Goal: Information Seeking & Learning: Learn about a topic

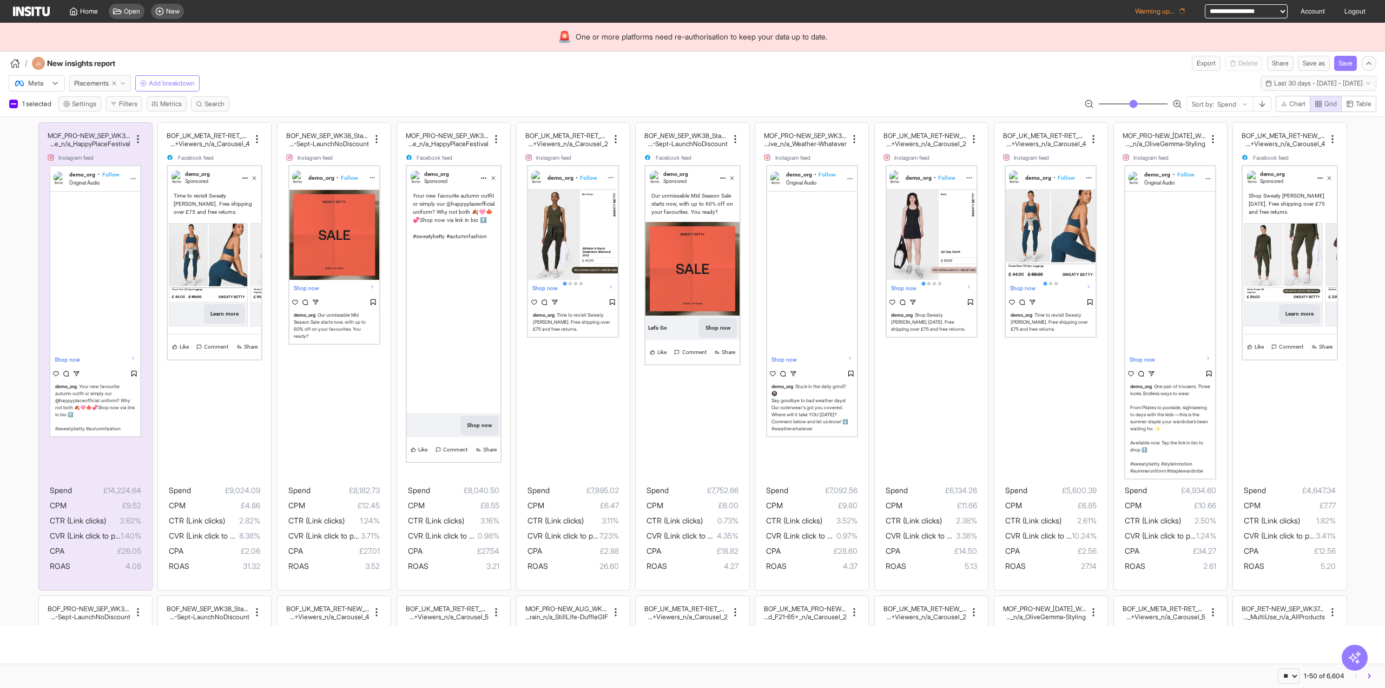
select select "**"
click at [95, 180] on span "Original Audio" at bounding box center [84, 183] width 30 height 6
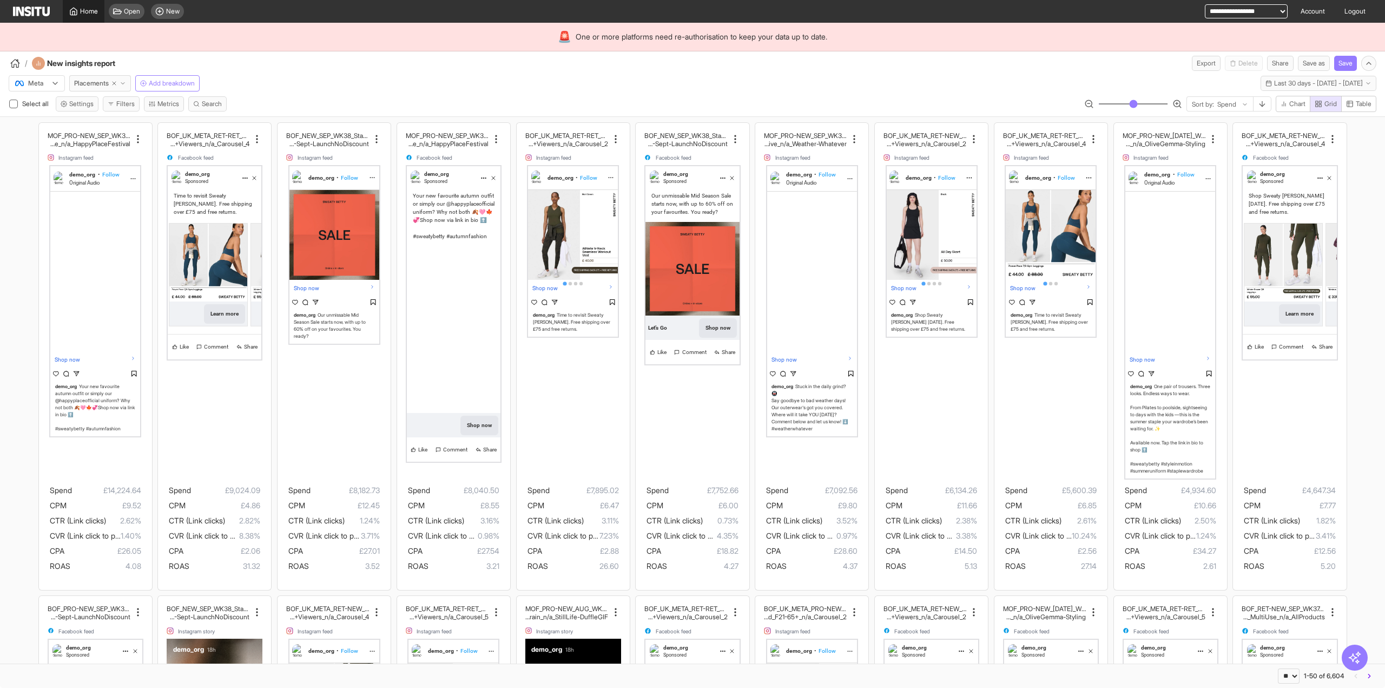
click at [82, 13] on span "Home" at bounding box center [89, 11] width 18 height 9
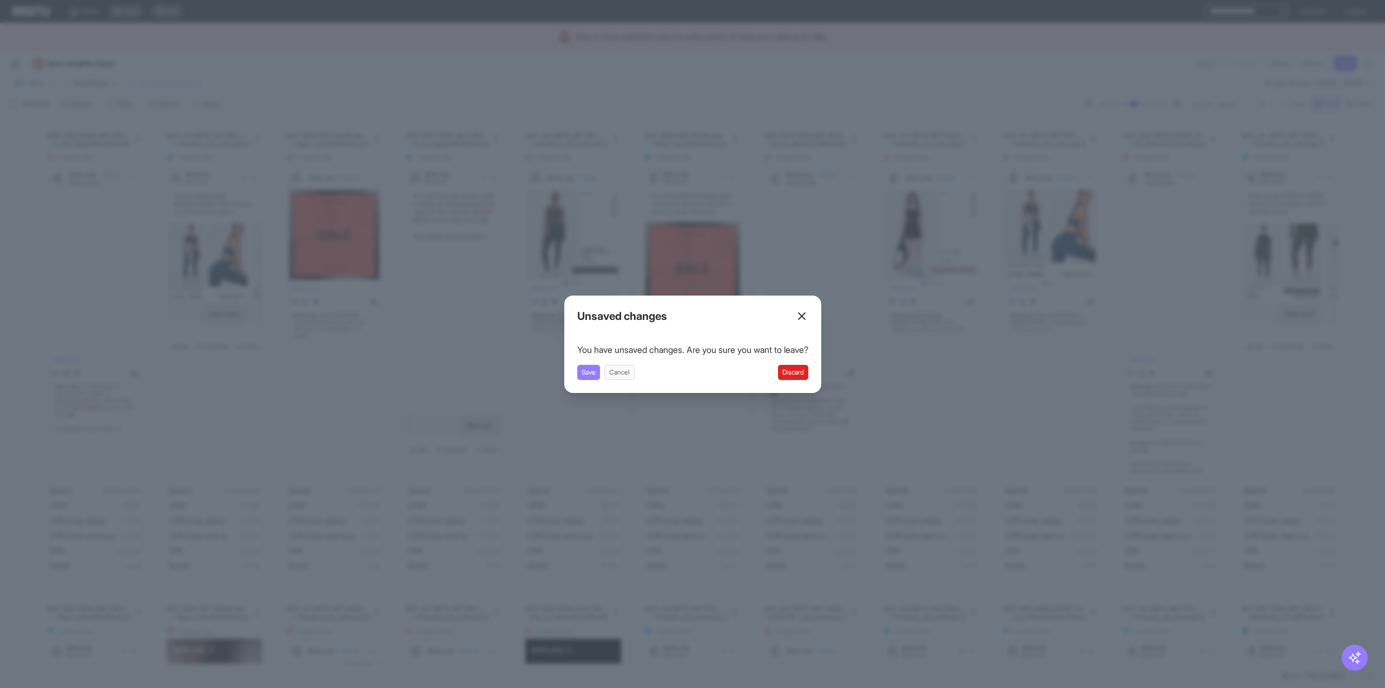
click at [789, 372] on button "Discard" at bounding box center [793, 372] width 30 height 15
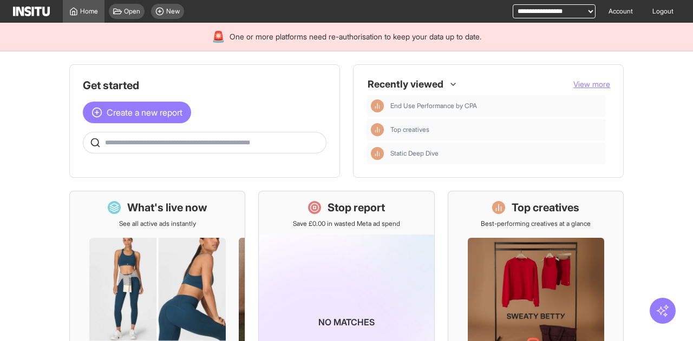
click at [654, 314] on button "button" at bounding box center [662, 311] width 23 height 15
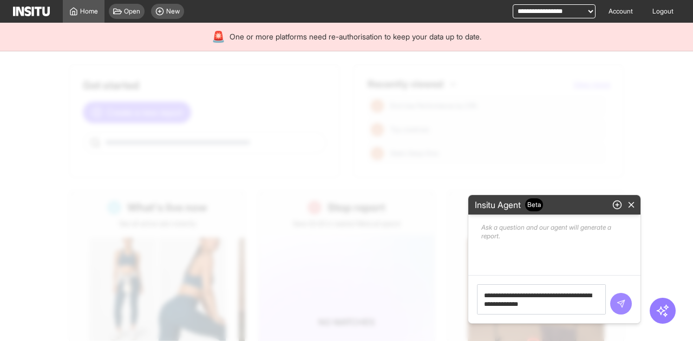
type textarea "**********"
click at [612, 308] on button "submit" at bounding box center [621, 304] width 22 height 22
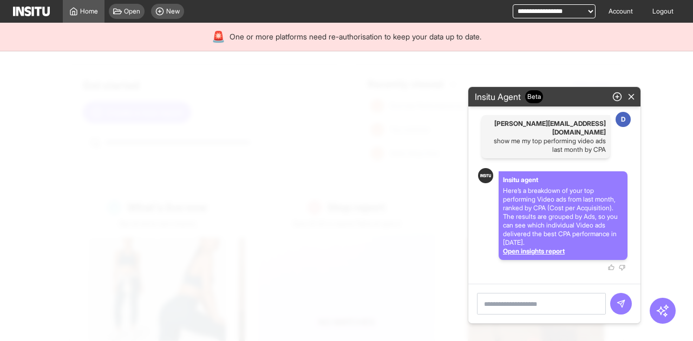
select select "**"
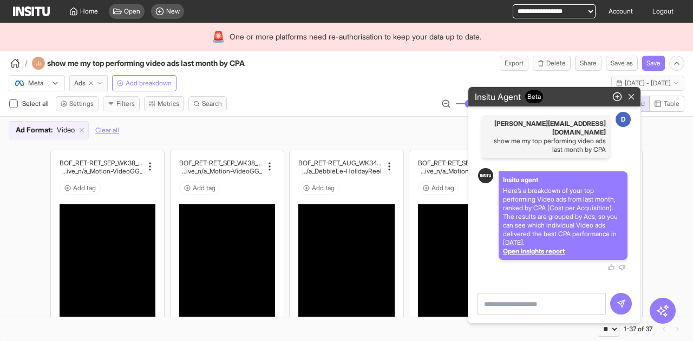
click at [635, 104] on button "button" at bounding box center [631, 96] width 14 height 15
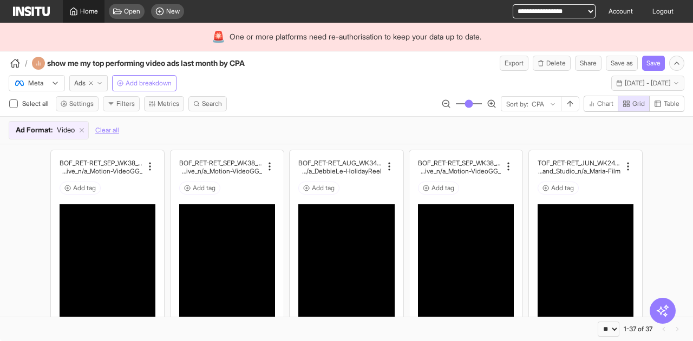
click at [78, 11] on div "Home" at bounding box center [83, 11] width 29 height 9
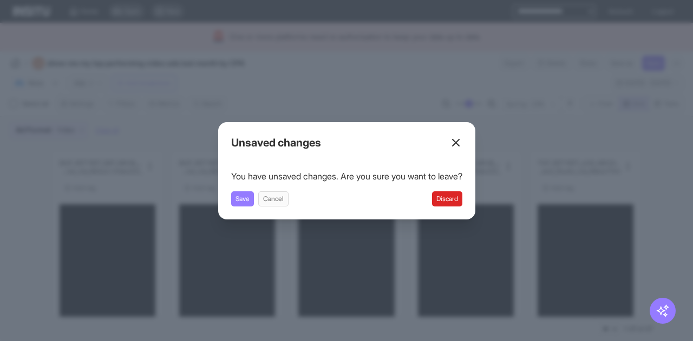
click at [461, 198] on button "Discard" at bounding box center [447, 199] width 30 height 15
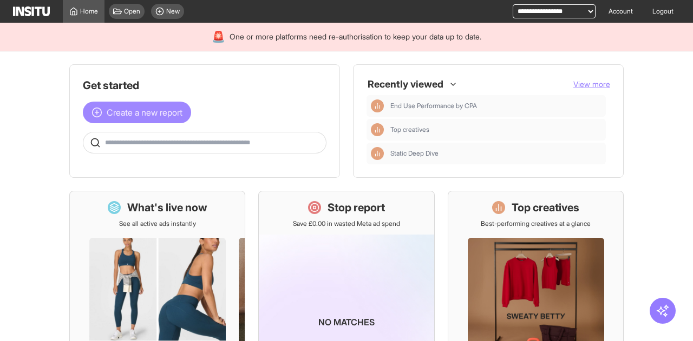
click at [173, 119] on button "Create a new report" at bounding box center [137, 113] width 108 height 22
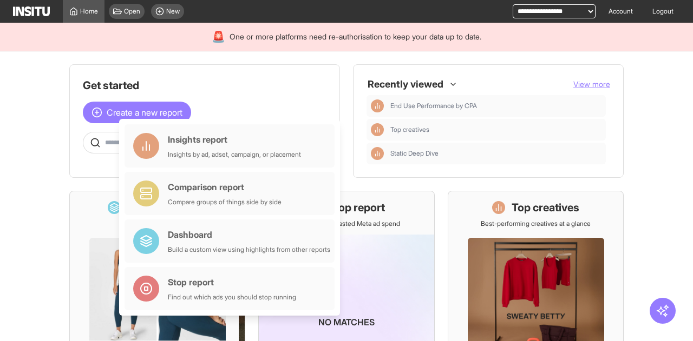
click at [36, 109] on main "Get started Create a new report Ask questions like: Which campaigns had the hig…" at bounding box center [346, 196] width 693 height 290
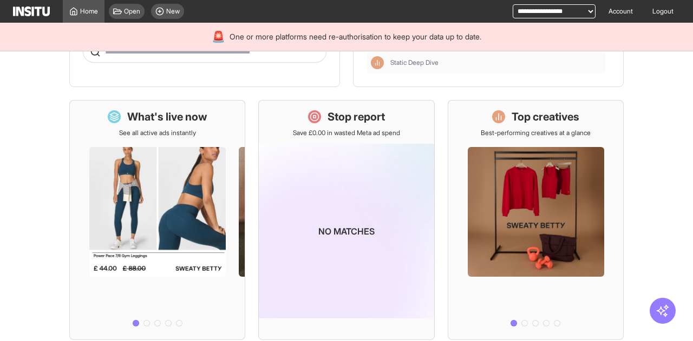
scroll to position [108, 0]
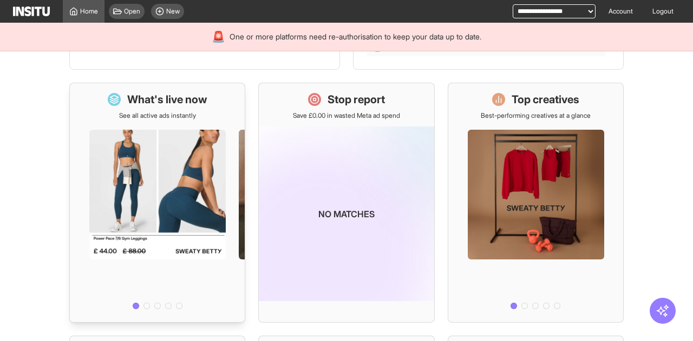
click at [193, 163] on div at bounding box center [157, 217] width 175 height 194
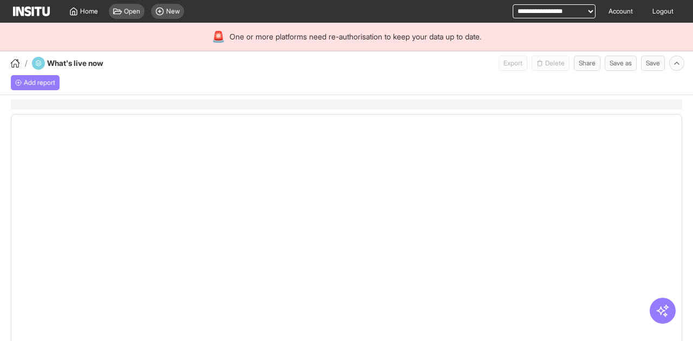
select select "**"
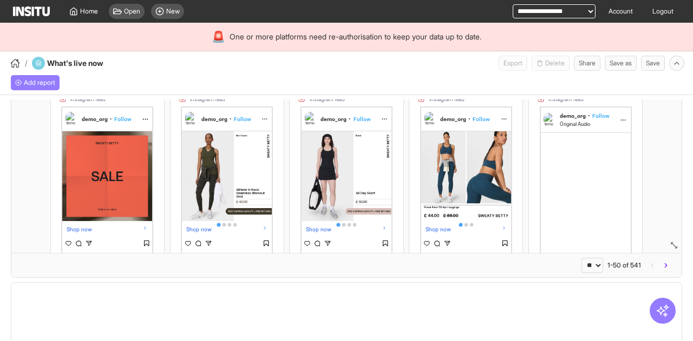
select select "**"
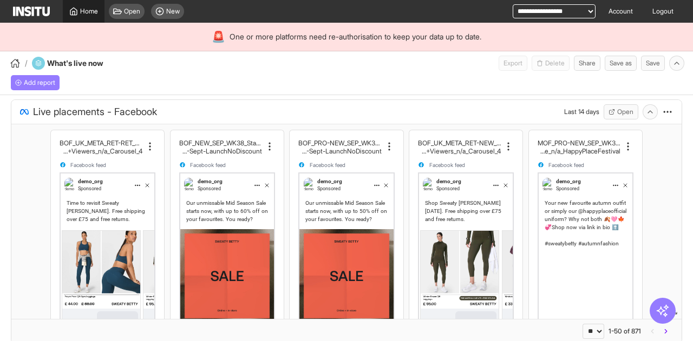
click at [78, 14] on div "Home" at bounding box center [83, 11] width 29 height 9
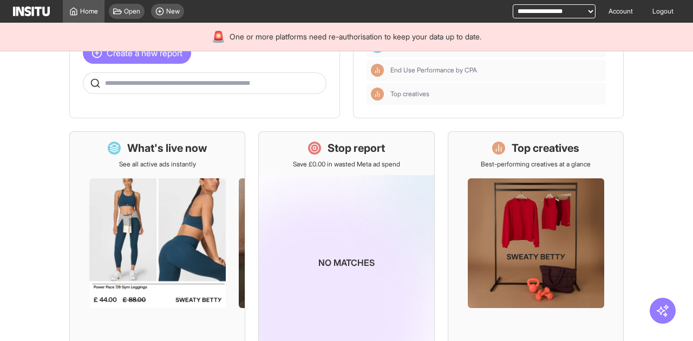
scroll to position [108, 0]
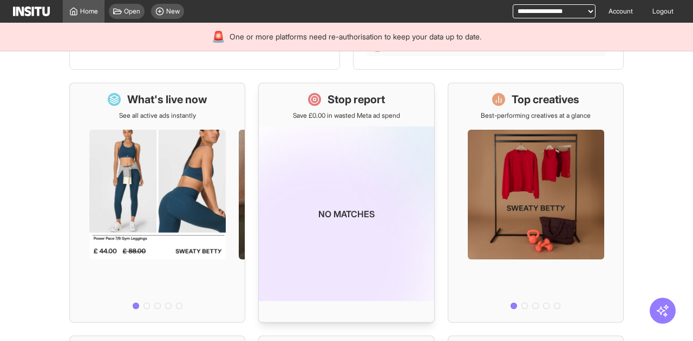
click at [345, 156] on img at bounding box center [346, 214] width 175 height 175
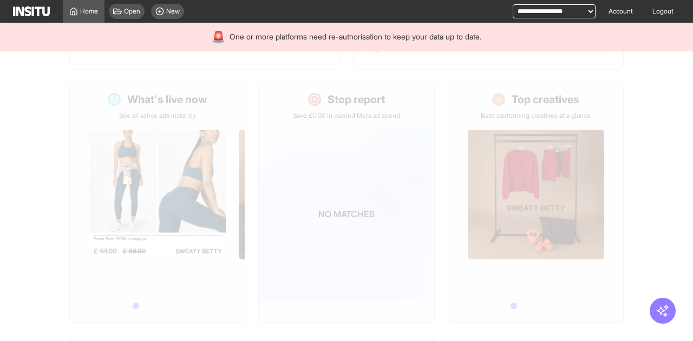
select select "**"
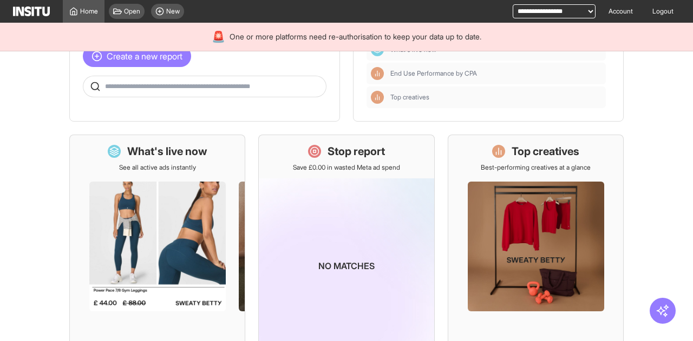
scroll to position [108, 0]
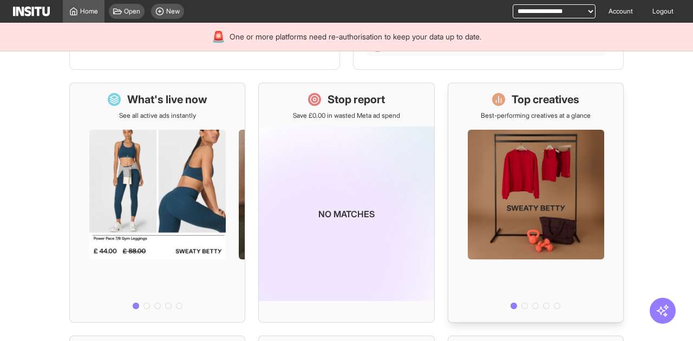
click at [498, 147] on div at bounding box center [535, 217] width 175 height 194
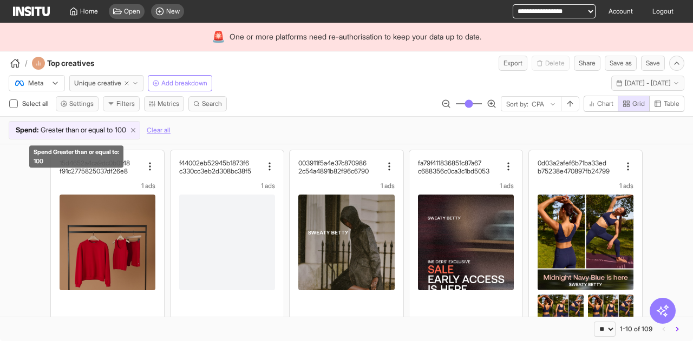
click at [137, 131] on icon at bounding box center [133, 131] width 8 height 8
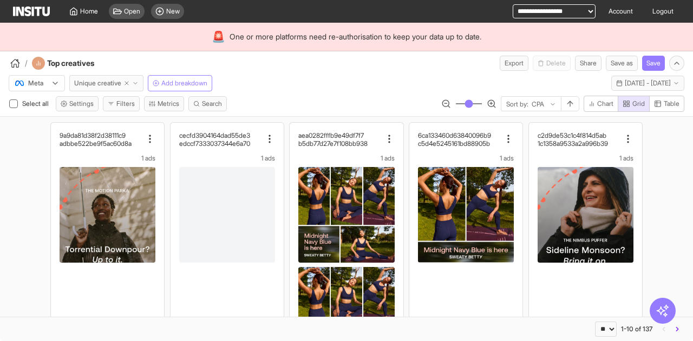
click at [129, 83] on icon "button" at bounding box center [126, 83] width 6 height 6
select select "**"
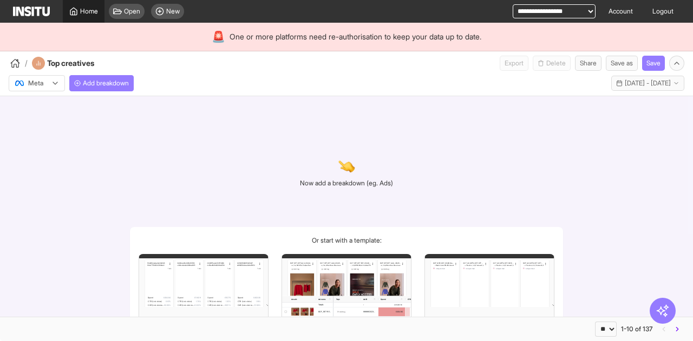
click at [69, 6] on link "Home" at bounding box center [84, 11] width 42 height 23
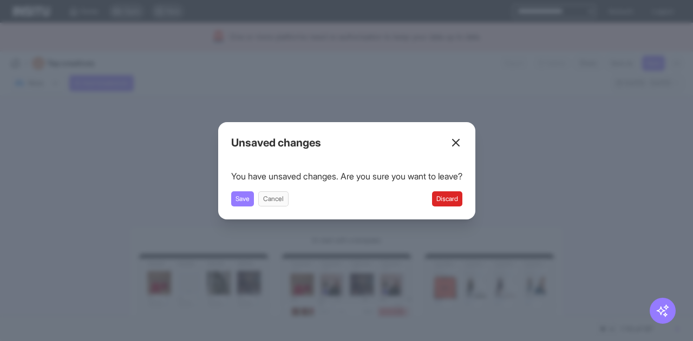
click at [453, 198] on button "Discard" at bounding box center [447, 199] width 30 height 15
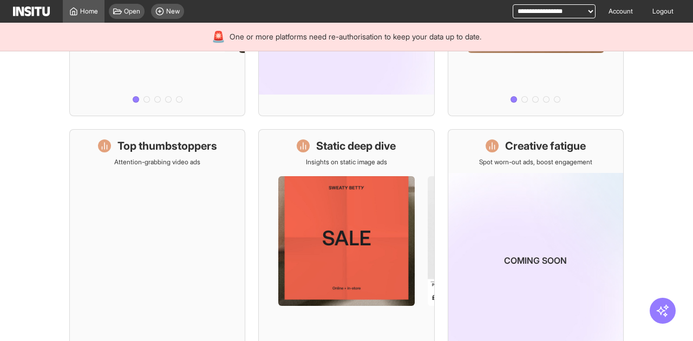
scroll to position [380, 0]
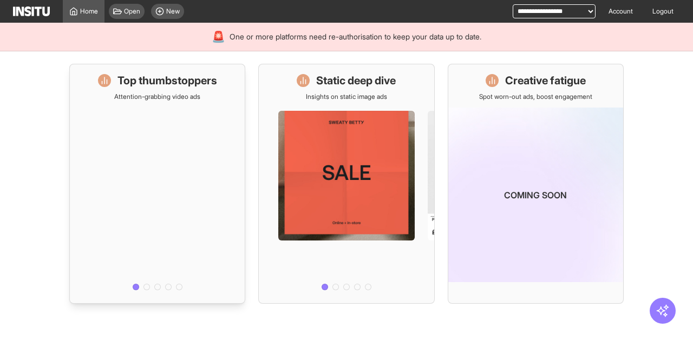
click at [148, 115] on div at bounding box center [157, 198] width 175 height 194
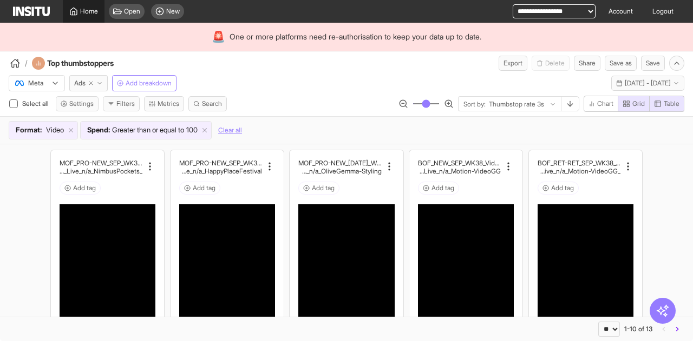
click at [84, 11] on span "Home" at bounding box center [89, 11] width 18 height 9
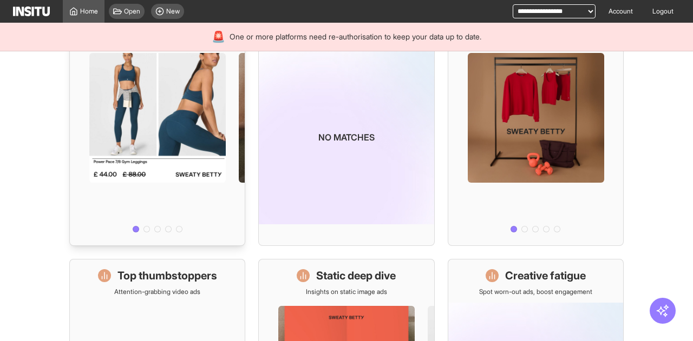
scroll to position [325, 0]
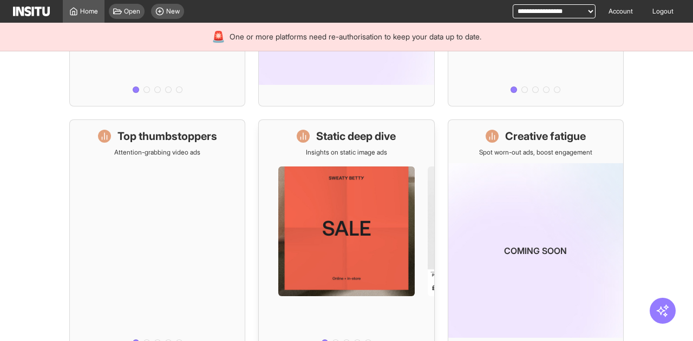
click at [328, 181] on div at bounding box center [346, 254] width 175 height 194
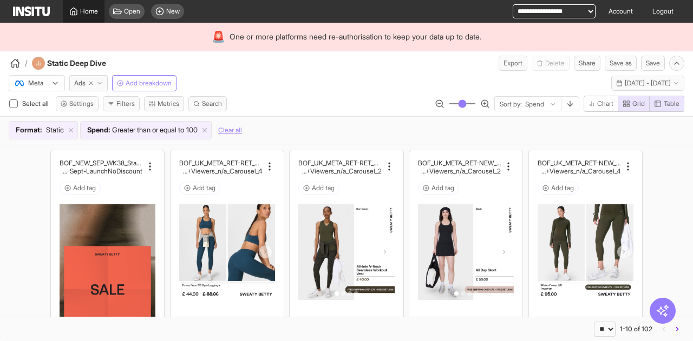
click at [85, 8] on span "Home" at bounding box center [89, 11] width 18 height 9
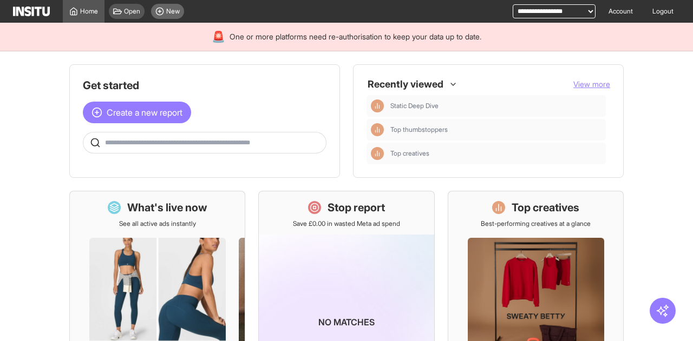
click at [172, 16] on div "New" at bounding box center [167, 11] width 33 height 15
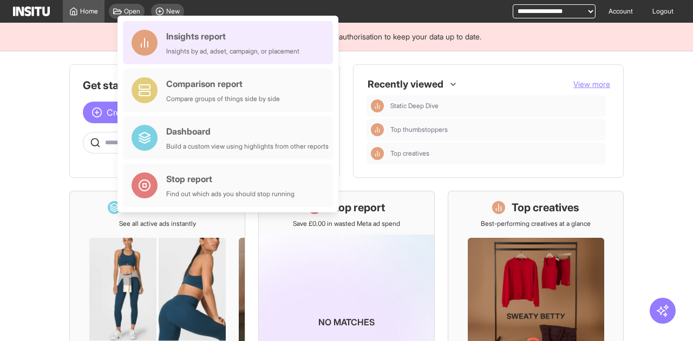
click at [200, 48] on div "Insights by ad, adset, campaign, or placement" at bounding box center [232, 51] width 133 height 9
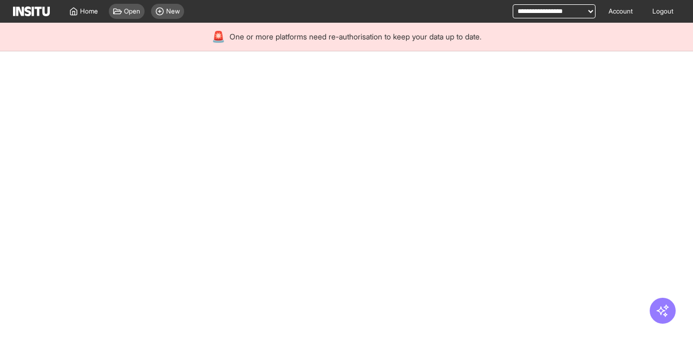
select select "**"
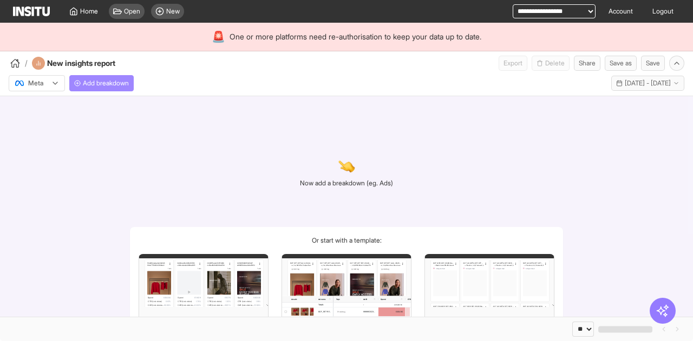
click at [101, 80] on span "Add breakdown" at bounding box center [106, 83] width 46 height 9
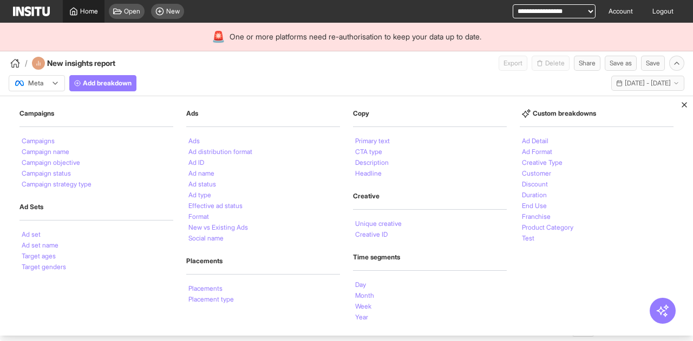
click at [97, 16] on link "Home" at bounding box center [84, 11] width 42 height 23
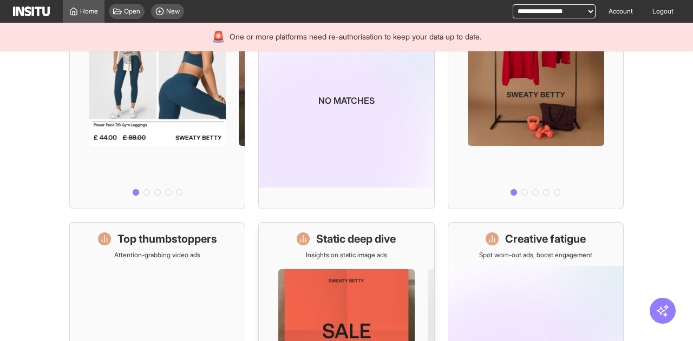
scroll to position [380, 0]
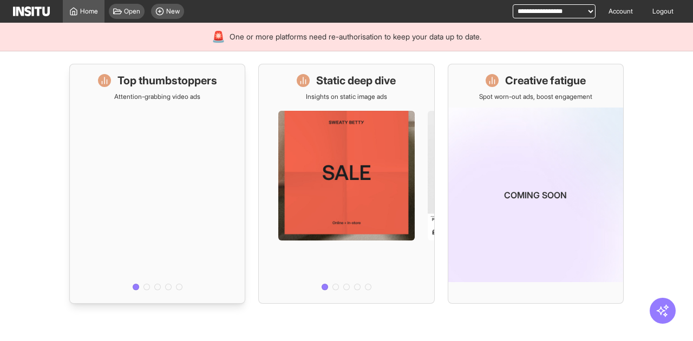
click at [161, 183] on div at bounding box center [157, 198] width 175 height 194
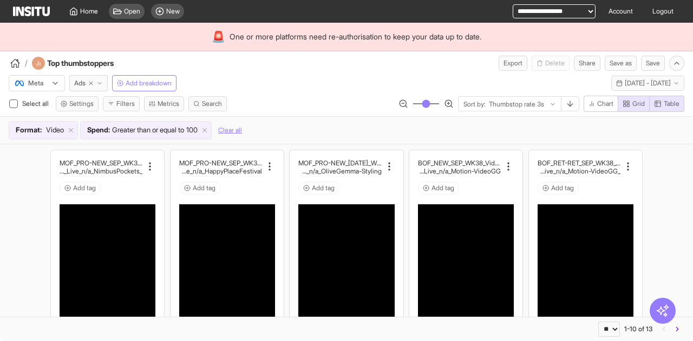
click at [322, 71] on div "Meta Ads Add breakdown Last 14 days - Tue 16 - Mon 29 Sep, 2025 16 Sep 25 - 29 …" at bounding box center [346, 81] width 693 height 21
click at [113, 171] on h2 "_MultiCat_MultiFran_GangGang_Live_n/a_NimbusPockets" at bounding box center [101, 171] width 83 height 8
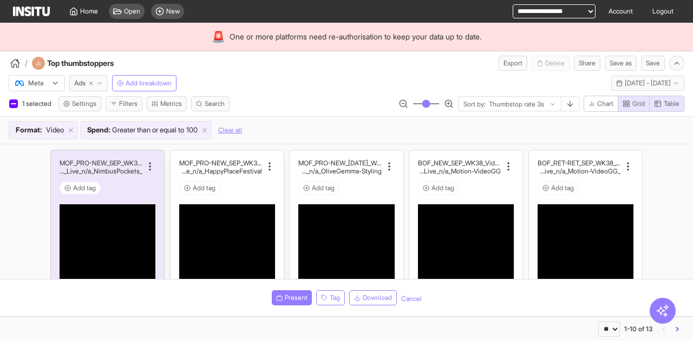
click at [242, 174] on div "MOF_PRO-NEW_SEP_WK36_Video_30sUnder_FullPrice_Multi Cat_MultiFran_Secondary_Liv…" at bounding box center [227, 178] width 96 height 39
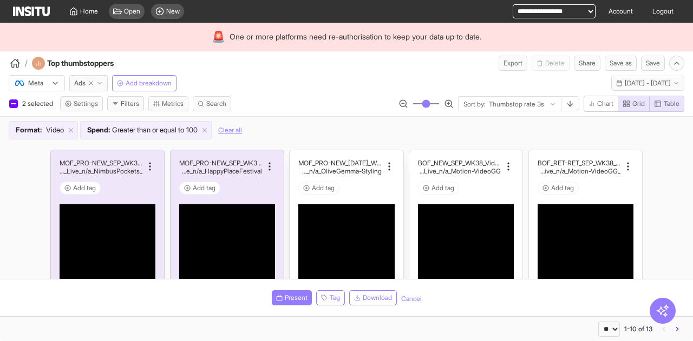
click at [384, 173] on div "MOF_PRO-NEW_JUL_WK31_Video_20sUnder_FullPrice_Mult iCat_Explorer_GangGang_Live_…" at bounding box center [346, 178] width 96 height 39
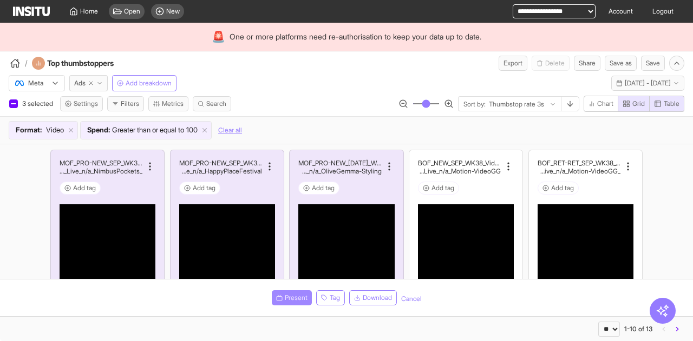
click at [281, 297] on button "Present" at bounding box center [292, 298] width 40 height 15
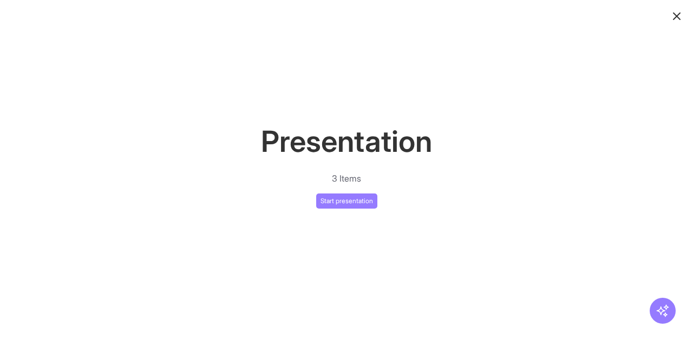
click at [363, 179] on div "Presentation 3 Items Start presentation" at bounding box center [346, 164] width 693 height 89
click at [354, 200] on button "Start presentation" at bounding box center [346, 201] width 61 height 15
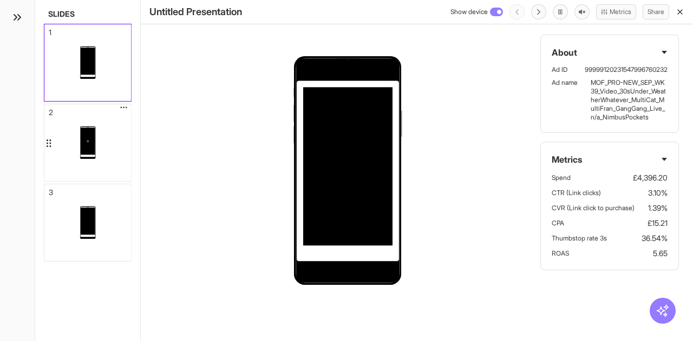
click at [101, 148] on div at bounding box center [87, 142] width 87 height 77
click at [107, 215] on div at bounding box center [87, 223] width 87 height 77
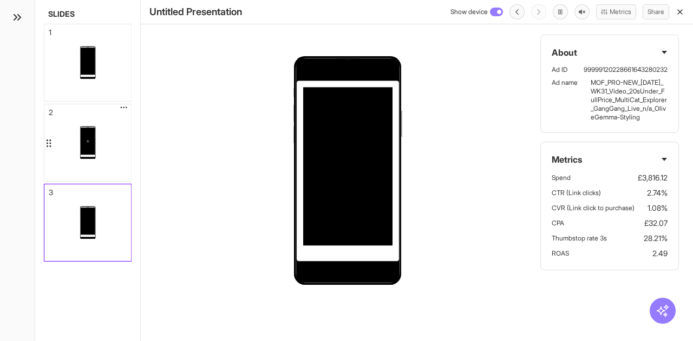
click at [109, 144] on div at bounding box center [87, 142] width 87 height 77
click at [99, 62] on div at bounding box center [87, 62] width 87 height 77
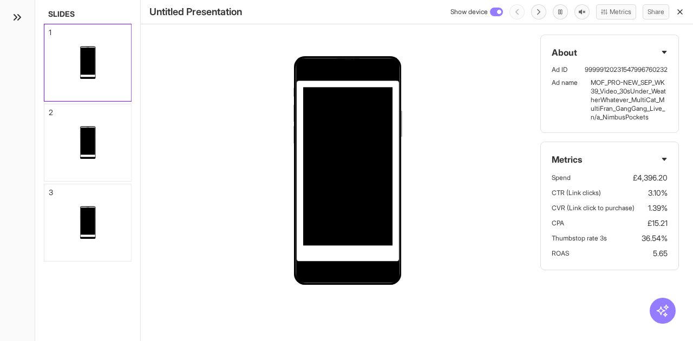
click at [683, 11] on div "Untitled Presentation Show device Metrics Share" at bounding box center [417, 12] width 552 height 24
click at [678, 11] on icon "button" at bounding box center [679, 12] width 9 height 9
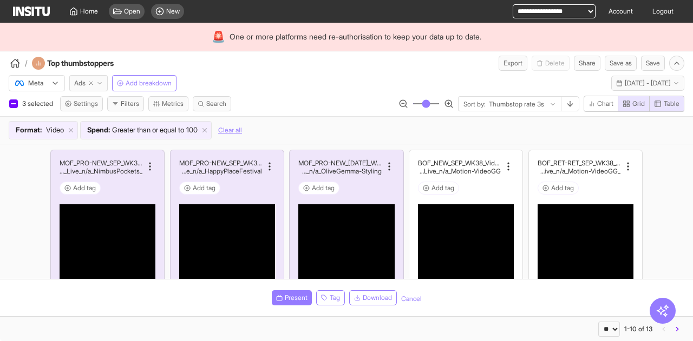
click at [86, 84] on button "Ads" at bounding box center [88, 83] width 38 height 16
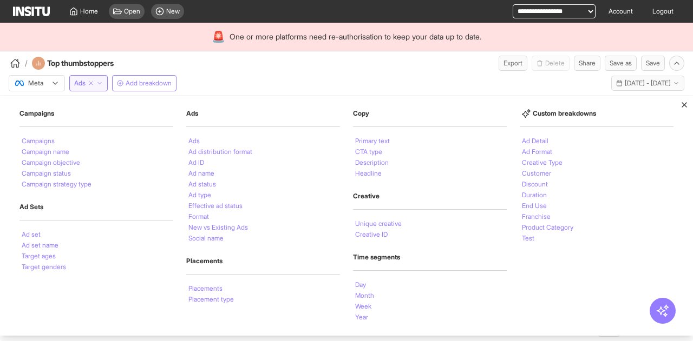
click at [221, 286] on li "Placements" at bounding box center [205, 289] width 34 height 6
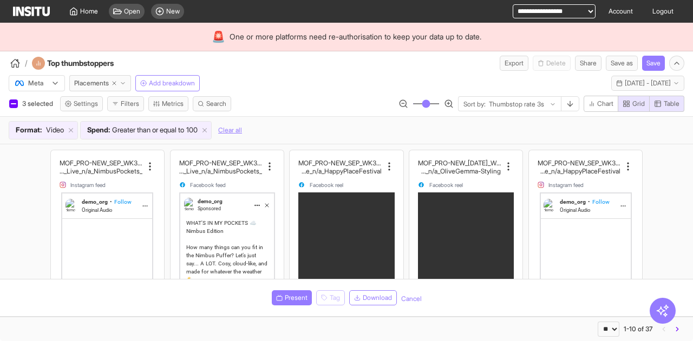
click at [8, 103] on div "3 selected Settings Filters Metrics Search Sort by: Thumbstop rate 3s Chart Gri…" at bounding box center [346, 106] width 693 height 21
click at [11, 104] on div at bounding box center [13, 103] width 5 height 5
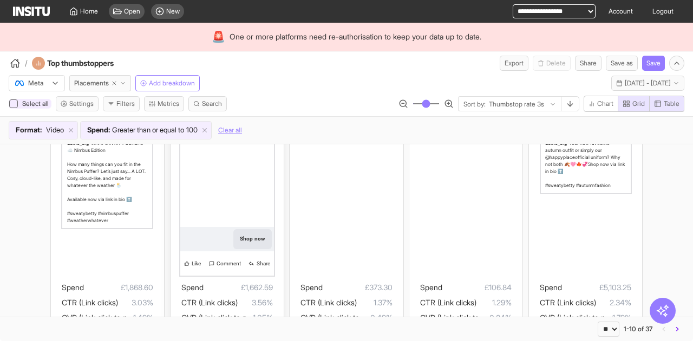
scroll to position [54, 0]
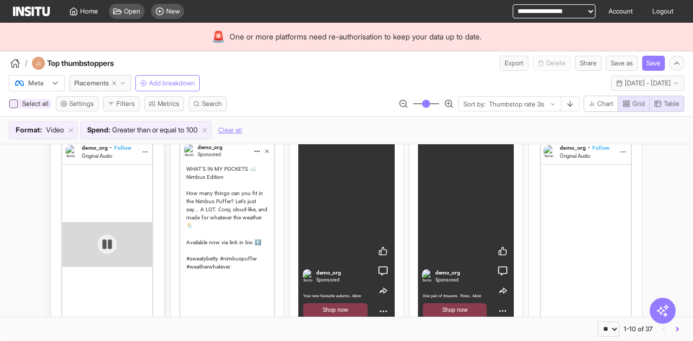
click at [115, 222] on div at bounding box center [107, 244] width 90 height 45
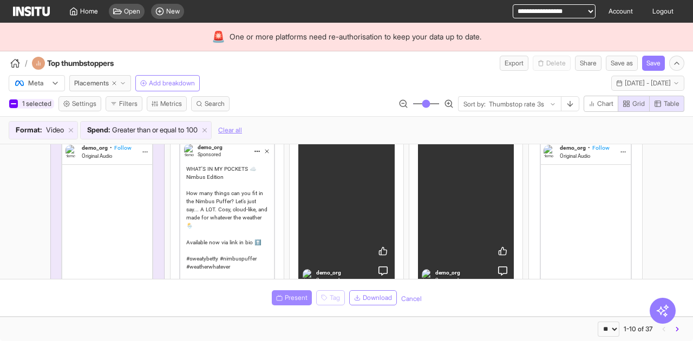
click at [285, 299] on span "Present" at bounding box center [296, 298] width 23 height 9
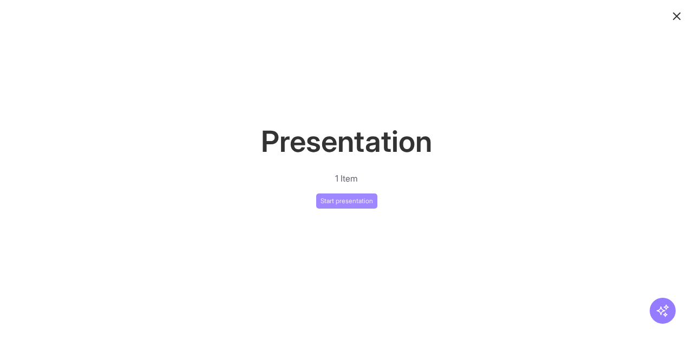
click at [359, 198] on button "Start presentation" at bounding box center [346, 201] width 61 height 15
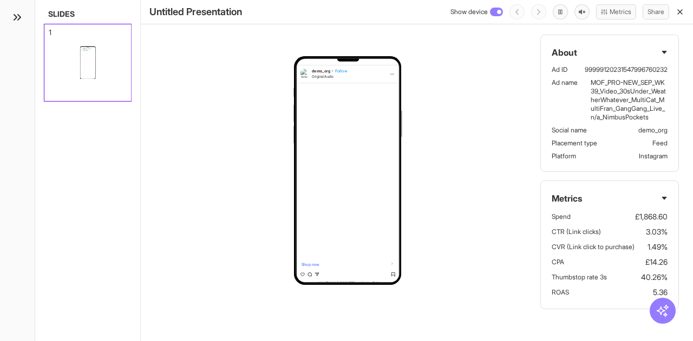
click at [682, 9] on icon "button" at bounding box center [679, 12] width 9 height 9
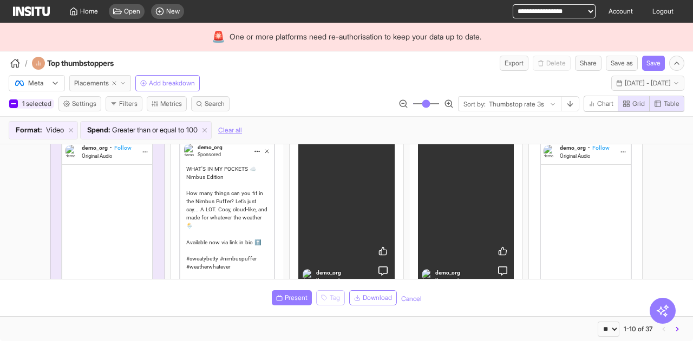
click at [84, 88] on button "Placements" at bounding box center [100, 83] width 62 height 16
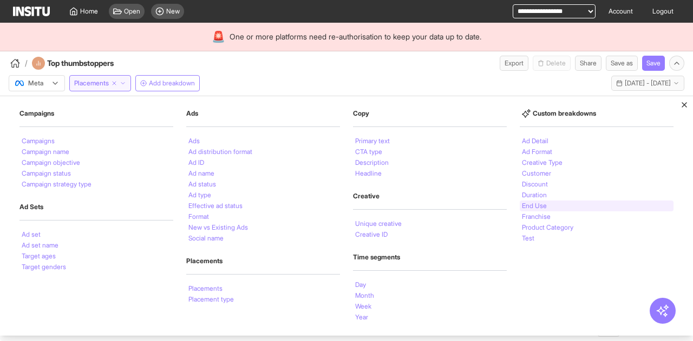
click at [544, 206] on li "End Use" at bounding box center [534, 206] width 25 height 6
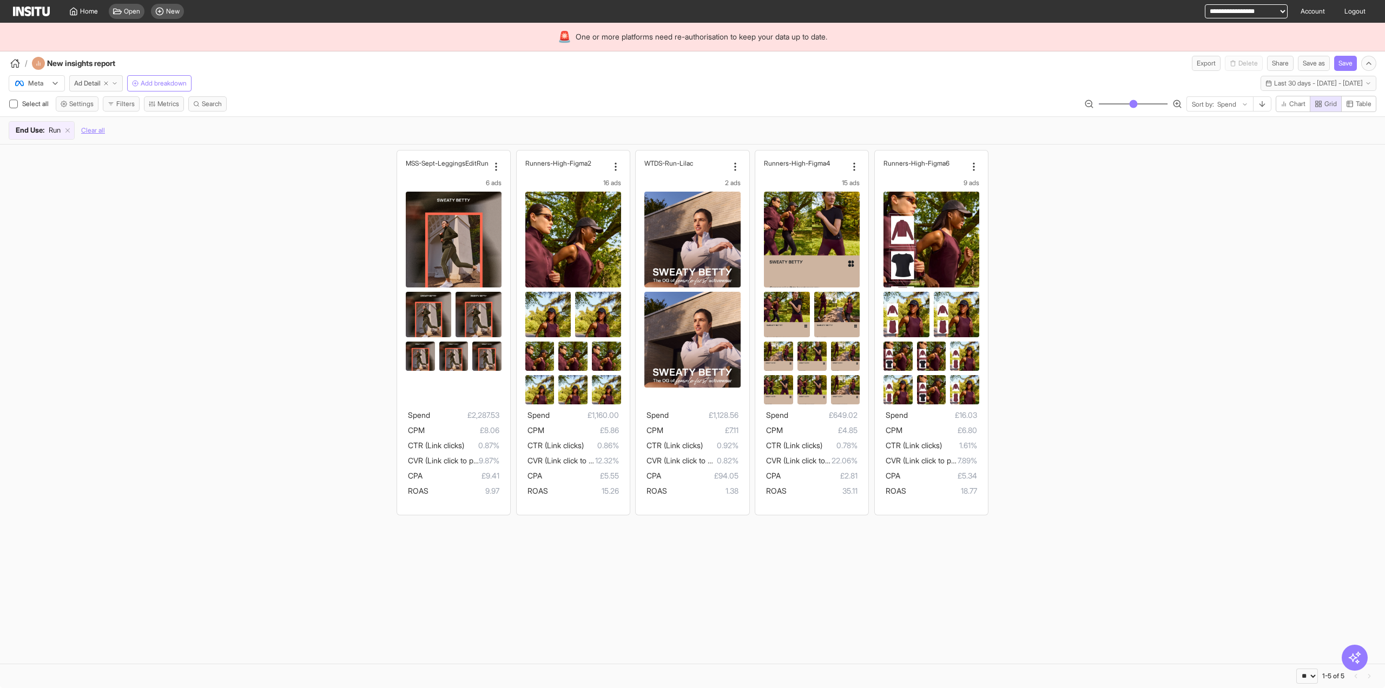
select select "**"
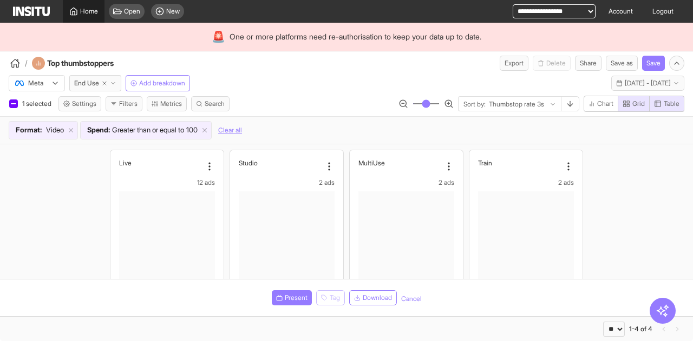
click at [81, 13] on span "Home" at bounding box center [89, 11] width 18 height 9
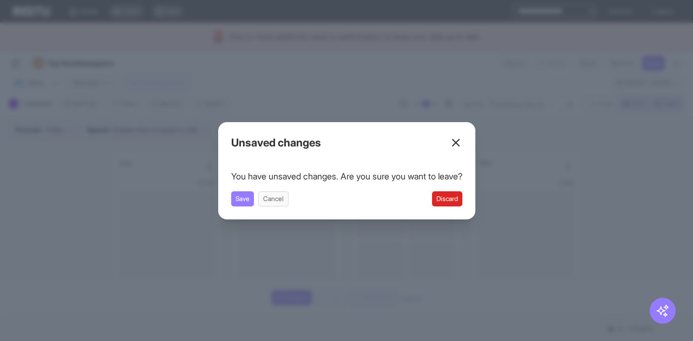
click at [470, 196] on div "Unsaved changes You have unsaved changes. Are you sure you want to leave? Save …" at bounding box center [346, 170] width 257 height 97
click at [462, 196] on button "Discard" at bounding box center [447, 199] width 30 height 15
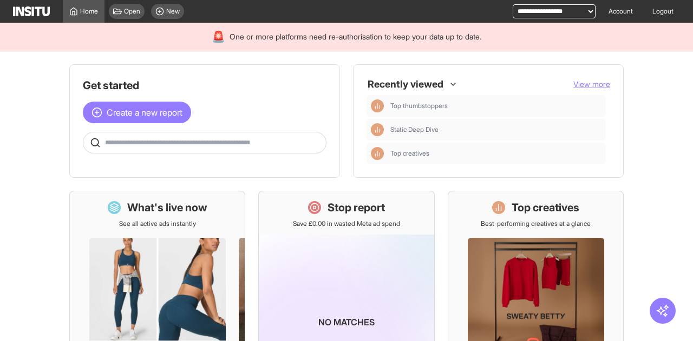
click at [220, 142] on input "text" at bounding box center [213, 143] width 216 height 9
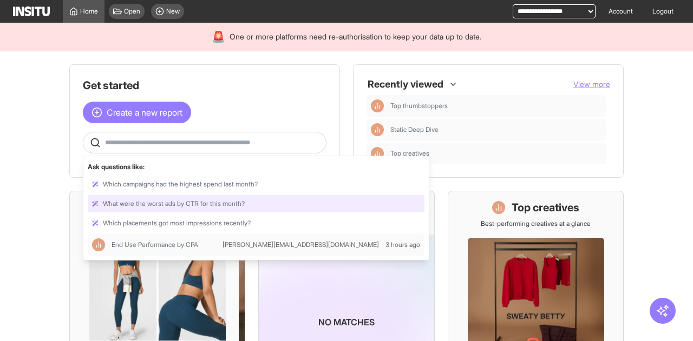
click at [232, 201] on div at bounding box center [256, 203] width 337 height 17
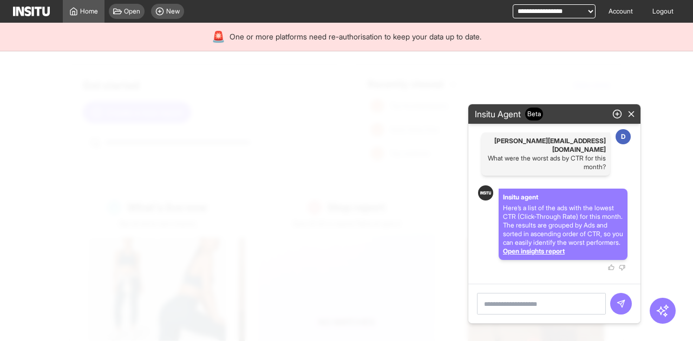
select select "**"
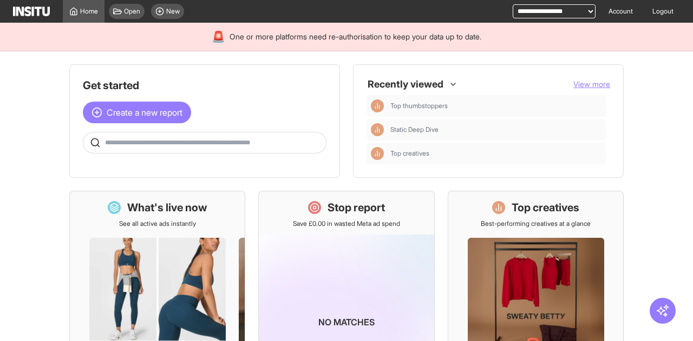
drag, startPoint x: 83, startPoint y: 9, endPoint x: 76, endPoint y: 28, distance: 19.5
click at [83, 10] on span "Home" at bounding box center [89, 11] width 18 height 9
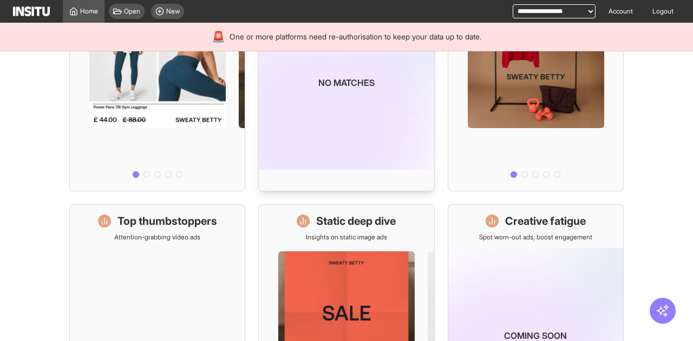
scroll to position [325, 0]
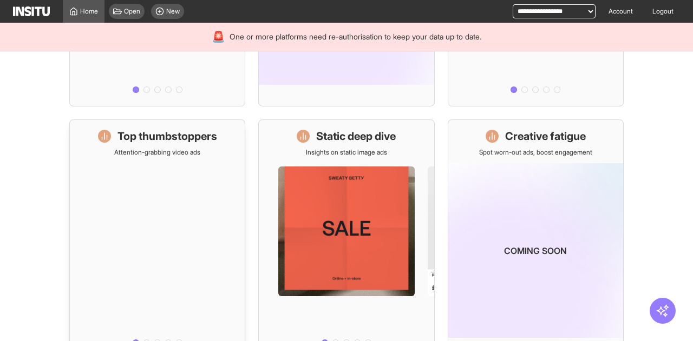
click at [203, 160] on div at bounding box center [157, 254] width 175 height 194
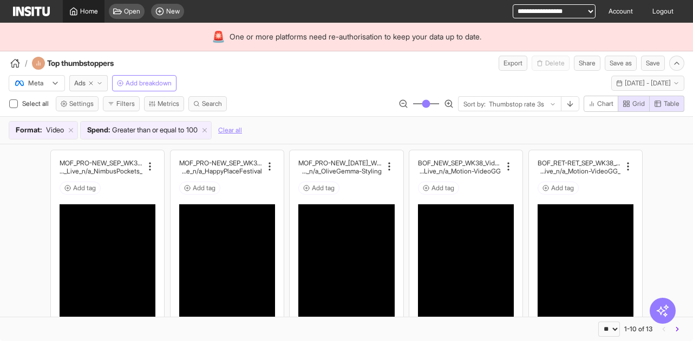
click at [88, 15] on span "Home" at bounding box center [89, 11] width 18 height 9
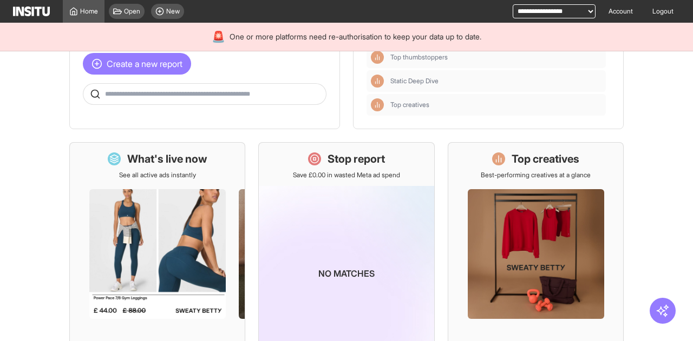
scroll to position [108, 0]
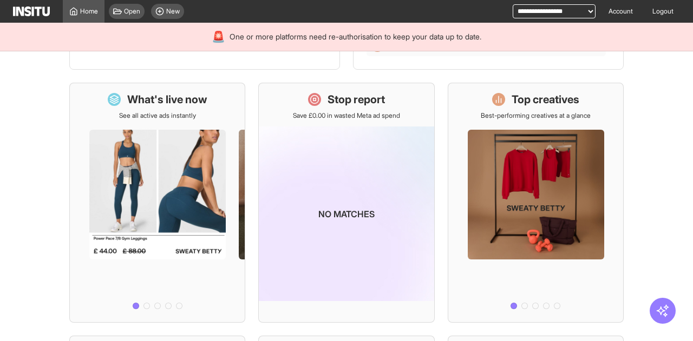
click at [150, 139] on div at bounding box center [157, 217] width 175 height 194
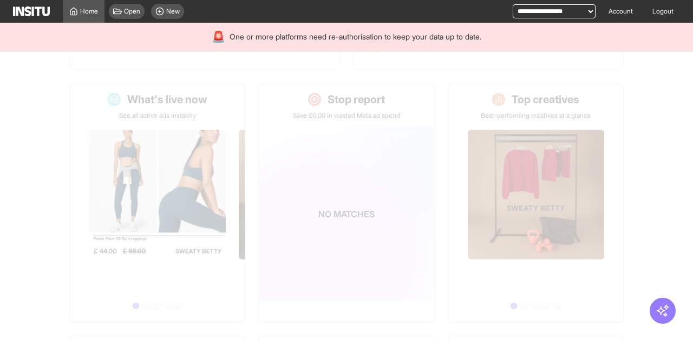
select select "**"
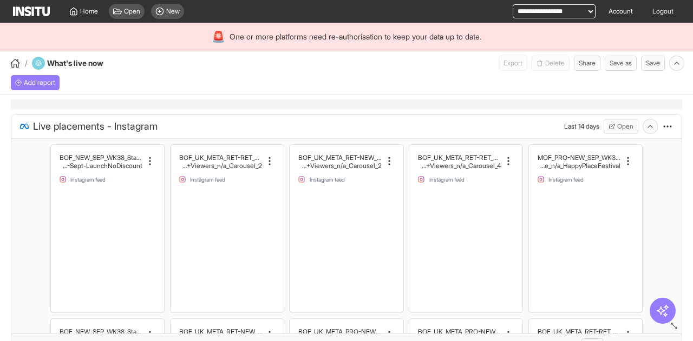
select select "**"
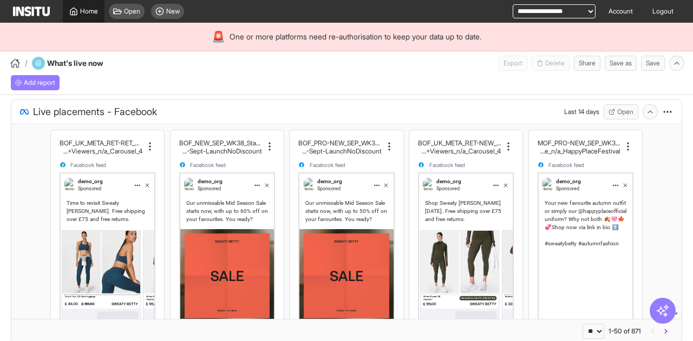
click at [77, 10] on icon at bounding box center [73, 11] width 6 height 7
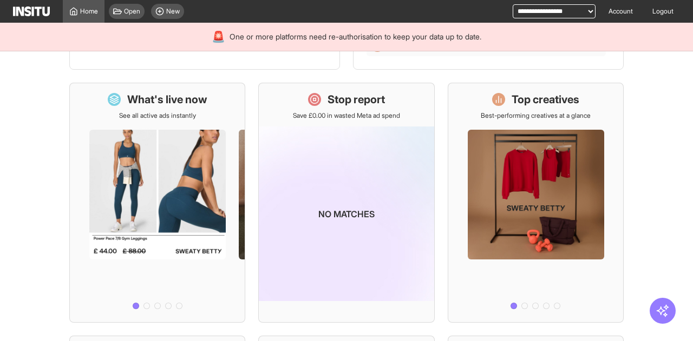
scroll to position [380, 0]
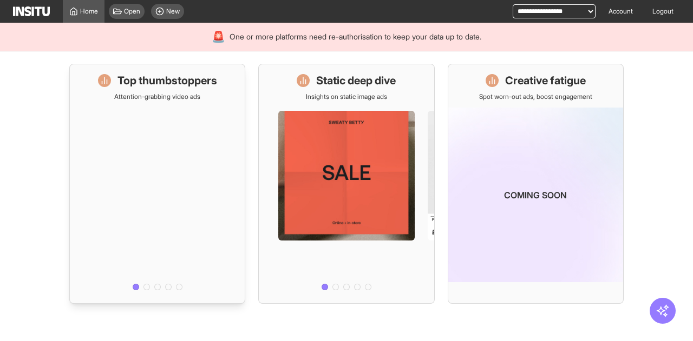
drag, startPoint x: 177, startPoint y: 80, endPoint x: 190, endPoint y: 85, distance: 13.8
click at [177, 79] on h1 "Top thumbstoppers" at bounding box center [167, 80] width 100 height 15
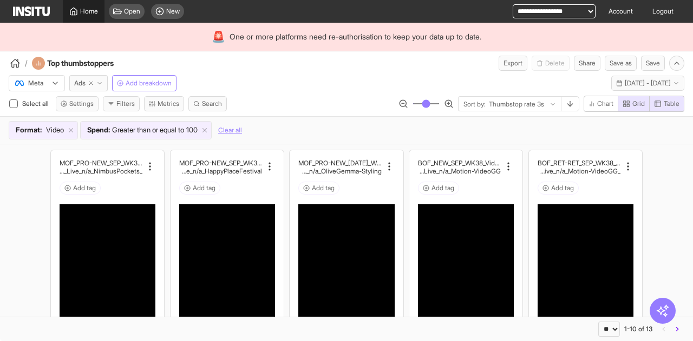
click at [89, 9] on span "Home" at bounding box center [89, 11] width 18 height 9
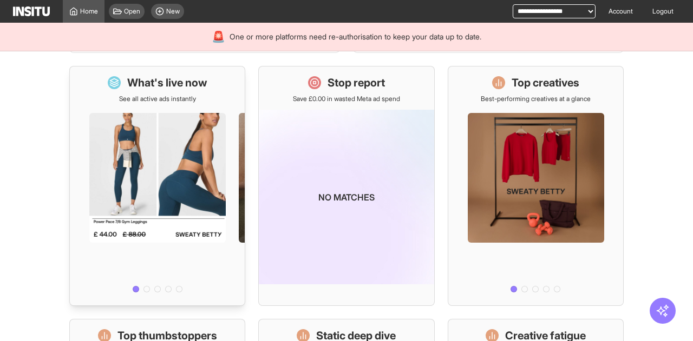
scroll to position [108, 0]
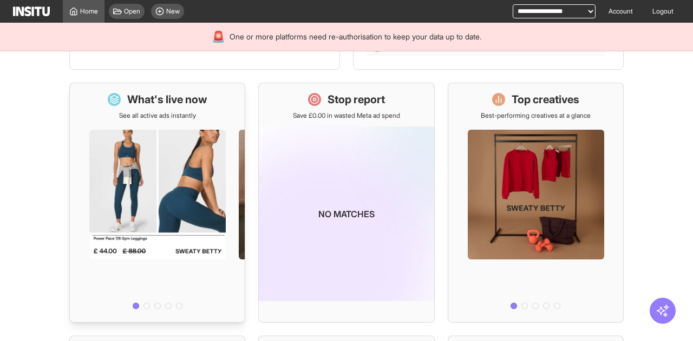
click at [167, 118] on p "See all active ads instantly" at bounding box center [157, 115] width 77 height 9
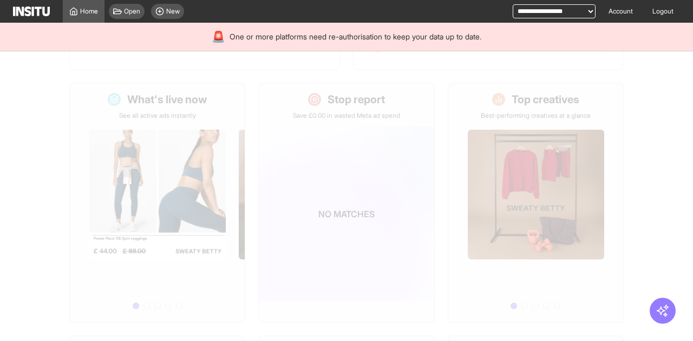
select select "**"
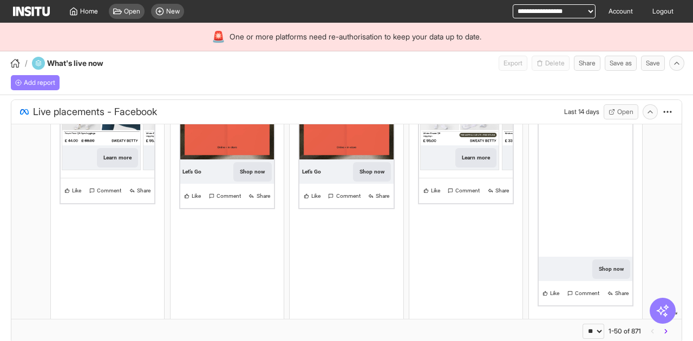
scroll to position [216, 0]
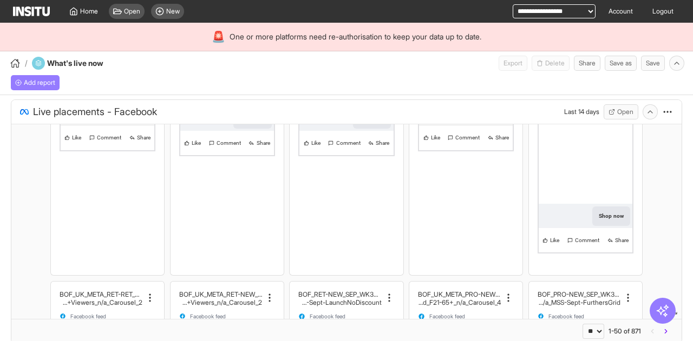
select select "**"
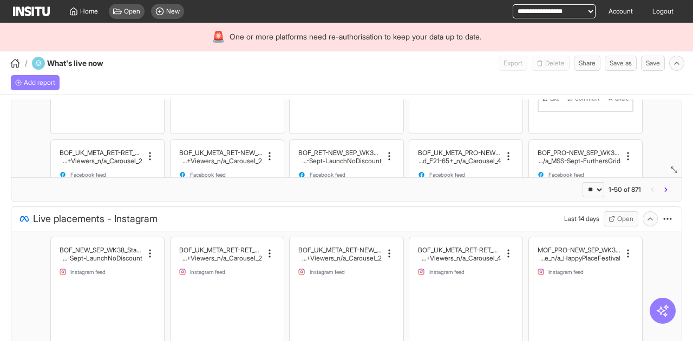
select select "**"
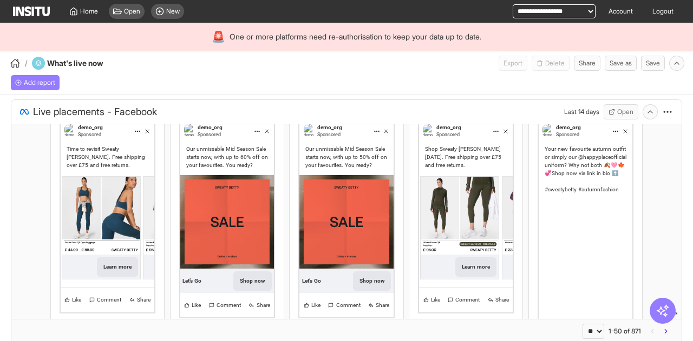
scroll to position [0, 0]
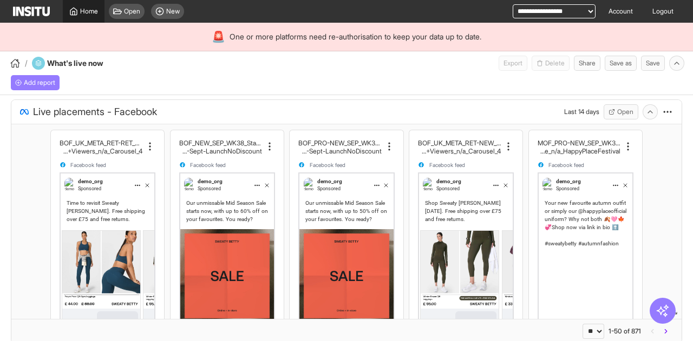
click at [73, 17] on link "Home" at bounding box center [84, 11] width 42 height 23
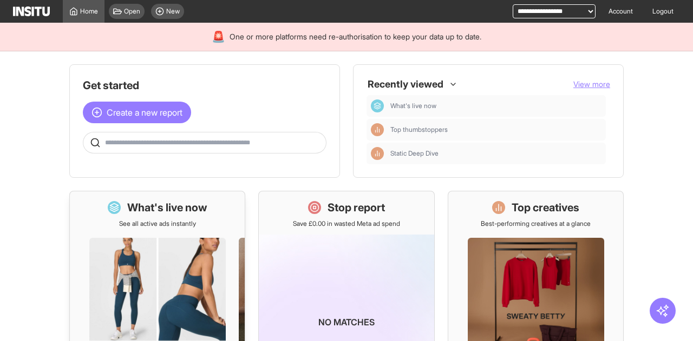
scroll to position [108, 0]
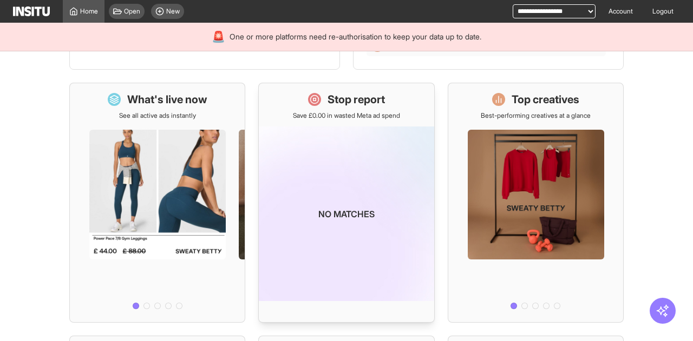
click at [342, 150] on img at bounding box center [346, 214] width 175 height 175
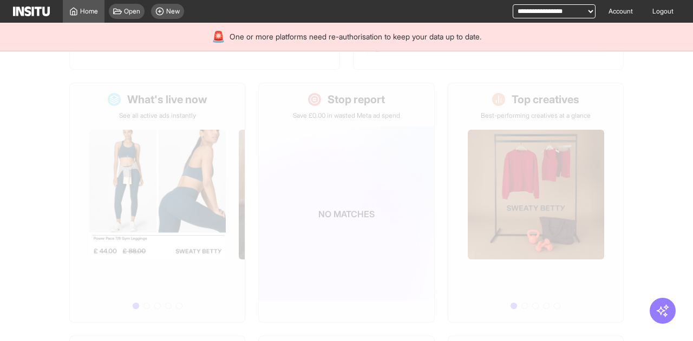
select select "**"
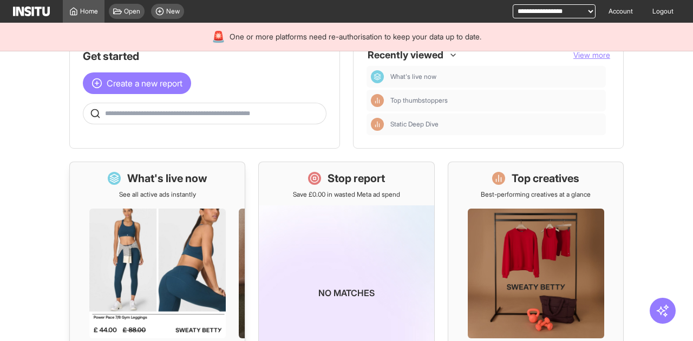
scroll to position [54, 0]
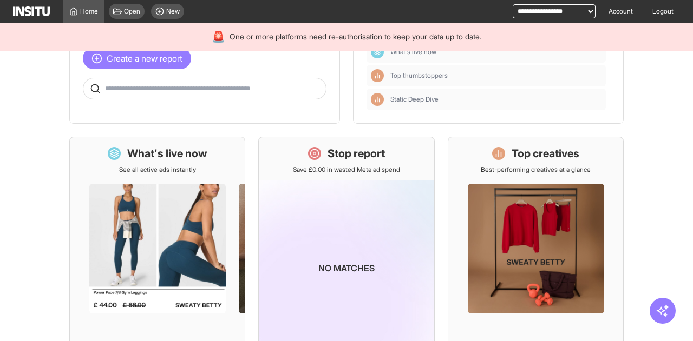
drag, startPoint x: 328, startPoint y: 154, endPoint x: 359, endPoint y: 230, distance: 82.0
click at [328, 154] on h1 "Stop report" at bounding box center [355, 153] width 57 height 15
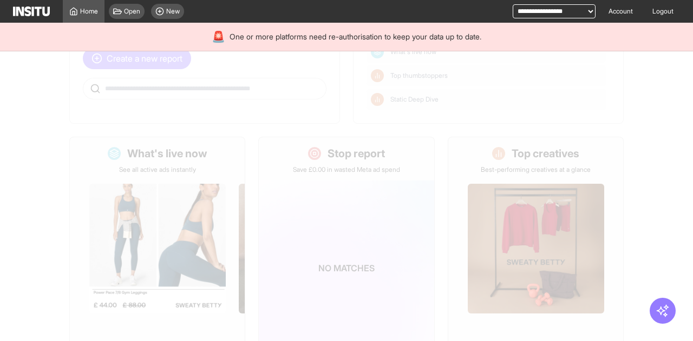
select select "**"
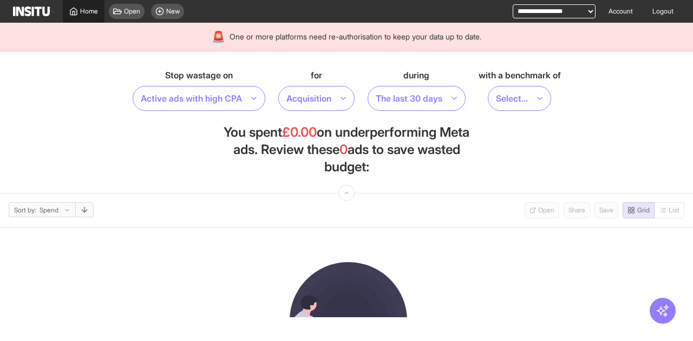
click at [98, 12] on link "Home" at bounding box center [84, 11] width 42 height 23
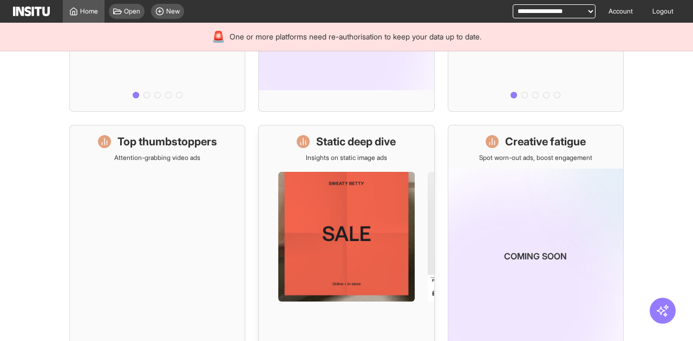
scroll to position [325, 0]
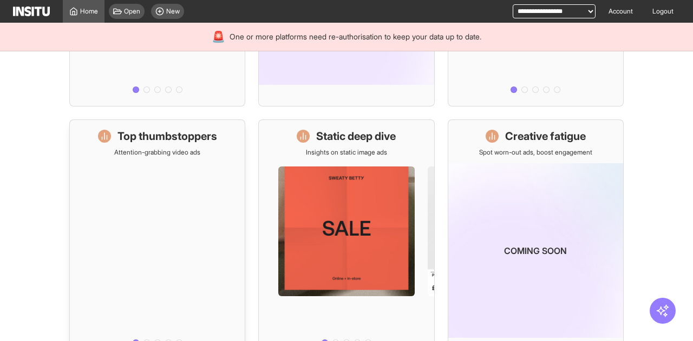
click at [185, 152] on p "Attention-grabbing video ads" at bounding box center [157, 152] width 86 height 9
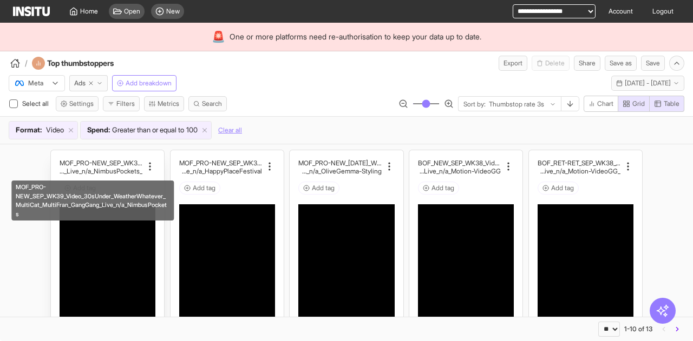
click at [130, 169] on h2 "_MultiCat_MultiFran_GangGang_Live_n/a_NimbusPockets" at bounding box center [101, 171] width 83 height 8
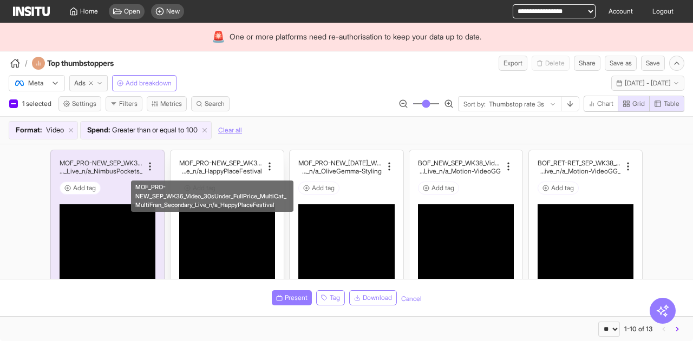
click at [238, 170] on h2 "Cat_MultiFran_Secondary_Live_n/a_HappyPlaceFestival" at bounding box center [220, 171] width 83 height 8
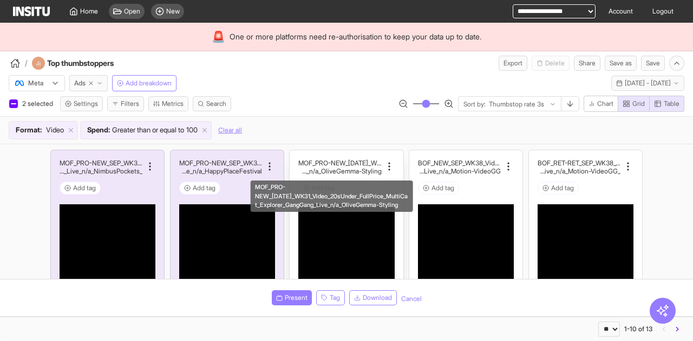
click at [359, 170] on h2 "iCat_Explorer_GangGang_Live_n/a_OliveGemma-Styling" at bounding box center [339, 171] width 83 height 8
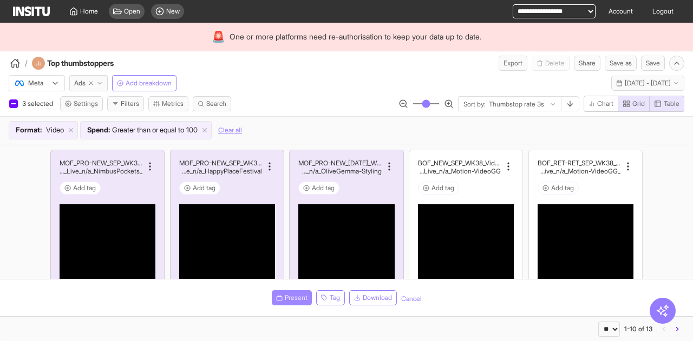
click at [288, 297] on span "Present" at bounding box center [296, 298] width 23 height 9
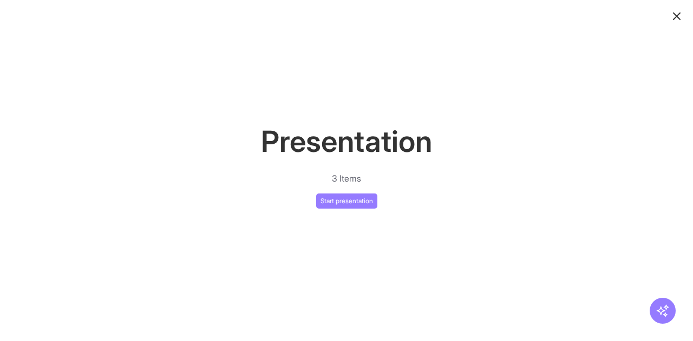
click at [362, 212] on div "Presentation 3 Items Start presentation" at bounding box center [346, 170] width 693 height 341
click at [361, 204] on button "Start presentation" at bounding box center [346, 201] width 61 height 15
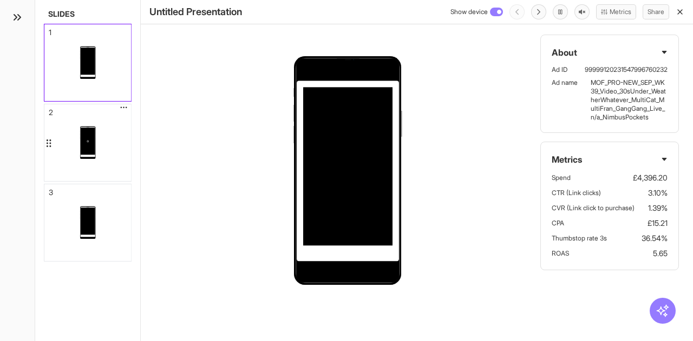
click at [110, 139] on div at bounding box center [87, 142] width 87 height 77
click at [119, 223] on div at bounding box center [87, 223] width 87 height 77
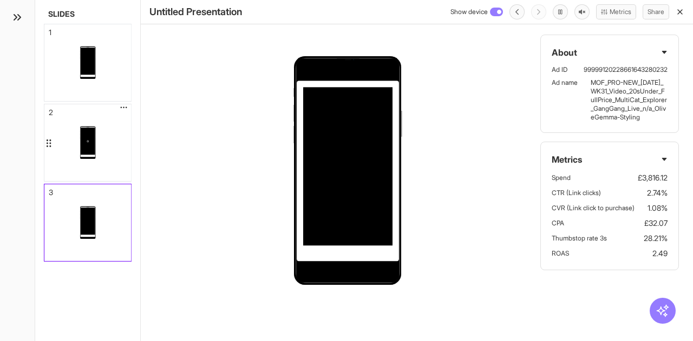
click at [118, 135] on div at bounding box center [87, 142] width 87 height 77
click at [110, 73] on div at bounding box center [87, 62] width 87 height 77
drag, startPoint x: 109, startPoint y: 53, endPoint x: 117, endPoint y: 148, distance: 95.0
drag, startPoint x: 113, startPoint y: 148, endPoint x: 109, endPoint y: 56, distance: 92.1
click at [109, 104] on div at bounding box center [87, 142] width 87 height 77
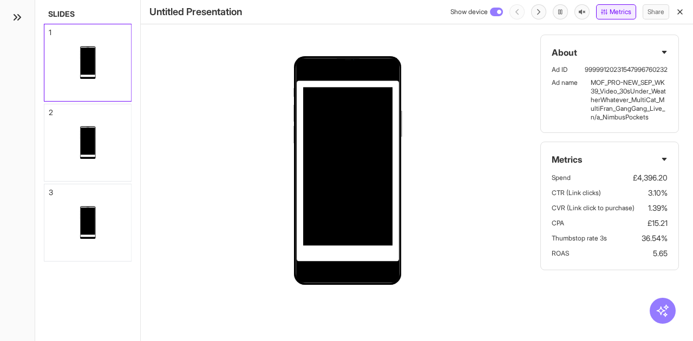
click at [611, 14] on button "Metrics" at bounding box center [616, 11] width 40 height 15
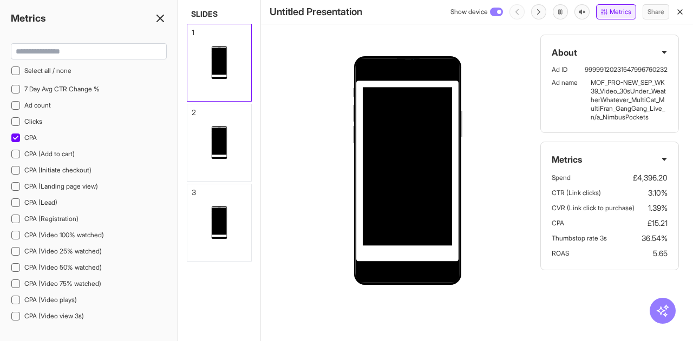
click at [611, 14] on button "Metrics" at bounding box center [616, 11] width 40 height 15
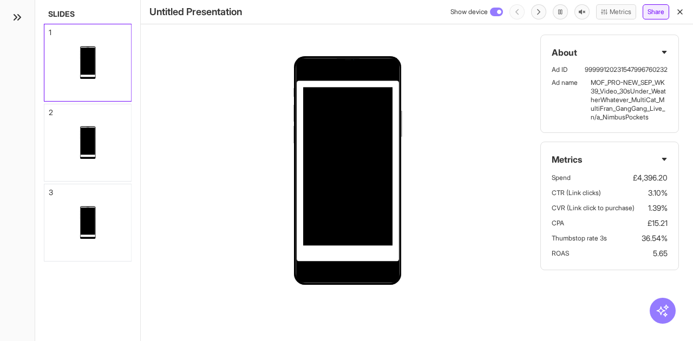
click at [653, 11] on button "Share" at bounding box center [655, 11] width 27 height 15
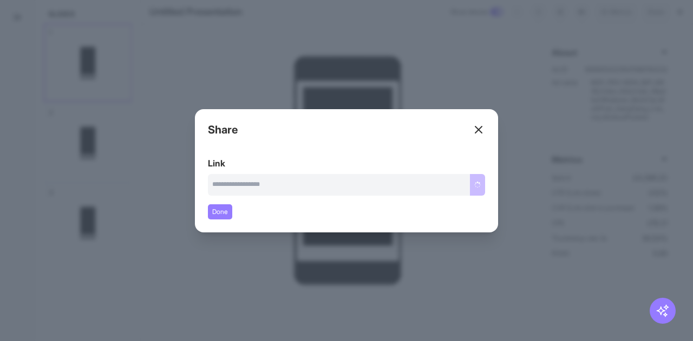
type input "**********"
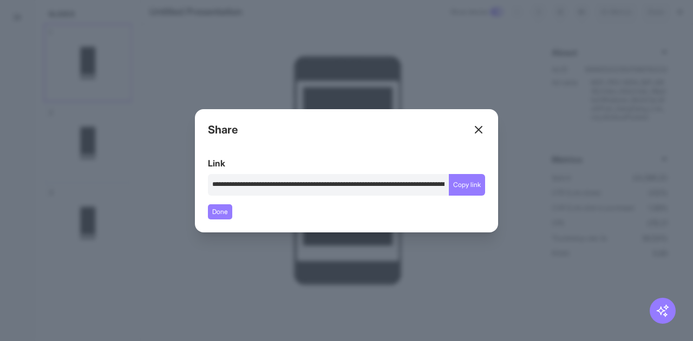
click at [480, 133] on icon at bounding box center [478, 129] width 13 height 13
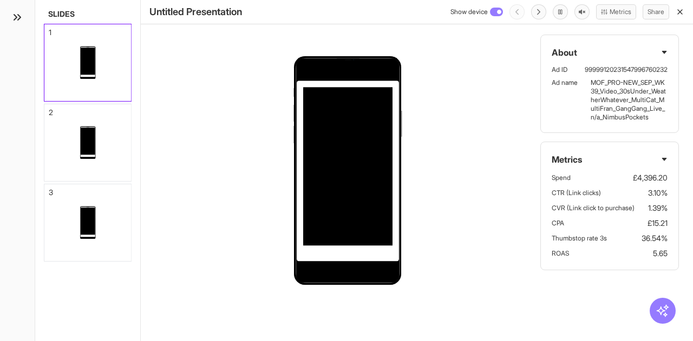
click at [677, 12] on icon "button" at bounding box center [679, 12] width 9 height 9
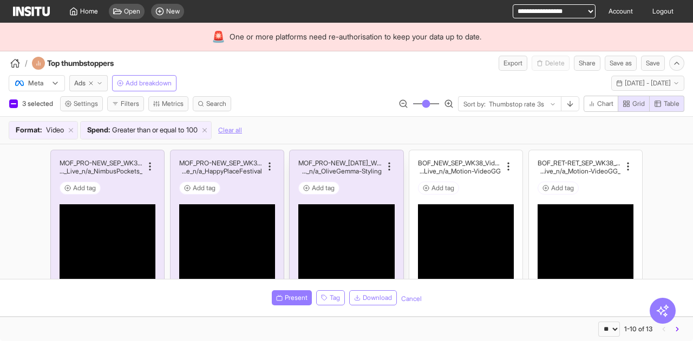
click at [324, 163] on h2 "MOF_PRO-NEW_JUL_WK31_Video_20sUnder_FullPrice_Mult" at bounding box center [339, 163] width 83 height 8
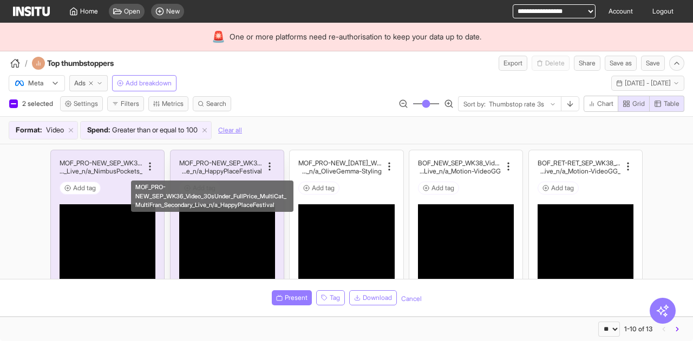
click at [221, 163] on h2 "MOF_PRO-NEW_SEP_WK36_Video_30sUnder_FullPrice_Multi" at bounding box center [220, 163] width 83 height 8
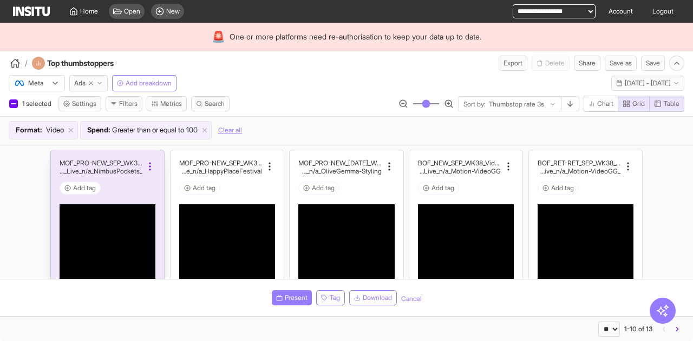
click at [144, 161] on icon at bounding box center [149, 166] width 11 height 11
click at [9, 106] on div at bounding box center [13, 104] width 9 height 9
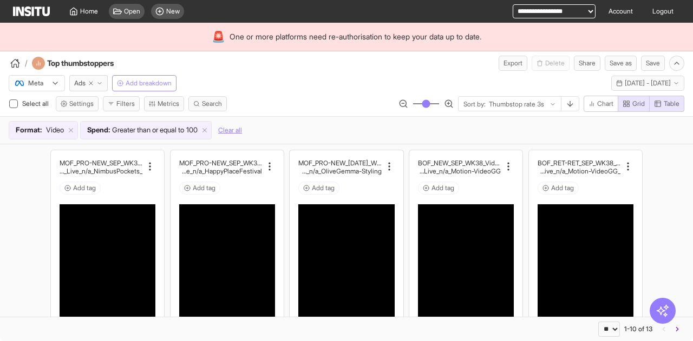
click at [152, 83] on span "Add breakdown" at bounding box center [149, 83] width 46 height 9
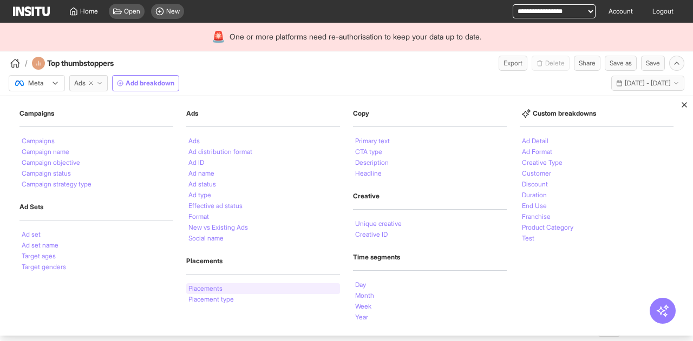
click at [210, 288] on li "Placements" at bounding box center [205, 289] width 34 height 6
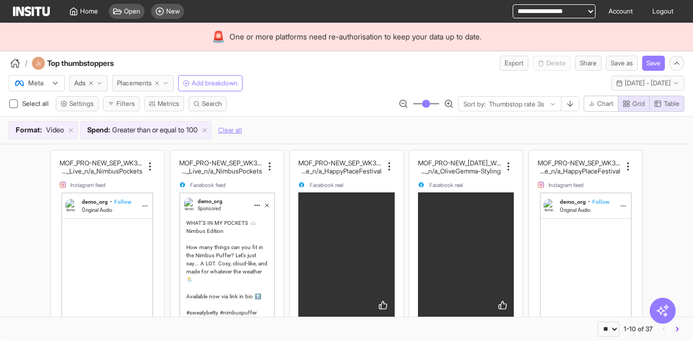
click at [158, 83] on line "button" at bounding box center [156, 83] width 3 height 3
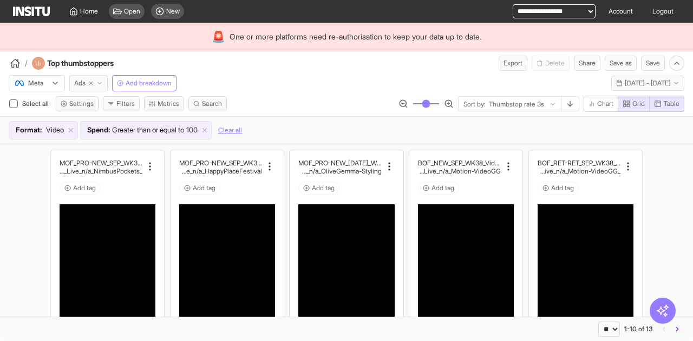
click at [85, 81] on span "Ads" at bounding box center [79, 83] width 11 height 9
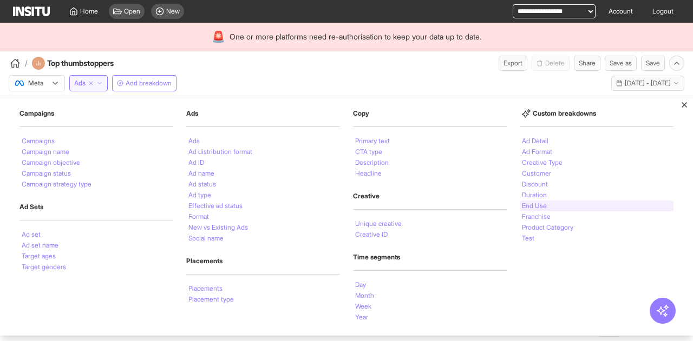
click at [540, 205] on li "End Use" at bounding box center [534, 206] width 25 height 6
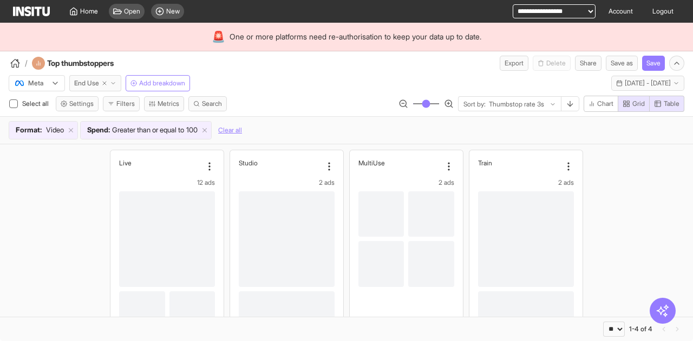
click at [82, 80] on span "End Use" at bounding box center [86, 83] width 25 height 9
click at [133, 10] on span "Open" at bounding box center [132, 11] width 16 height 9
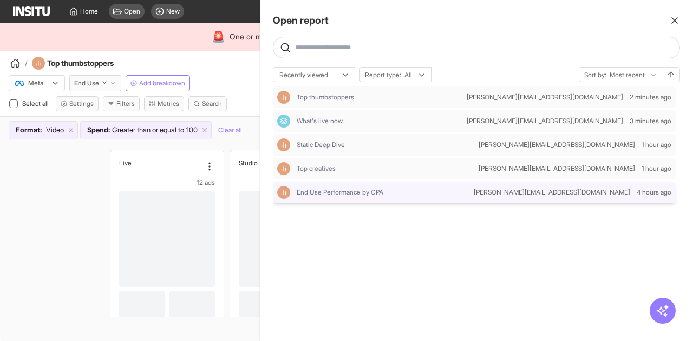
click at [372, 198] on div "End Use Performance by CPA" at bounding box center [373, 192] width 192 height 13
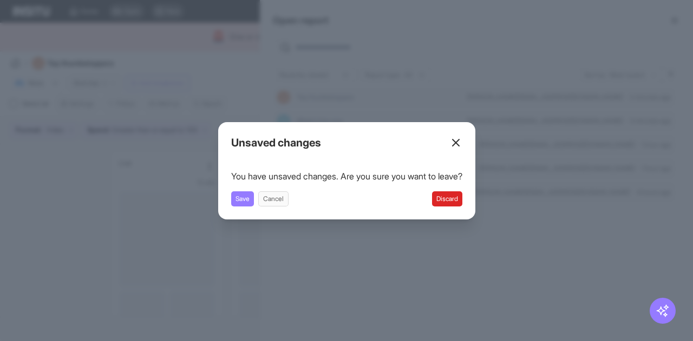
click at [453, 194] on button "Discard" at bounding box center [447, 199] width 30 height 15
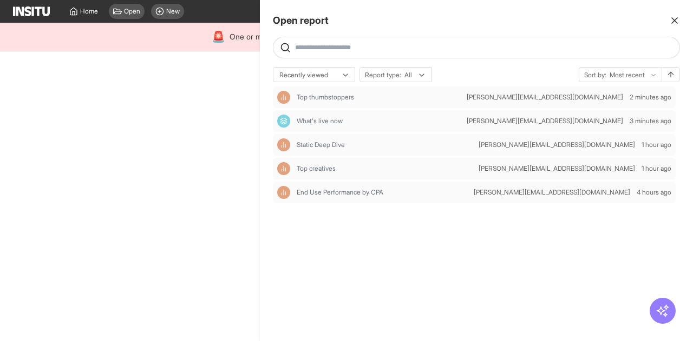
select select "**"
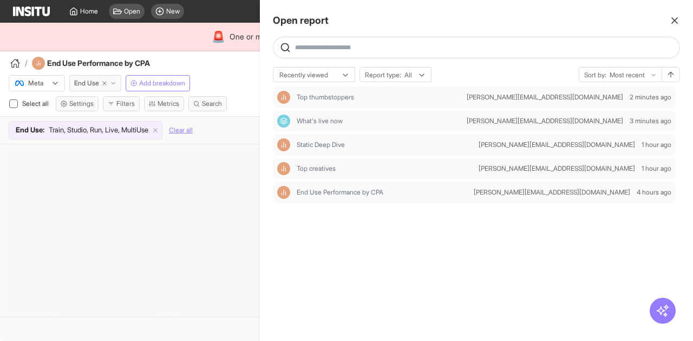
drag, startPoint x: 683, startPoint y: 22, endPoint x: 676, endPoint y: 23, distance: 7.1
click at [682, 22] on div "Open report Ask questions like: Which campaigns had the highest spend last mont…" at bounding box center [476, 170] width 433 height 341
click at [676, 23] on line "button" at bounding box center [674, 20] width 5 height 5
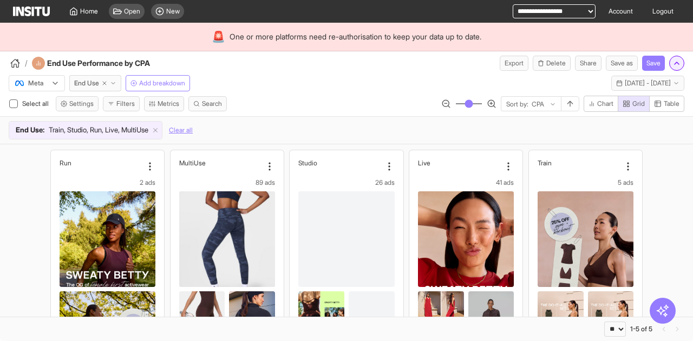
click at [674, 62] on icon "button" at bounding box center [676, 63] width 9 height 9
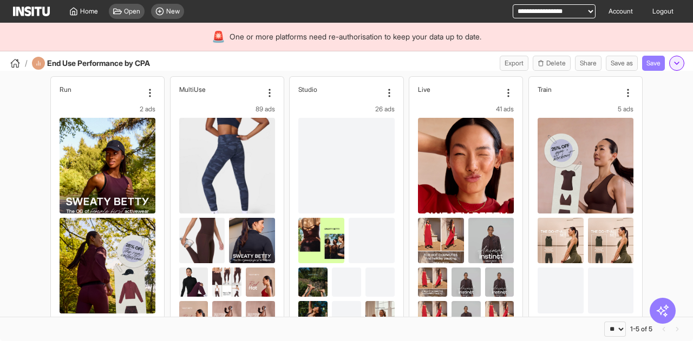
click at [673, 59] on icon "button" at bounding box center [676, 63] width 9 height 9
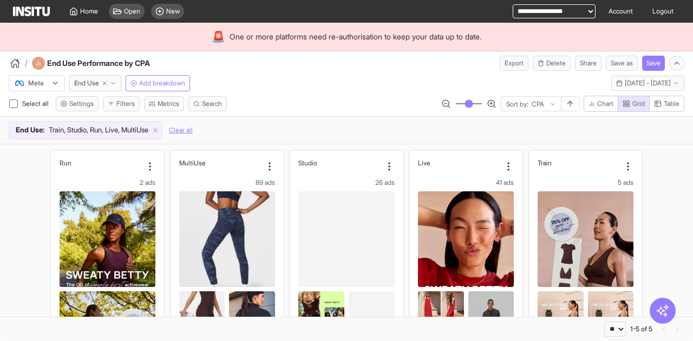
click at [305, 122] on div "End Use : Train, Studio, Run, Live, MultiUse Clear all" at bounding box center [346, 130] width 675 height 18
click at [88, 9] on span "Home" at bounding box center [89, 11] width 18 height 9
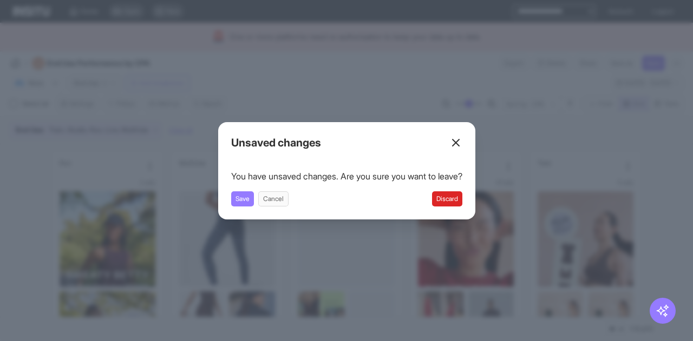
click at [462, 198] on button "Discard" at bounding box center [447, 199] width 30 height 15
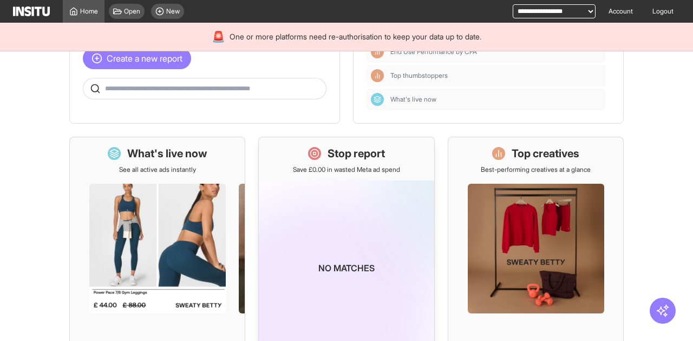
scroll to position [108, 0]
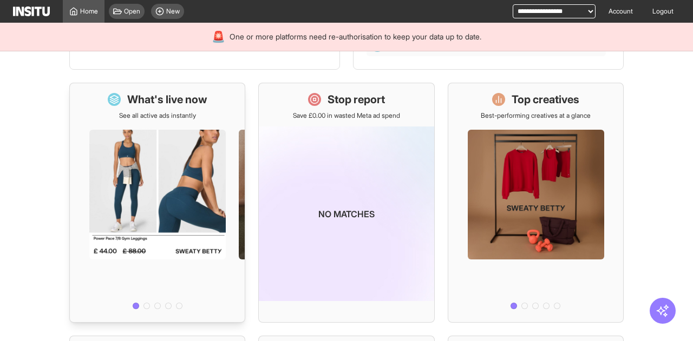
click at [161, 130] on div at bounding box center [157, 217] width 175 height 194
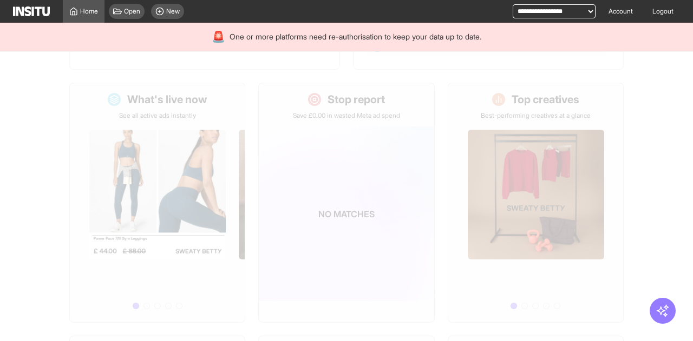
select select "**"
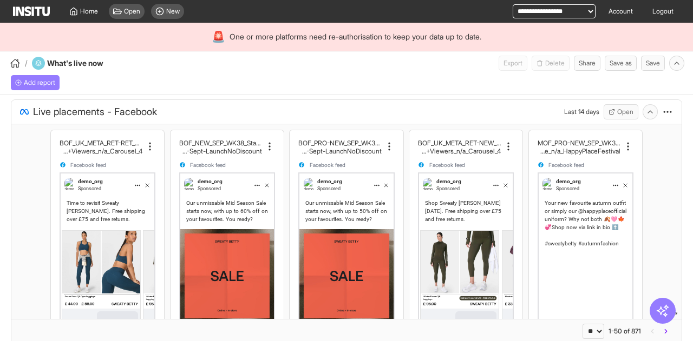
select select "**"
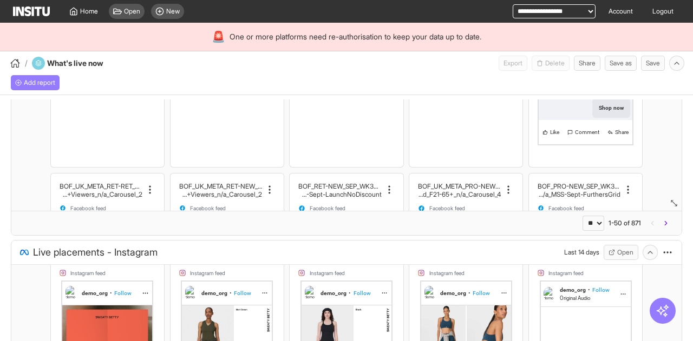
scroll to position [54, 0]
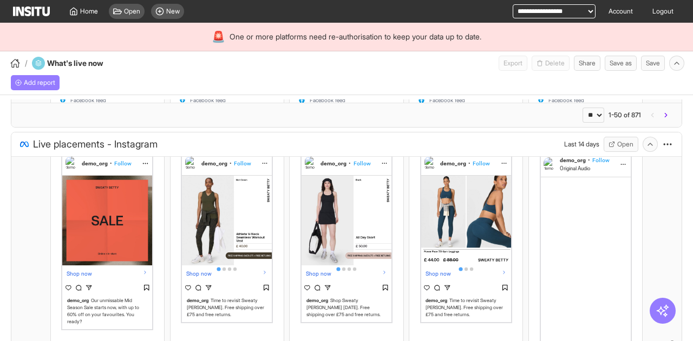
select select "**"
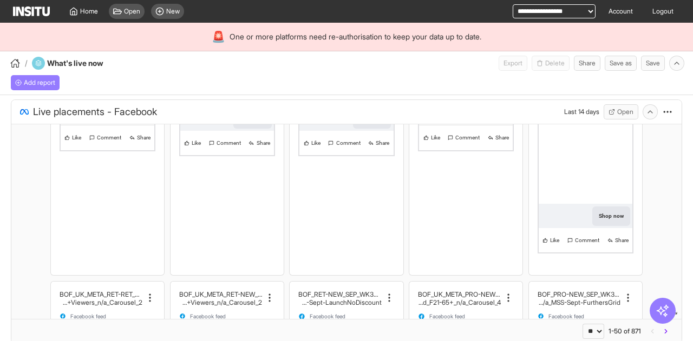
scroll to position [0, 0]
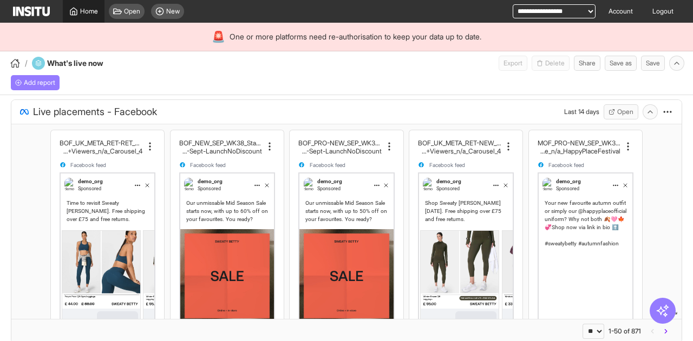
click at [96, 12] on span "Home" at bounding box center [89, 11] width 18 height 9
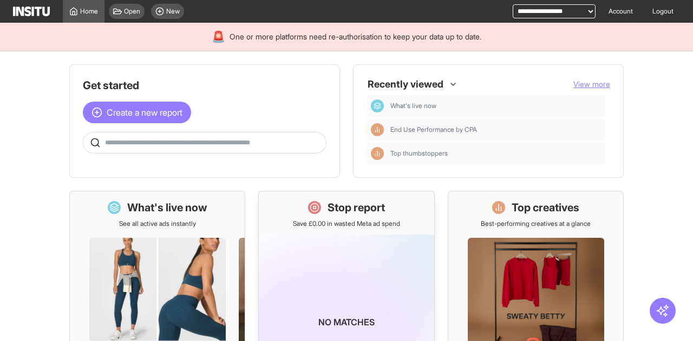
click at [326, 221] on p "Save £0.00 in wasted Meta ad spend" at bounding box center [346, 224] width 107 height 9
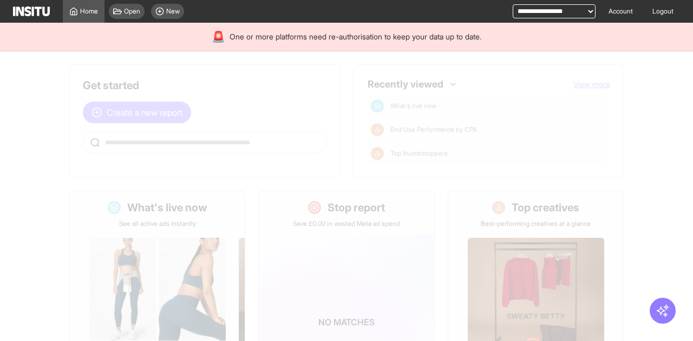
select select "**"
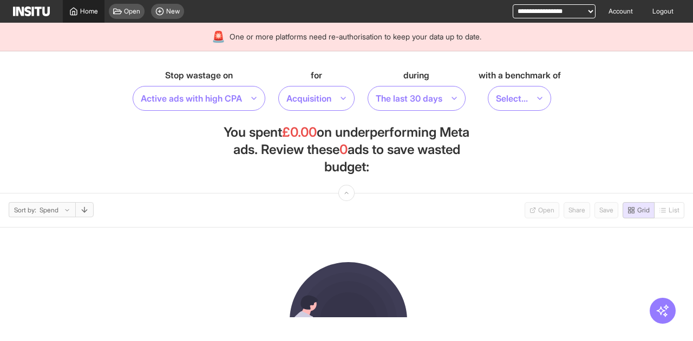
click at [83, 13] on span "Home" at bounding box center [89, 11] width 18 height 9
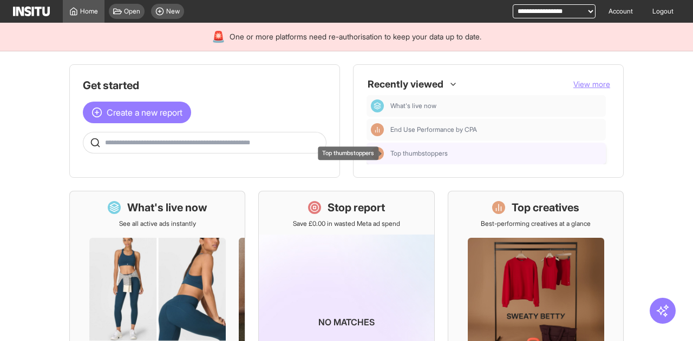
click at [435, 155] on span "Top thumbstoppers" at bounding box center [418, 153] width 57 height 9
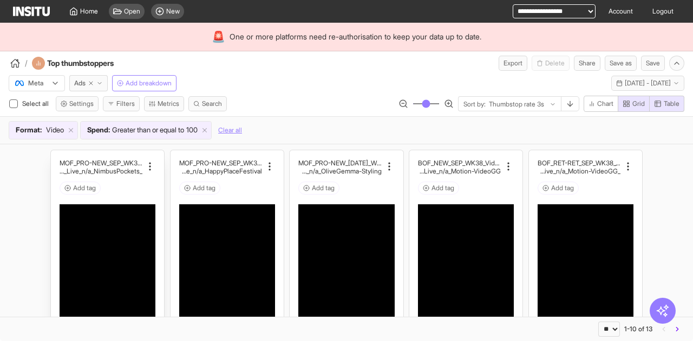
click at [123, 172] on h2 "_MultiCat_MultiFran_GangGang_Live_n/a_NimbusPockets" at bounding box center [101, 171] width 83 height 8
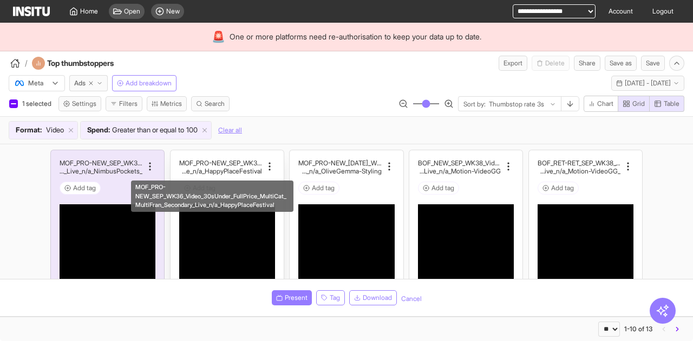
click at [229, 168] on h2 "Cat_MultiFran_Secondary_Live_n/a_HappyPlaceFestival" at bounding box center [220, 171] width 83 height 8
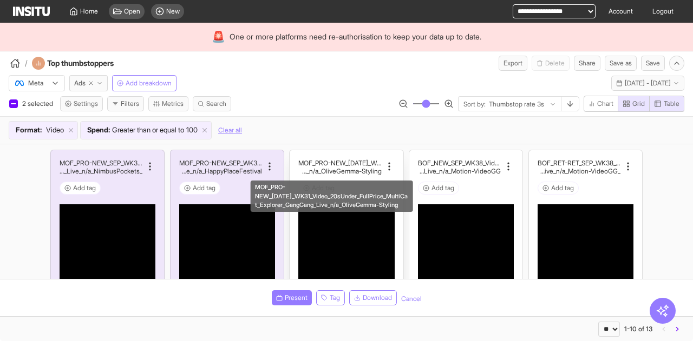
click at [323, 167] on h2 "iCat_Explorer_GangGang_Live_n/a_OliveGemma-Styling" at bounding box center [339, 171] width 83 height 8
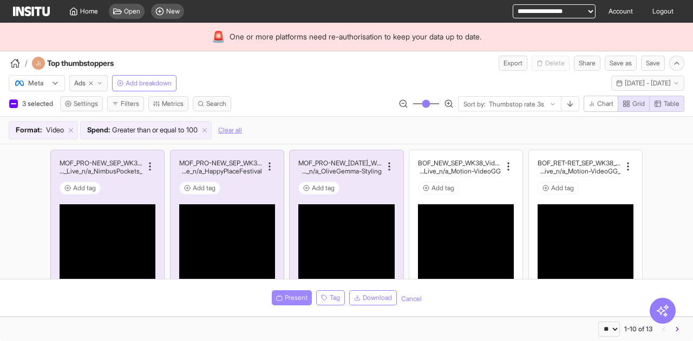
click at [278, 296] on icon "button" at bounding box center [279, 298] width 6 height 6
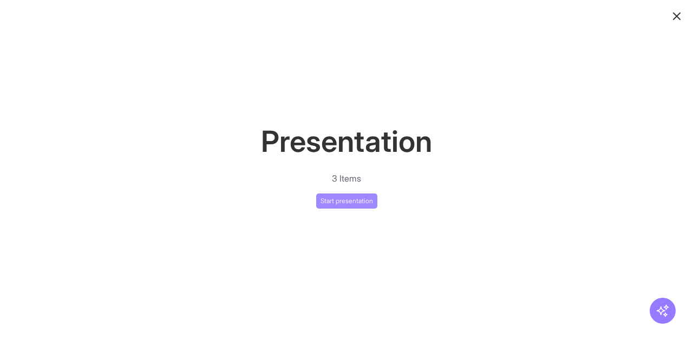
click at [341, 201] on button "Start presentation" at bounding box center [346, 201] width 61 height 15
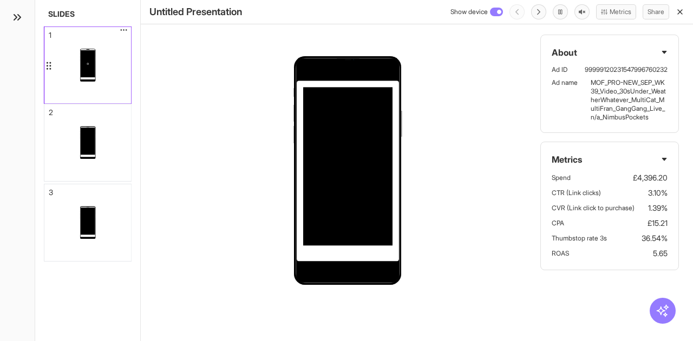
click at [114, 52] on div at bounding box center [87, 65] width 87 height 77
click at [492, 8] on rect at bounding box center [496, 12] width 12 height 8
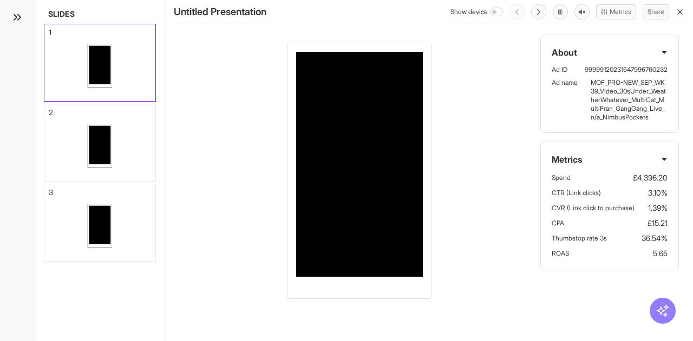
click at [492, 8] on rect at bounding box center [496, 12] width 12 height 8
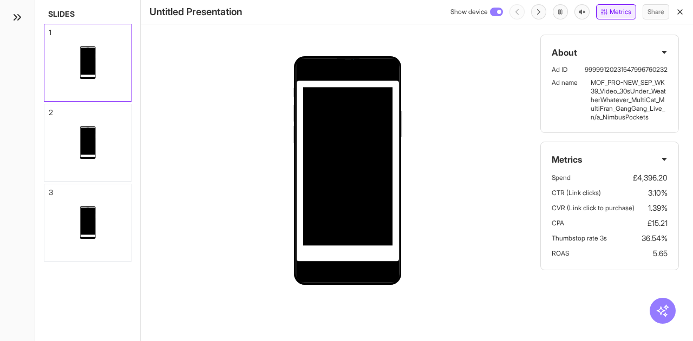
click at [622, 16] on button "Metrics" at bounding box center [616, 11] width 40 height 15
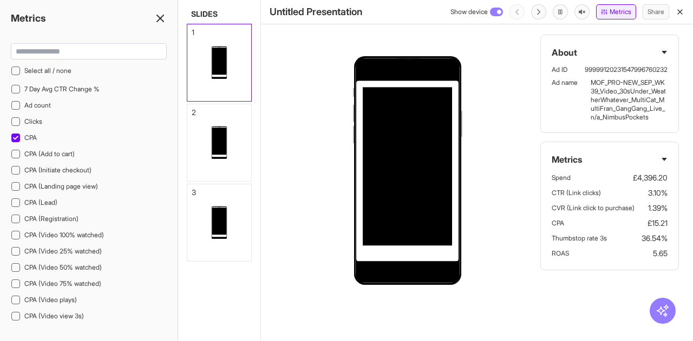
click at [622, 16] on button "Metrics" at bounding box center [616, 11] width 40 height 15
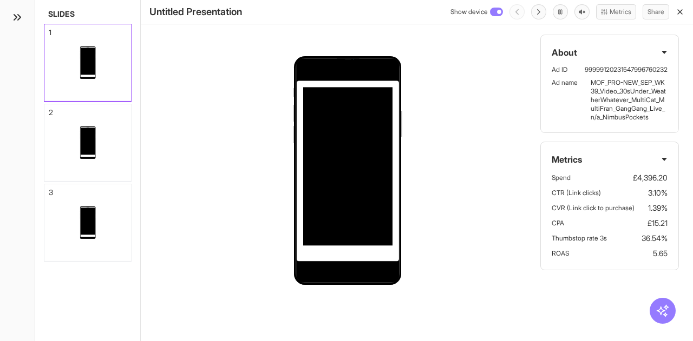
click at [678, 12] on icon "button" at bounding box center [679, 12] width 9 height 9
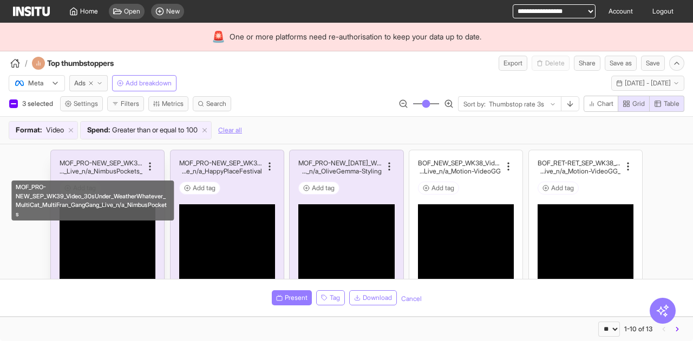
click at [116, 161] on h2 "MOF_PRO-NEW_SEP_WK39_Video_30sUnder_WeatherWhatever" at bounding box center [101, 163] width 83 height 8
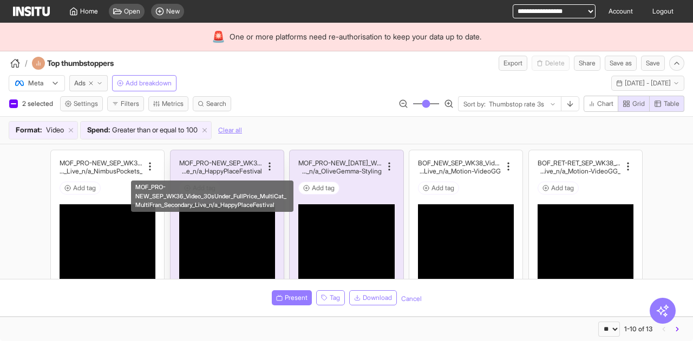
click at [232, 160] on h2 "MOF_PRO-NEW_SEP_WK36_Video_30sUnder_FullPrice_Multi" at bounding box center [220, 163] width 83 height 8
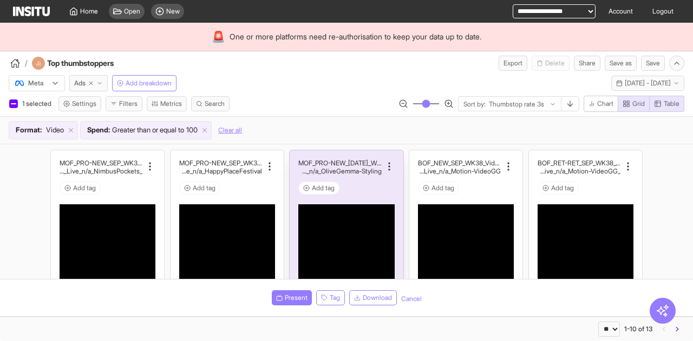
click at [344, 156] on div "MOF_PRO-NEW_JUL_WK31_Video_20sUnder_FullPrice_Mult iCat_Explorer_GangGang_Live_…" at bounding box center [345, 317] width 113 height 335
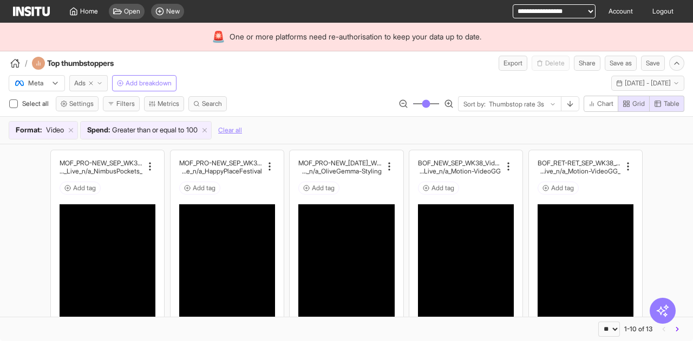
click at [82, 85] on span "Ads" at bounding box center [79, 83] width 11 height 9
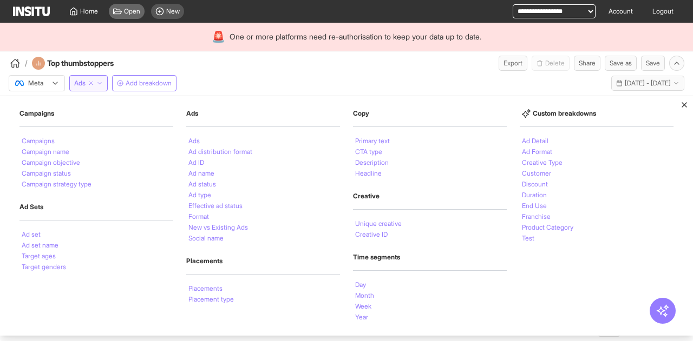
click at [133, 9] on span "Open" at bounding box center [132, 11] width 16 height 9
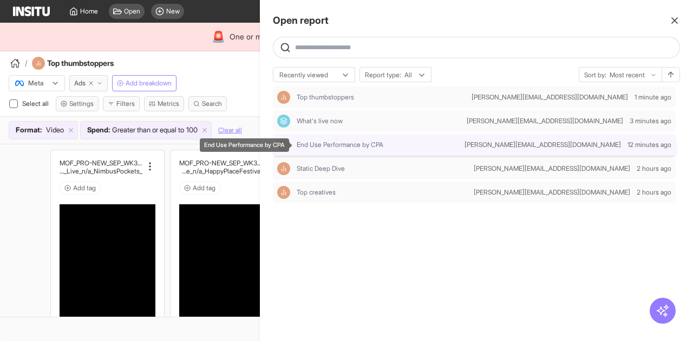
click at [360, 148] on span "End Use Performance by CPA" at bounding box center [340, 145] width 87 height 9
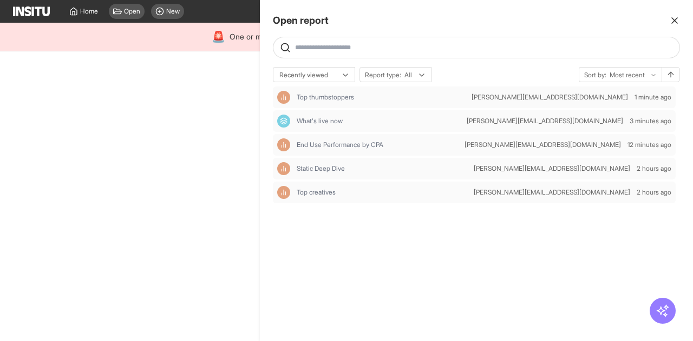
click at [200, 71] on div at bounding box center [346, 170] width 693 height 341
select select "**"
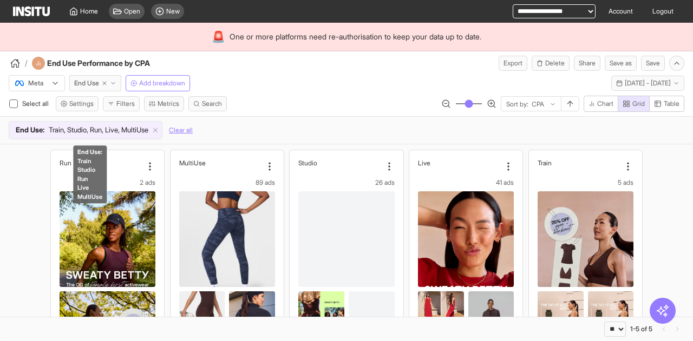
click at [120, 130] on span "Train, Studio, Run, Live, MultiUse" at bounding box center [99, 130] width 100 height 11
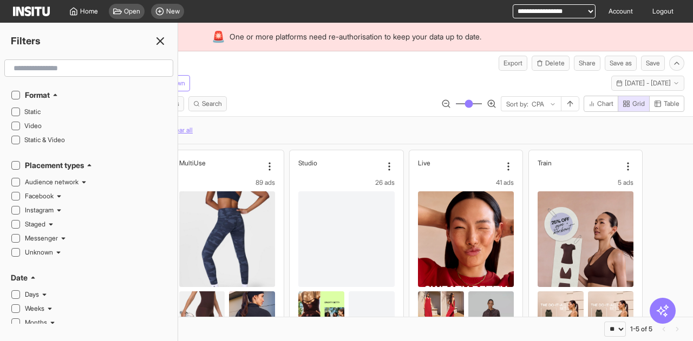
click at [152, 41] on div "Filters" at bounding box center [88, 41] width 177 height 15
click at [159, 44] on icon at bounding box center [160, 41] width 13 height 13
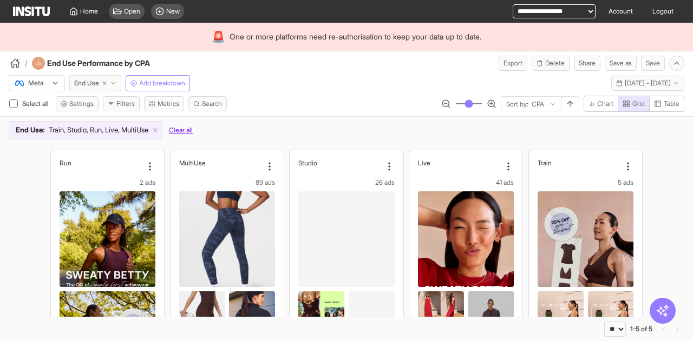
click at [193, 127] on button "Clear all" at bounding box center [181, 130] width 24 height 18
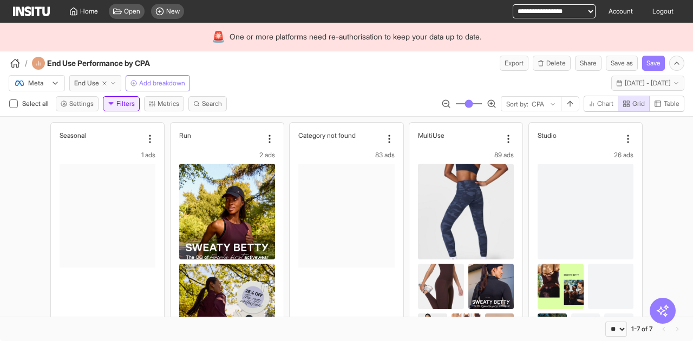
click at [131, 108] on button "Filters" at bounding box center [121, 103] width 37 height 15
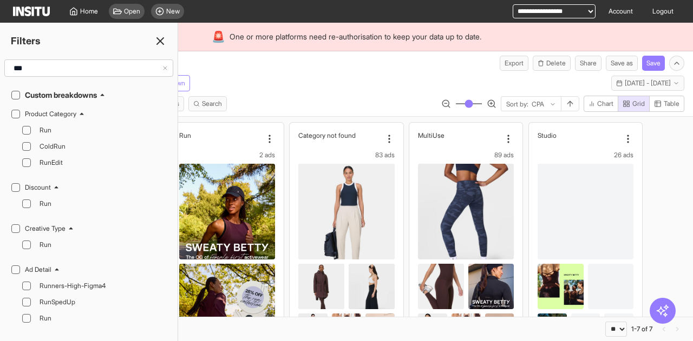
type input "***"
click at [63, 114] on h2 "Product Category" at bounding box center [50, 114] width 51 height 9
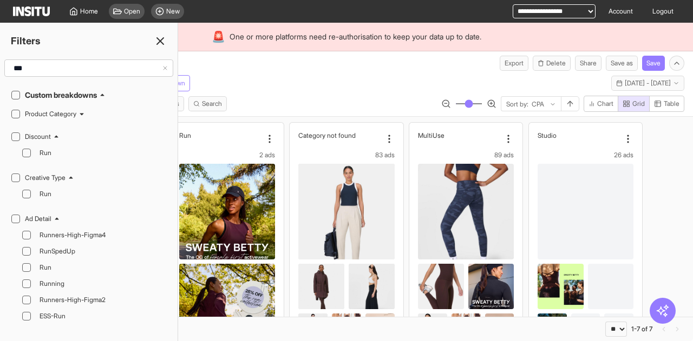
click at [47, 135] on h2 "Discount" at bounding box center [38, 137] width 26 height 9
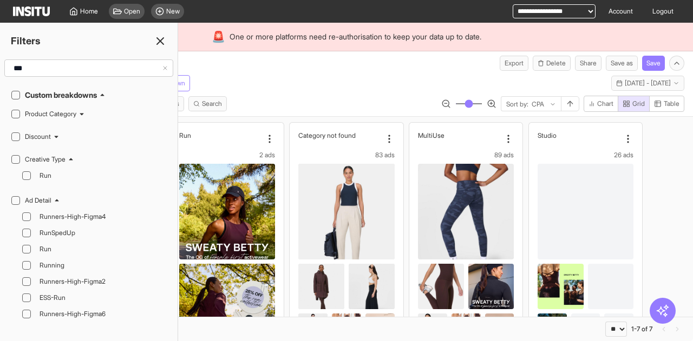
click at [52, 156] on h2 "Creative Type" at bounding box center [45, 159] width 41 height 9
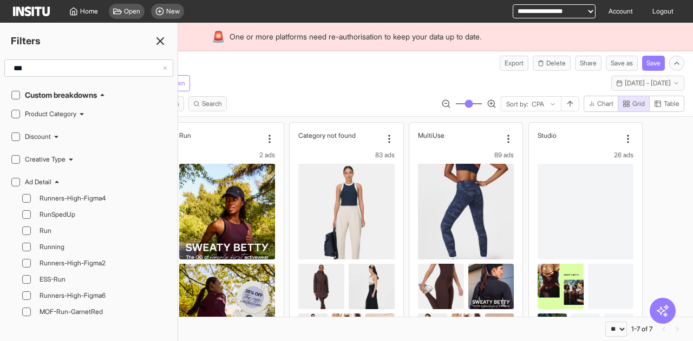
click at [44, 178] on h2 "Ad Detail" at bounding box center [38, 182] width 27 height 9
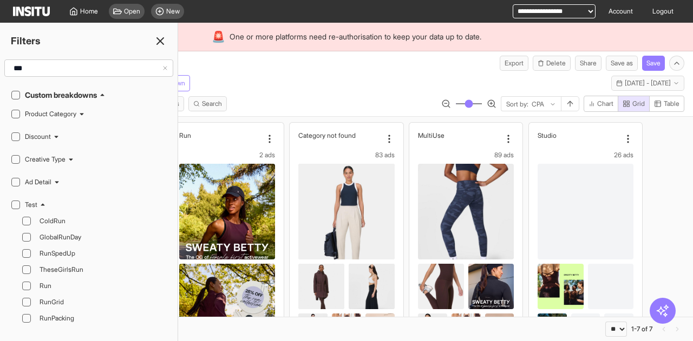
click at [38, 201] on div "Test" at bounding box center [96, 205] width 142 height 9
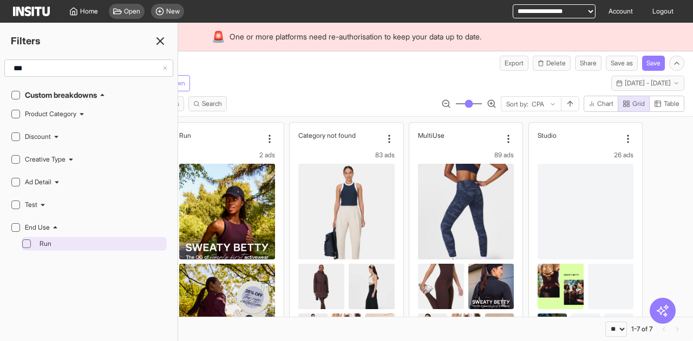
click at [28, 242] on icon at bounding box center [26, 244] width 5 height 4
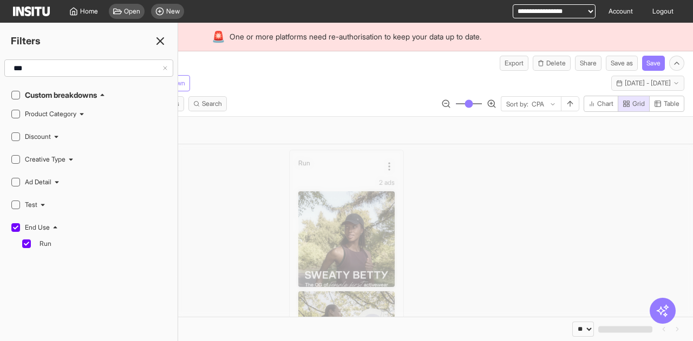
click at [159, 42] on line at bounding box center [160, 41] width 6 height 6
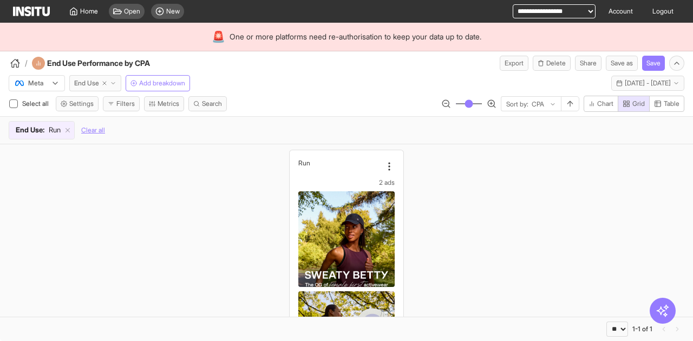
click at [78, 83] on span "End Use" at bounding box center [86, 83] width 25 height 9
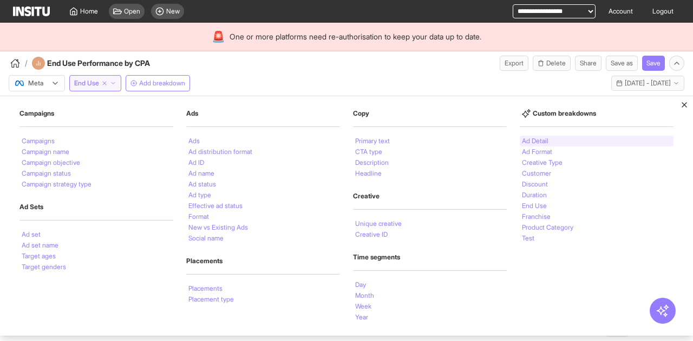
click at [532, 138] on li "Ad Detail" at bounding box center [535, 141] width 27 height 6
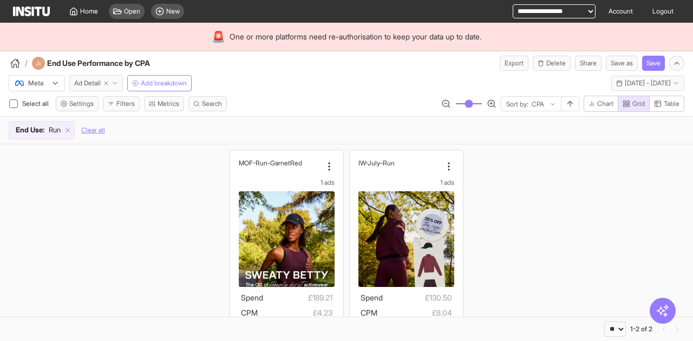
click at [89, 81] on span "Ad Detail" at bounding box center [87, 83] width 27 height 9
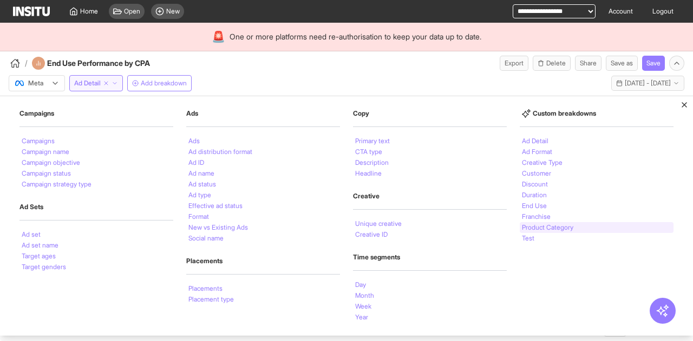
click at [563, 232] on div "Product Category" at bounding box center [596, 227] width 154 height 11
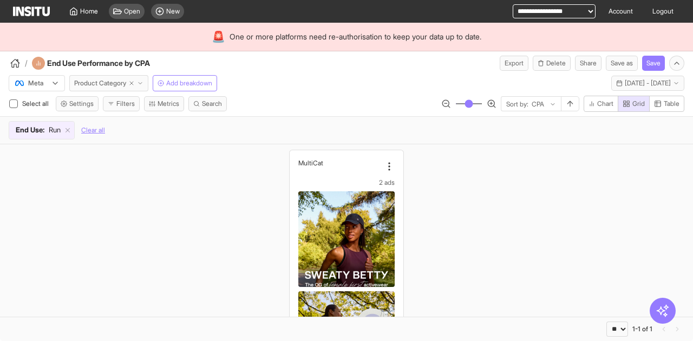
click at [110, 81] on span "Product Category" at bounding box center [100, 83] width 52 height 9
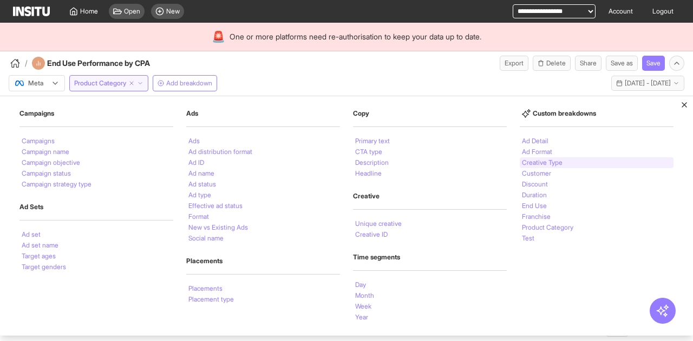
click at [568, 159] on div "Creative Type" at bounding box center [596, 162] width 154 height 11
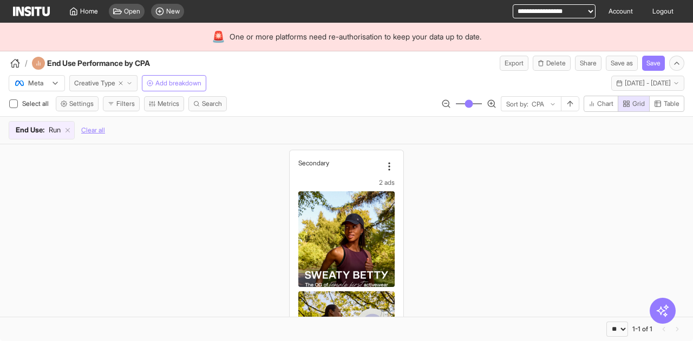
click at [94, 82] on span "Creative Type" at bounding box center [94, 83] width 41 height 9
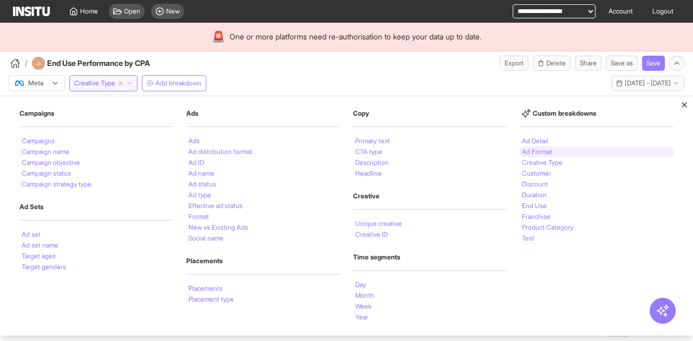
click at [556, 149] on div "Ad Format" at bounding box center [596, 152] width 154 height 11
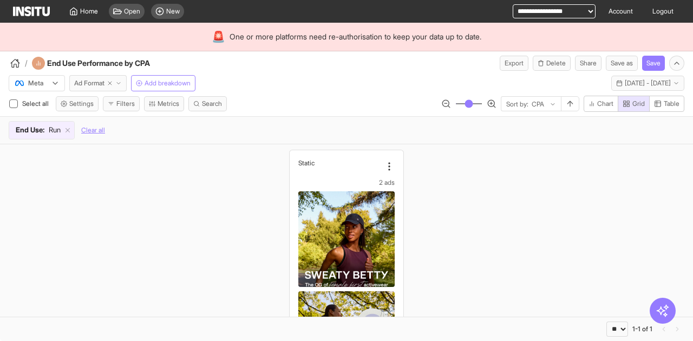
click at [96, 85] on span "Ad Format" at bounding box center [89, 83] width 30 height 9
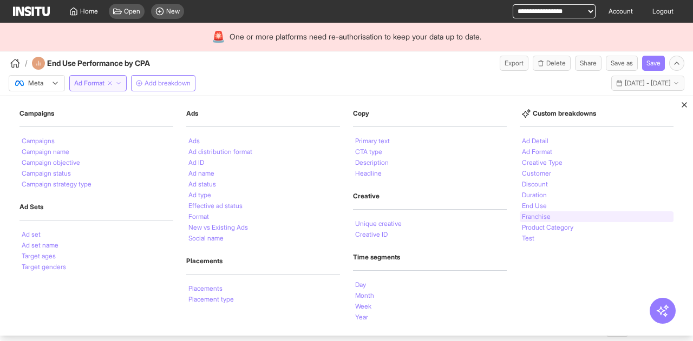
click at [541, 214] on li "Franchise" at bounding box center [536, 217] width 29 height 6
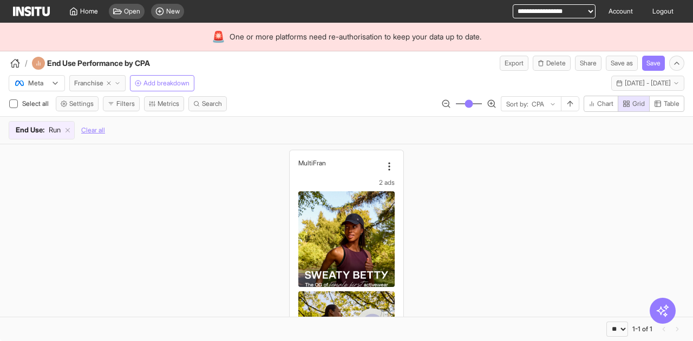
click at [90, 80] on span "Franchise" at bounding box center [88, 83] width 29 height 9
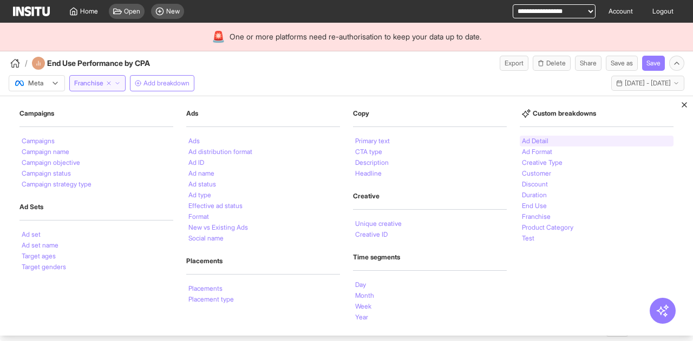
click at [545, 141] on li "Ad Detail" at bounding box center [535, 141] width 27 height 6
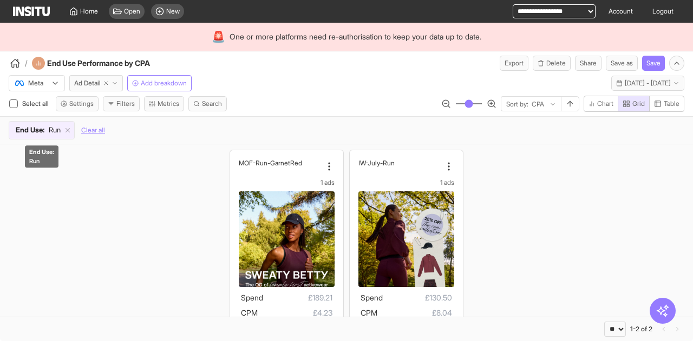
click at [35, 129] on span "End Use :" at bounding box center [30, 130] width 29 height 11
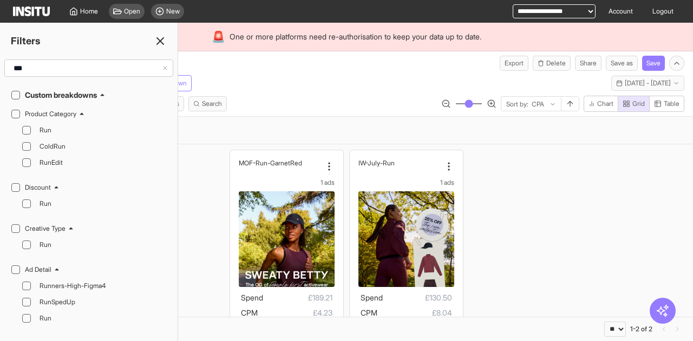
click at [34, 68] on input "***" at bounding box center [85, 67] width 153 height 19
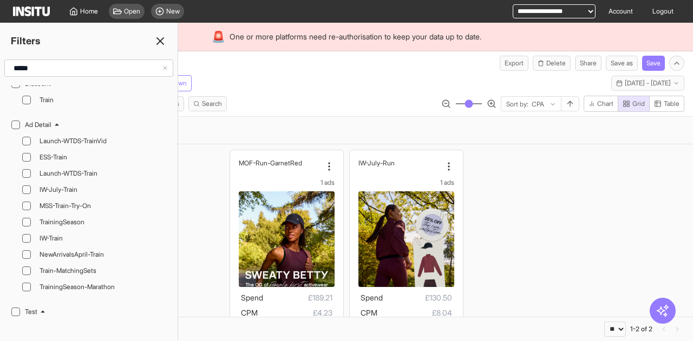
scroll to position [83, 0]
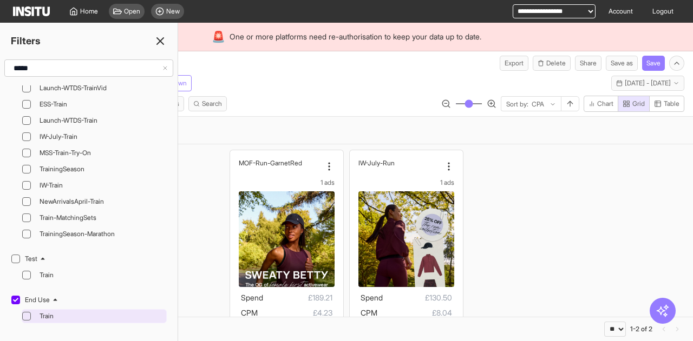
type input "*****"
click at [27, 314] on icon at bounding box center [26, 316] width 5 height 5
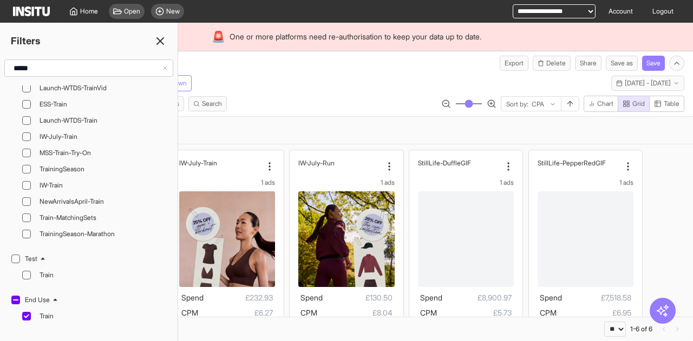
click at [161, 42] on line at bounding box center [160, 41] width 6 height 6
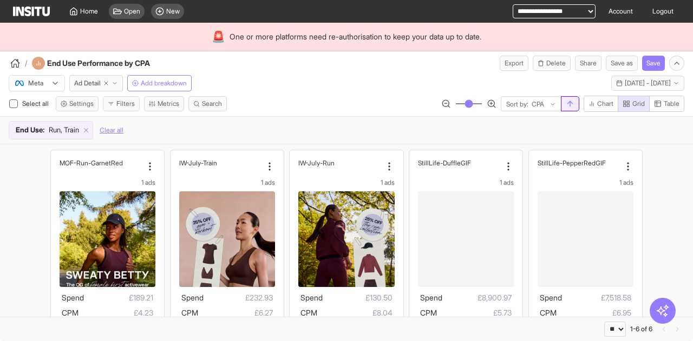
click at [578, 103] on button "button" at bounding box center [570, 103] width 18 height 15
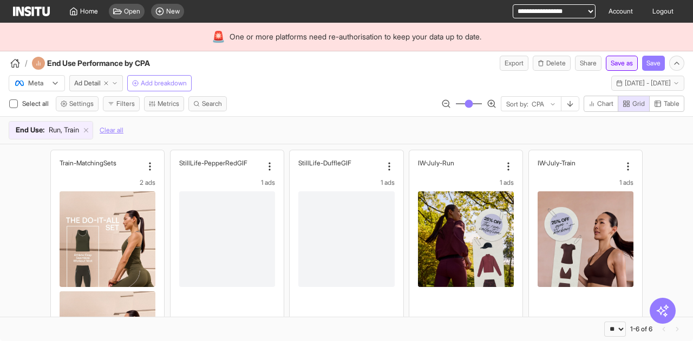
click at [614, 61] on button "Save as" at bounding box center [622, 63] width 32 height 15
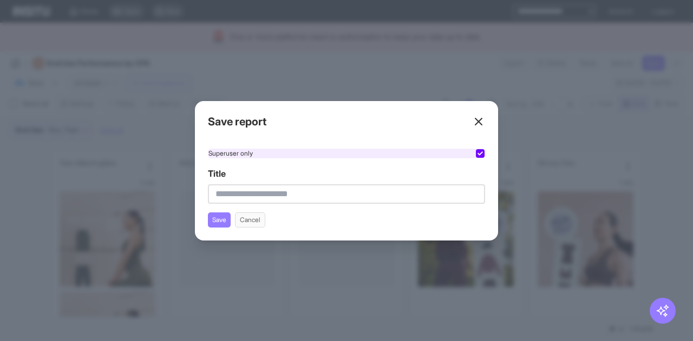
click at [367, 151] on div "Superuser only" at bounding box center [346, 154] width 277 height 10
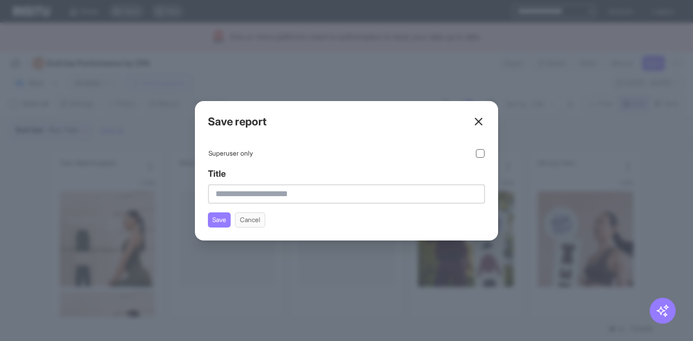
click at [340, 195] on input "Title" at bounding box center [346, 194] width 277 height 19
click at [269, 194] on input "**********" at bounding box center [346, 194] width 277 height 19
type input "**********"
click at [218, 223] on button "Save" at bounding box center [219, 220] width 23 height 15
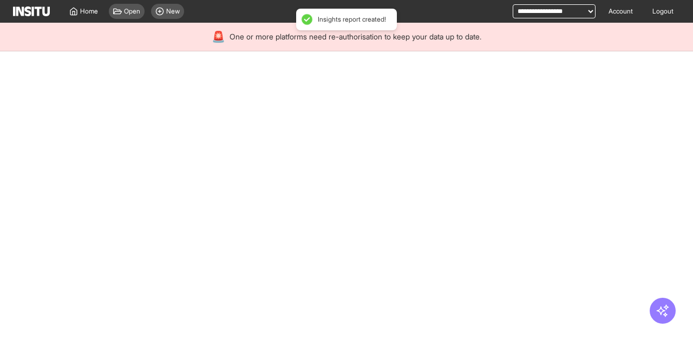
select select "**"
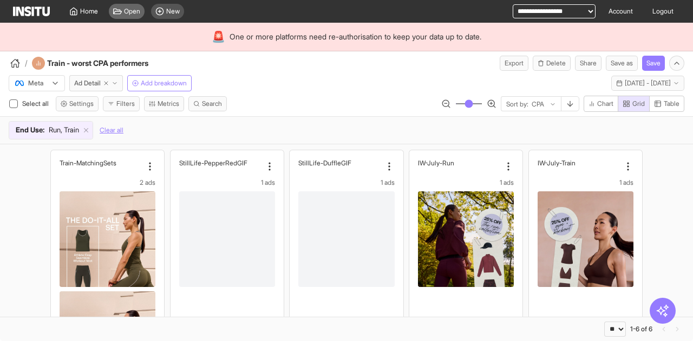
click at [127, 6] on div "Open" at bounding box center [127, 11] width 36 height 15
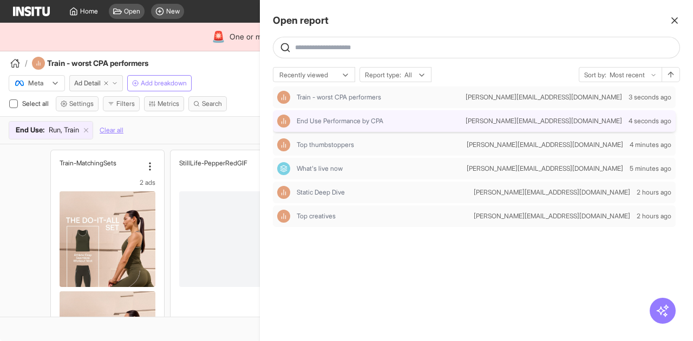
click at [346, 126] on div "End Use Performance by CPA" at bounding box center [369, 121] width 184 height 13
select select "**"
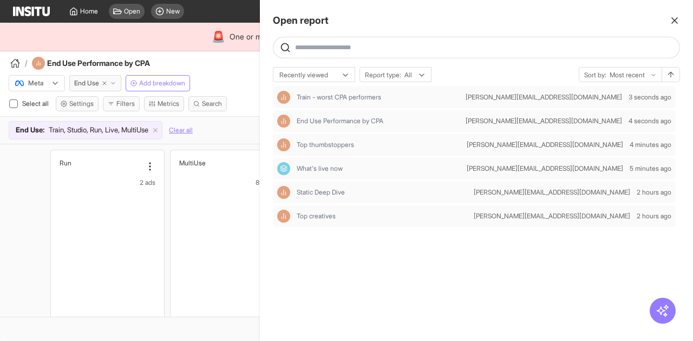
click at [252, 70] on div at bounding box center [346, 170] width 693 height 341
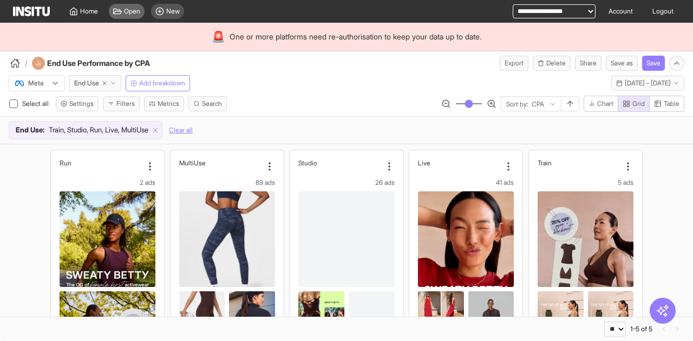
click at [136, 8] on span "Open" at bounding box center [132, 11] width 16 height 9
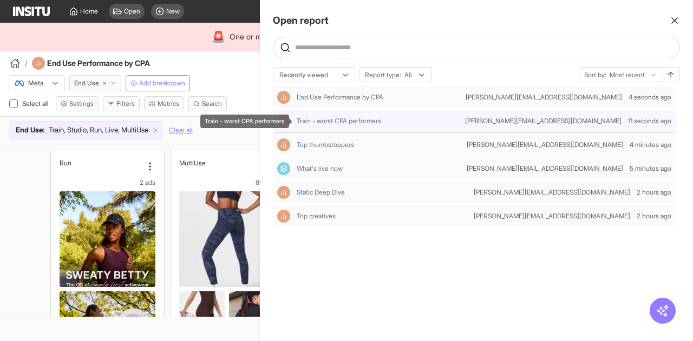
click at [334, 122] on span "Train - worst CPA performers" at bounding box center [339, 121] width 84 height 9
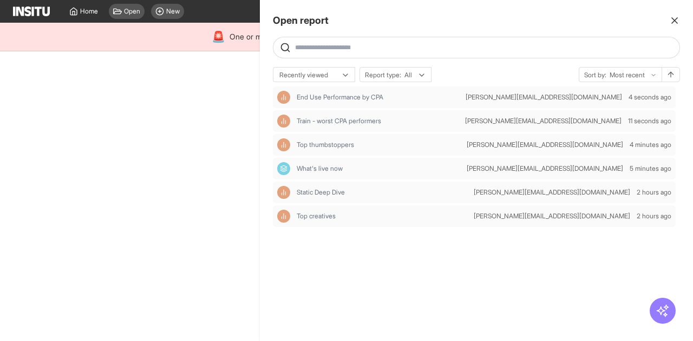
select select "**"
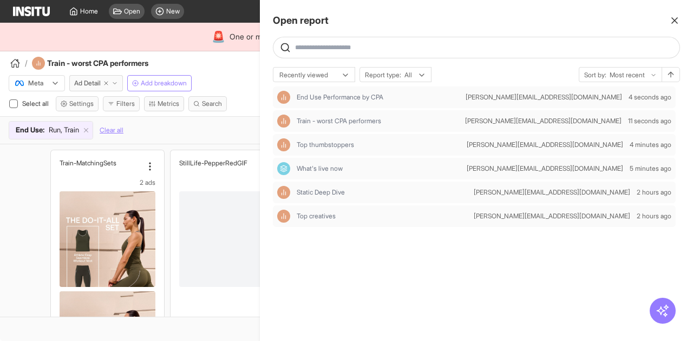
click at [242, 70] on div at bounding box center [346, 170] width 693 height 341
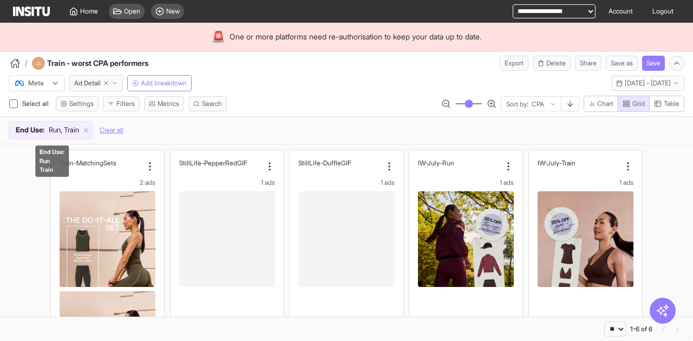
click at [41, 129] on span "End Use :" at bounding box center [30, 130] width 29 height 11
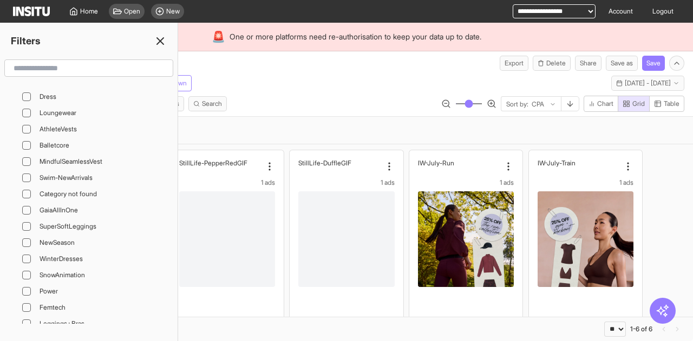
scroll to position [1515, 0]
click at [164, 36] on icon at bounding box center [160, 41] width 13 height 13
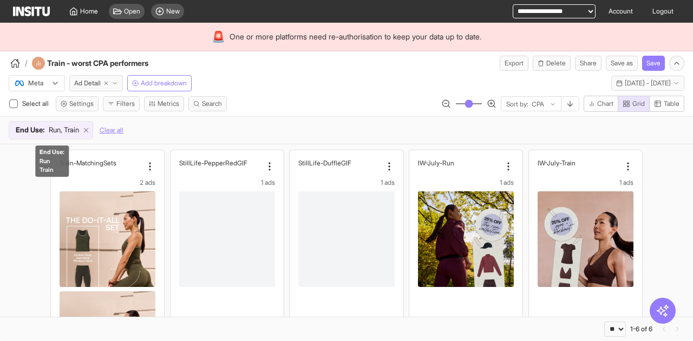
click at [88, 131] on icon at bounding box center [86, 131] width 8 height 8
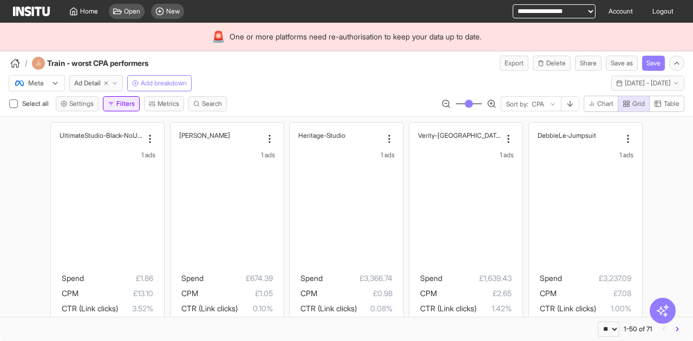
click at [126, 105] on button "Filters" at bounding box center [121, 103] width 37 height 15
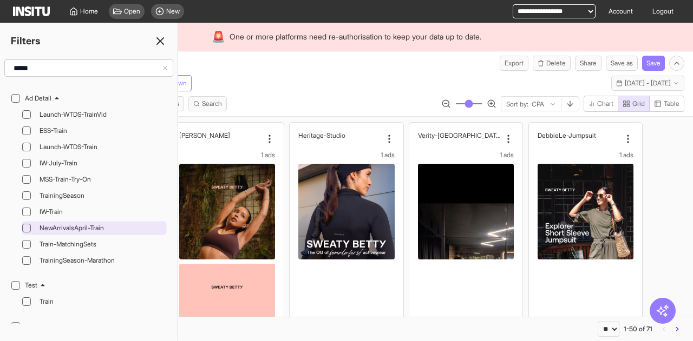
scroll to position [83, 0]
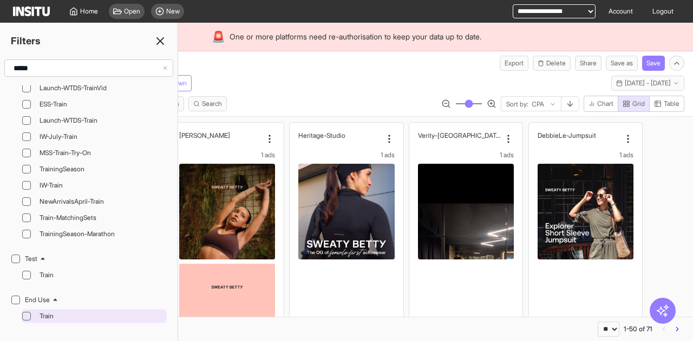
type input "*****"
click at [36, 314] on div "Train" at bounding box center [99, 316] width 129 height 13
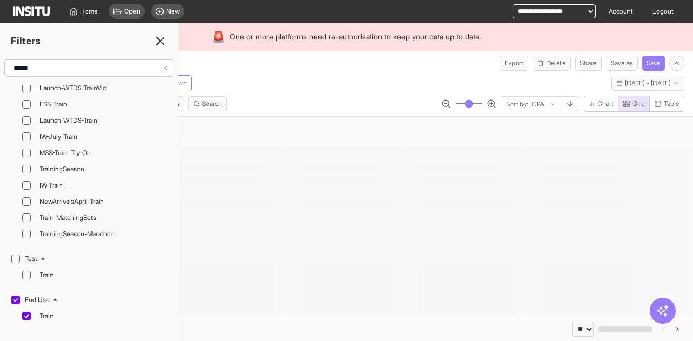
click at [159, 44] on icon at bounding box center [160, 41] width 13 height 13
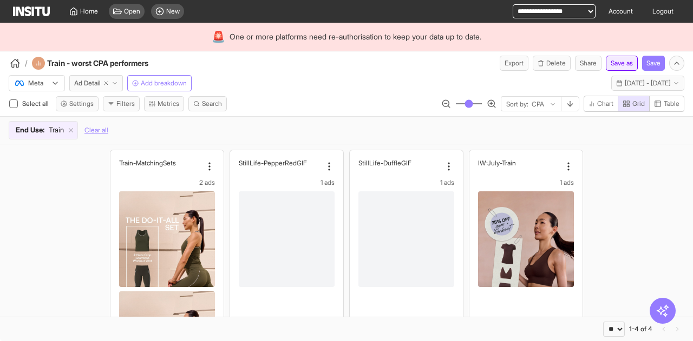
click at [622, 62] on button "Save as" at bounding box center [622, 63] width 32 height 15
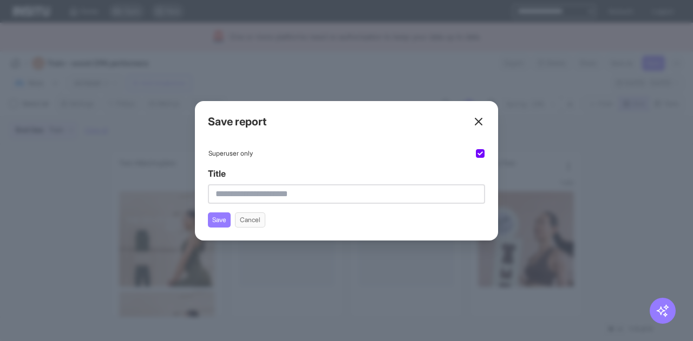
click at [482, 122] on icon at bounding box center [478, 121] width 13 height 13
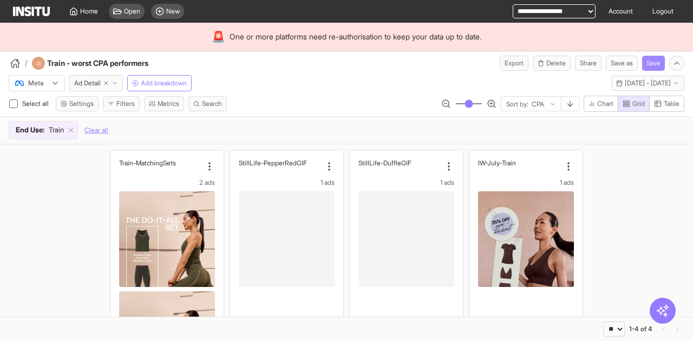
click at [654, 61] on button "Save" at bounding box center [653, 63] width 23 height 15
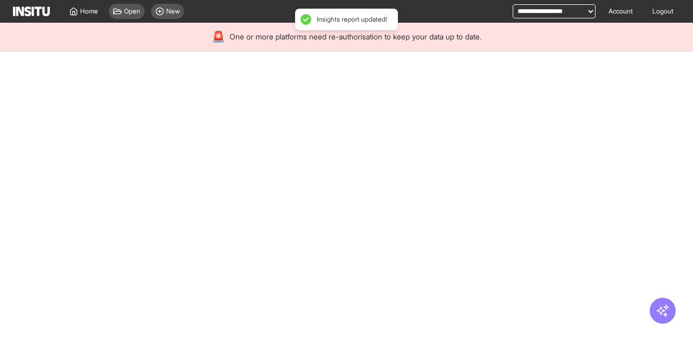
select select "**"
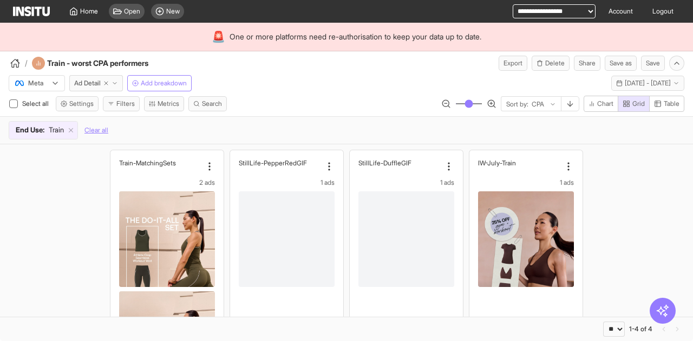
click at [272, 96] on div "Select all Settings Filters Metrics Search Sort by: CPA Chart Grid Table" at bounding box center [346, 106] width 693 height 21
click at [93, 81] on span "Ad Detail" at bounding box center [87, 83] width 27 height 9
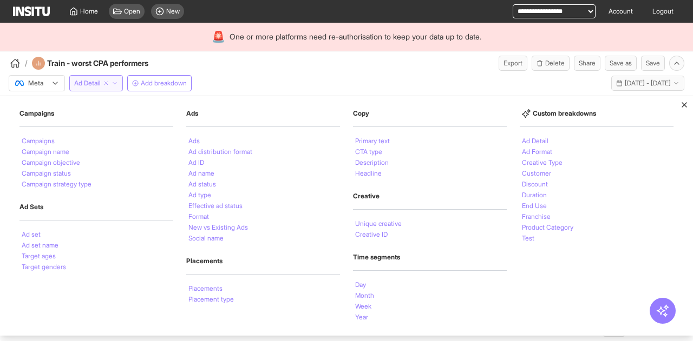
click at [109, 81] on icon "button" at bounding box center [106, 83] width 6 height 6
select select "**"
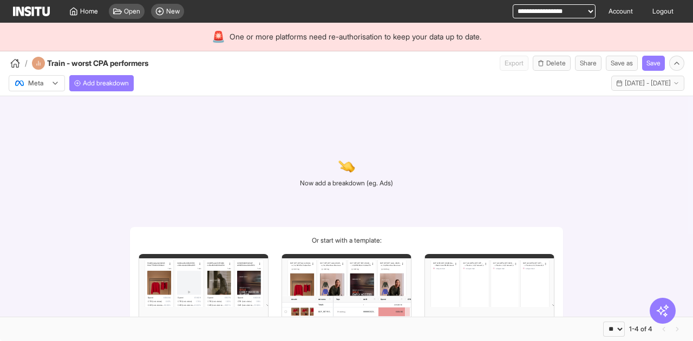
click at [255, 78] on div "Meta Add breakdown Fri 1 - Sun 31 Aug, 2025 1 Aug 25 - 31 Aug 25" at bounding box center [346, 81] width 693 height 21
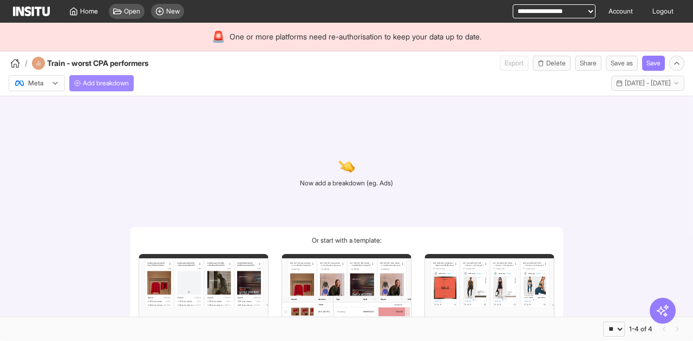
click at [98, 88] on button "Add breakdown" at bounding box center [101, 83] width 64 height 16
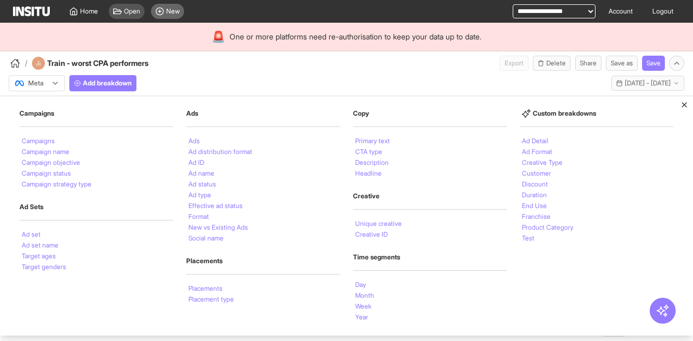
click at [165, 14] on div "New" at bounding box center [167, 11] width 33 height 15
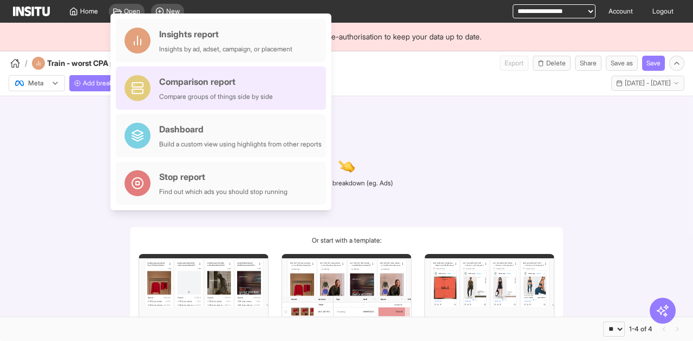
click at [239, 90] on div "Comparison report Compare groups of things side by side" at bounding box center [216, 88] width 114 height 26
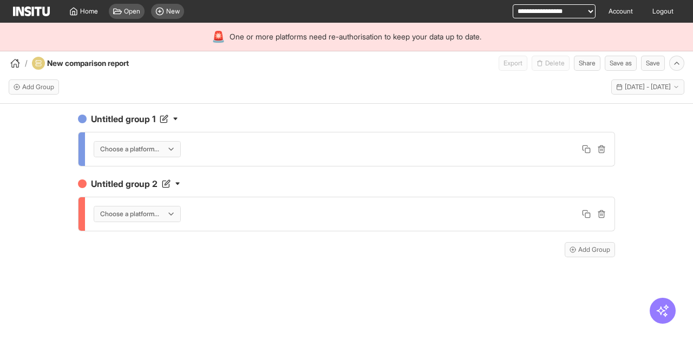
click at [140, 144] on div at bounding box center [129, 149] width 61 height 11
click at [142, 170] on span "Meta" at bounding box center [138, 172] width 76 height 10
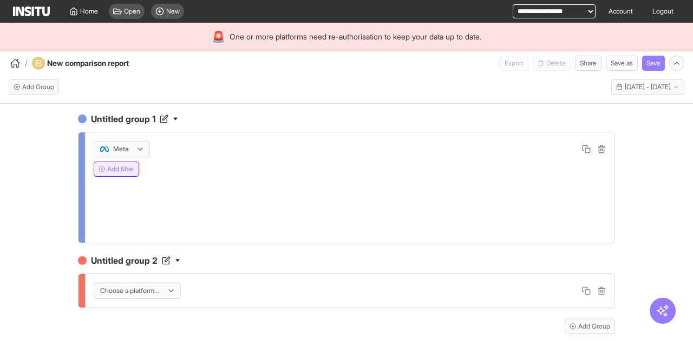
click at [109, 169] on button "Add filter" at bounding box center [116, 169] width 45 height 15
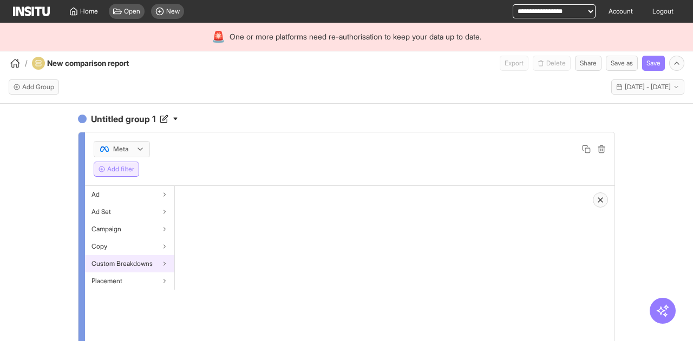
click at [146, 260] on span "Custom Breakdowns" at bounding box center [121, 264] width 61 height 9
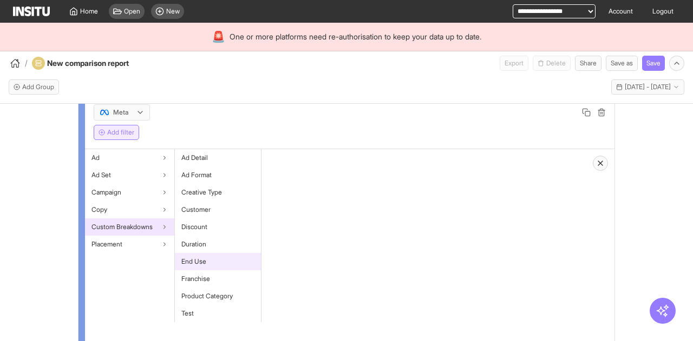
scroll to position [54, 0]
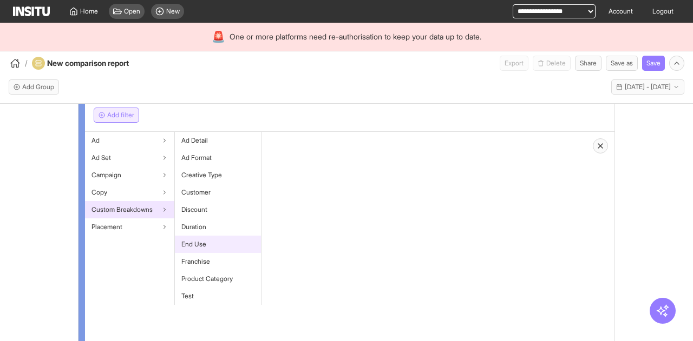
click at [223, 238] on div "End Use" at bounding box center [218, 244] width 86 height 17
click at [307, 174] on button "Select values" at bounding box center [304, 173] width 69 height 15
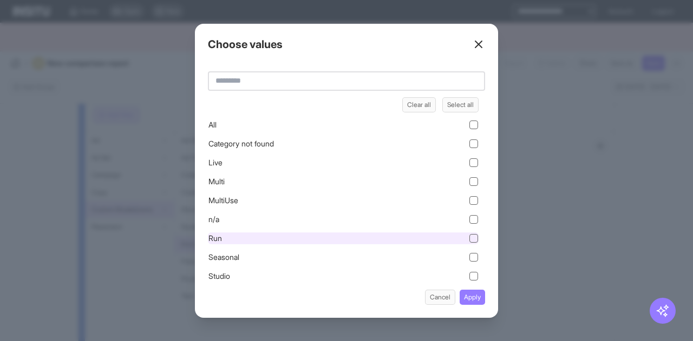
click at [279, 240] on div "Run" at bounding box center [343, 239] width 271 height 12
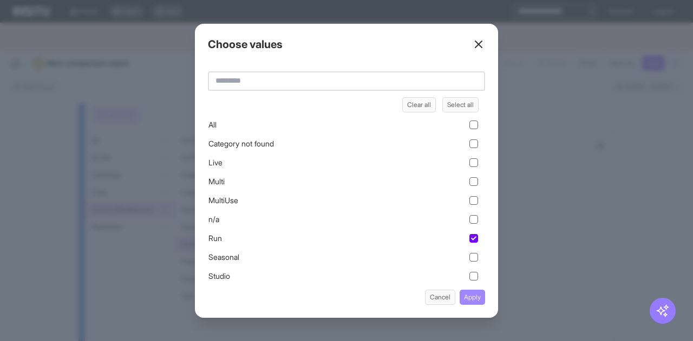
click at [477, 297] on button "Apply" at bounding box center [471, 297] width 25 height 15
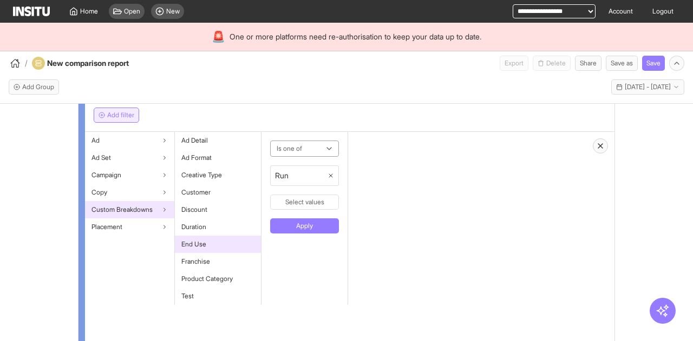
click at [315, 225] on button "Apply" at bounding box center [304, 226] width 69 height 15
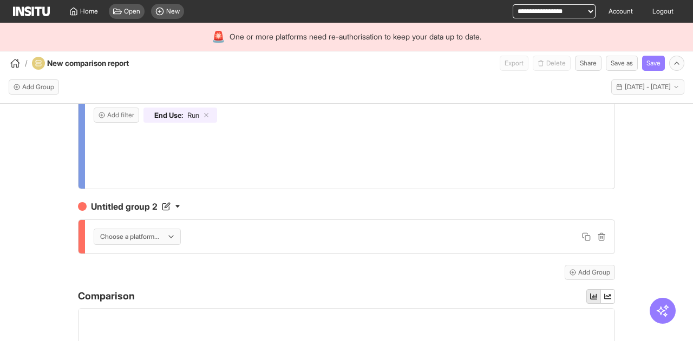
click at [124, 232] on div at bounding box center [129, 237] width 61 height 11
click at [151, 258] on span "Meta" at bounding box center [134, 259] width 76 height 10
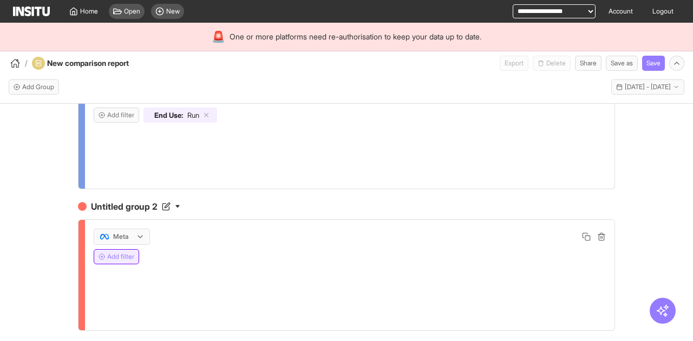
click at [121, 258] on button "Add filter" at bounding box center [116, 256] width 45 height 15
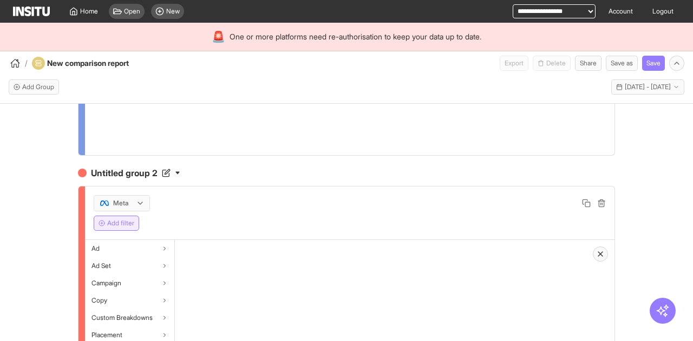
scroll to position [162, 0]
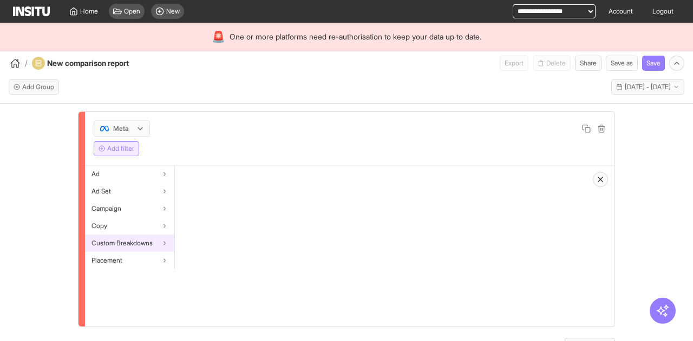
click at [139, 244] on span "Custom Breakdowns" at bounding box center [121, 243] width 61 height 9
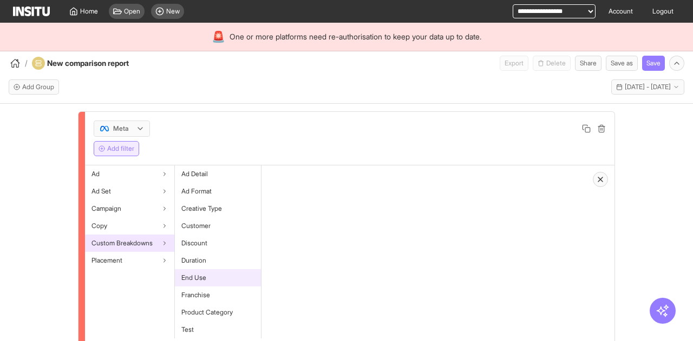
click at [214, 275] on div "End Use" at bounding box center [218, 277] width 86 height 17
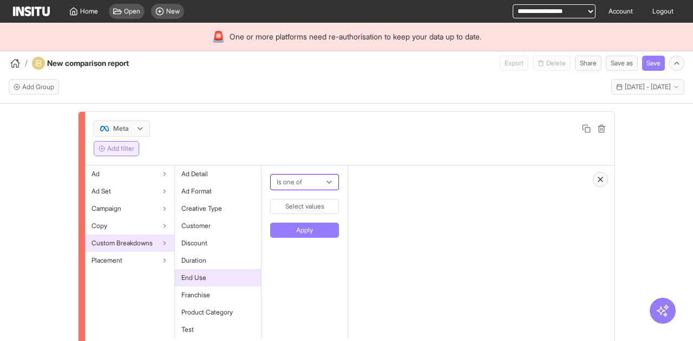
click at [298, 176] on div at bounding box center [296, 182] width 43 height 13
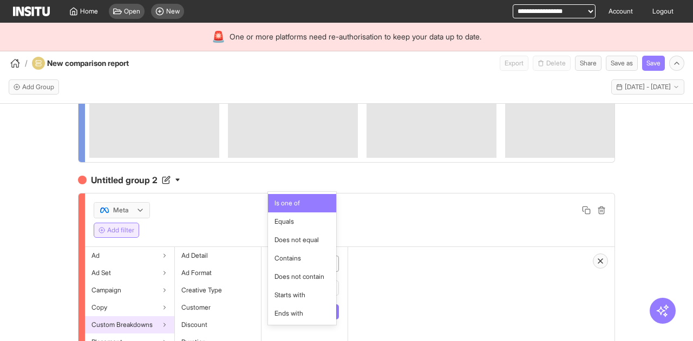
scroll to position [252, 0]
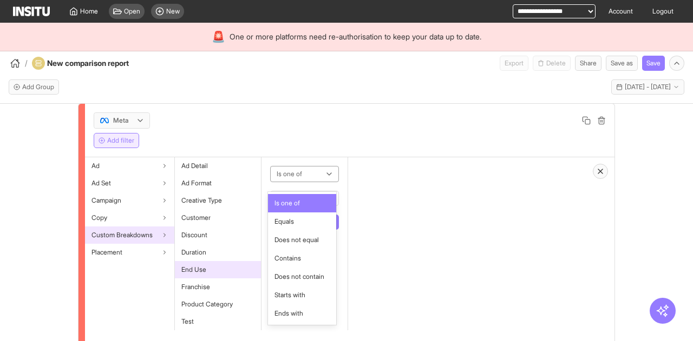
click at [300, 192] on div "Is one of Equals Does not equal Contains Does not contain Starts with Ends with" at bounding box center [302, 258] width 68 height 133
click at [304, 200] on span "Is one of" at bounding box center [301, 204] width 55 height 10
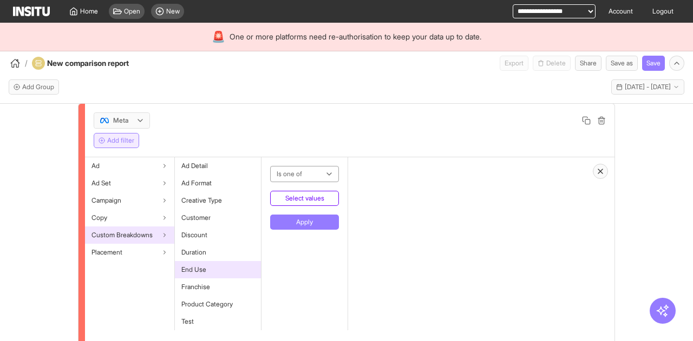
click at [302, 206] on button "Select values" at bounding box center [304, 198] width 69 height 15
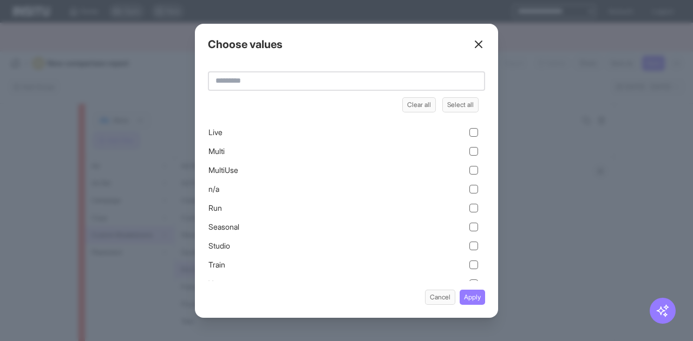
scroll to position [46, 0]
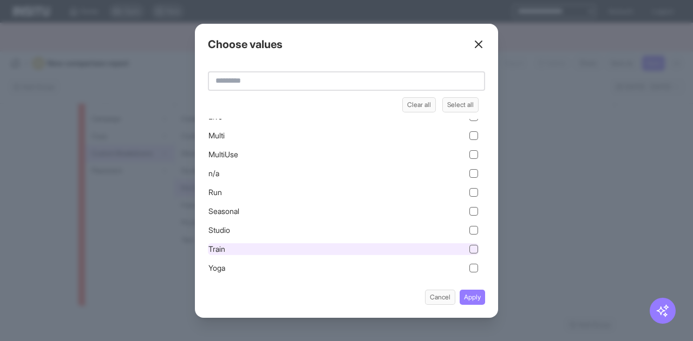
click at [274, 249] on div "Train" at bounding box center [343, 250] width 271 height 12
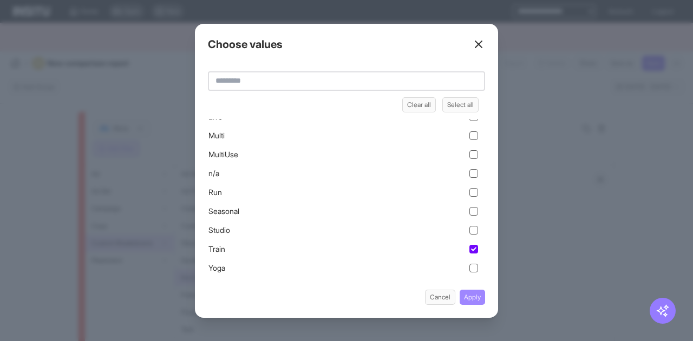
click at [473, 297] on button "Apply" at bounding box center [471, 297] width 25 height 15
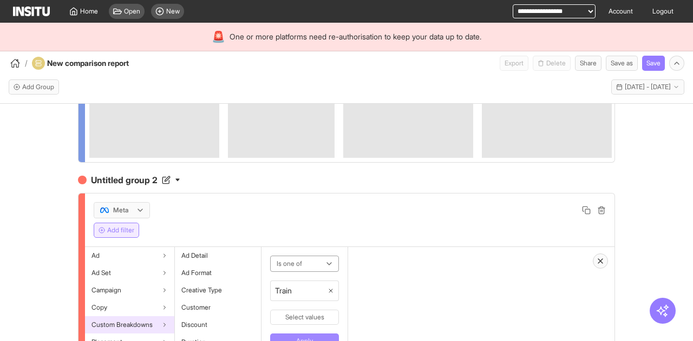
scroll to position [252, 0]
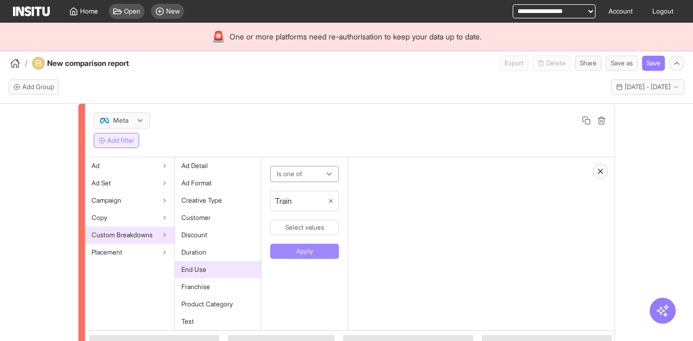
click at [299, 259] on button "Apply" at bounding box center [304, 251] width 69 height 15
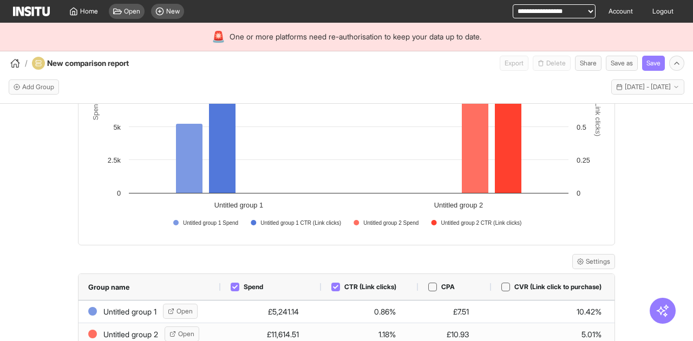
scroll to position [0, 0]
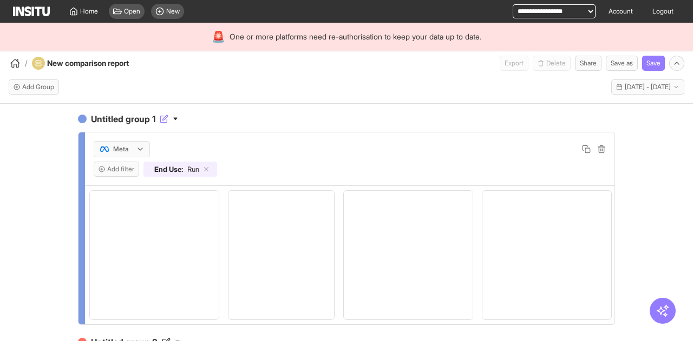
click at [129, 120] on h4 "Untitled group 1" at bounding box center [346, 119] width 537 height 13
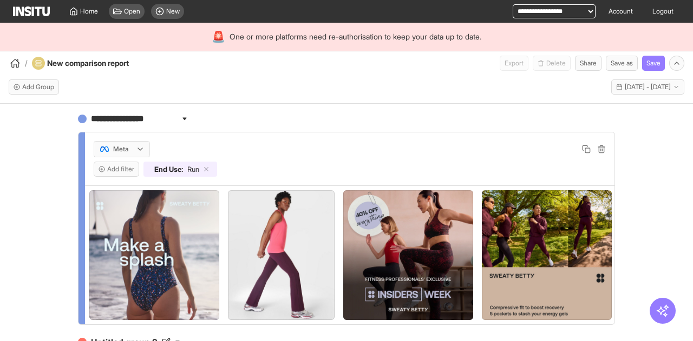
click at [129, 120] on input "**********" at bounding box center [134, 119] width 91 height 13
type input "***"
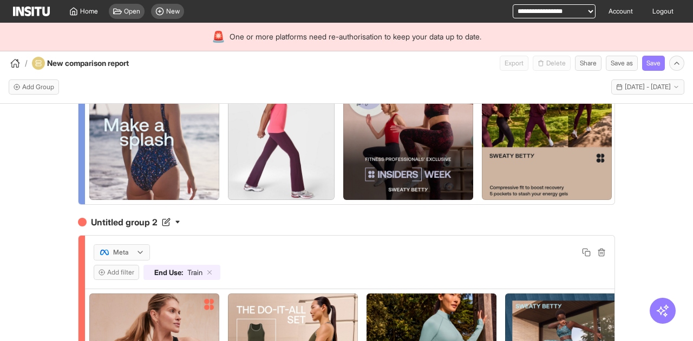
scroll to position [54, 0]
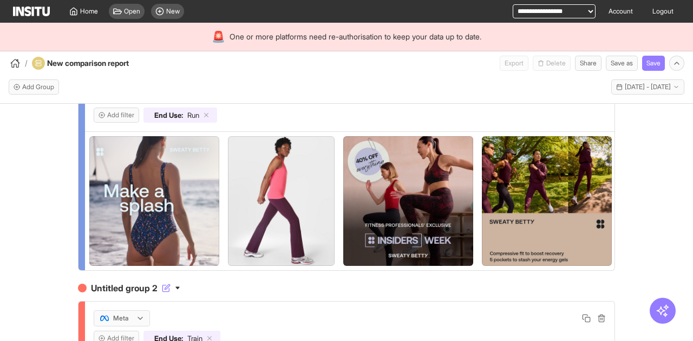
click at [114, 294] on h4 "Untitled group 2" at bounding box center [346, 288] width 537 height 13
click at [114, 294] on input "**********" at bounding box center [134, 288] width 91 height 13
type input "*****"
click at [41, 289] on div "Run Meta Add filter End Use : Run Train Meta Add filter End Use : Train Add Gro…" at bounding box center [346, 247] width 693 height 286
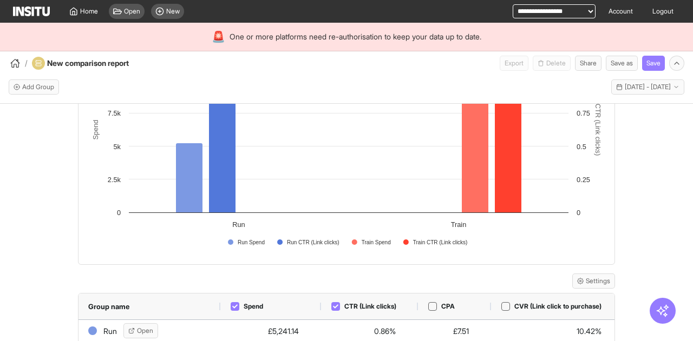
scroll to position [601, 0]
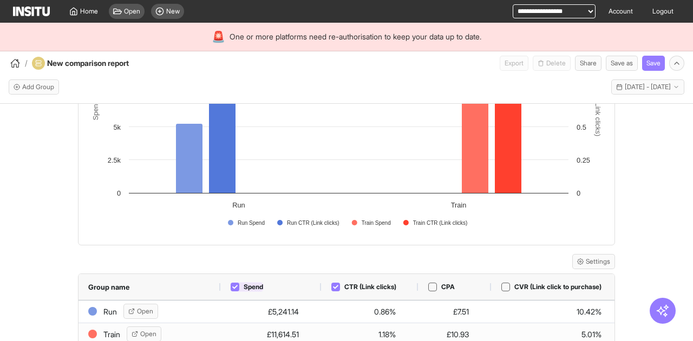
click at [237, 286] on div "Spend" at bounding box center [247, 287] width 34 height 10
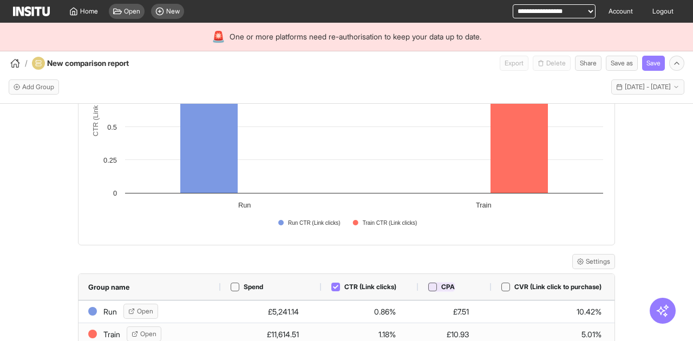
click at [430, 288] on icon at bounding box center [432, 287] width 5 height 5
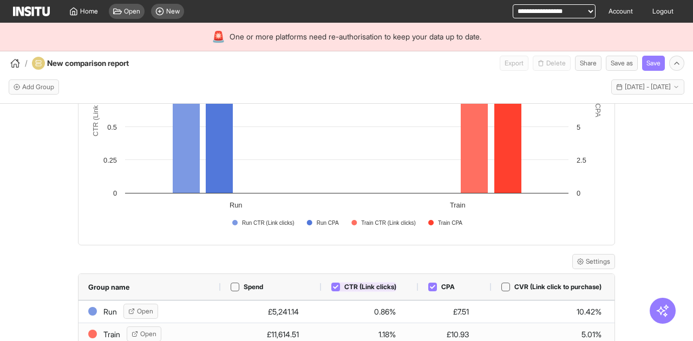
click at [331, 292] on div "CTR (Link clicks)" at bounding box center [364, 287] width 66 height 10
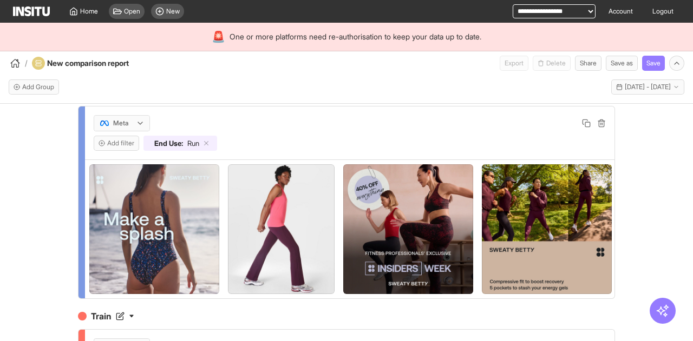
scroll to position [0, 0]
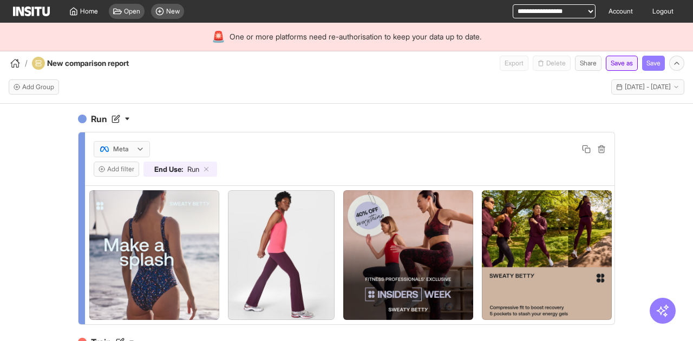
click at [623, 61] on button "Save as" at bounding box center [622, 63] width 32 height 15
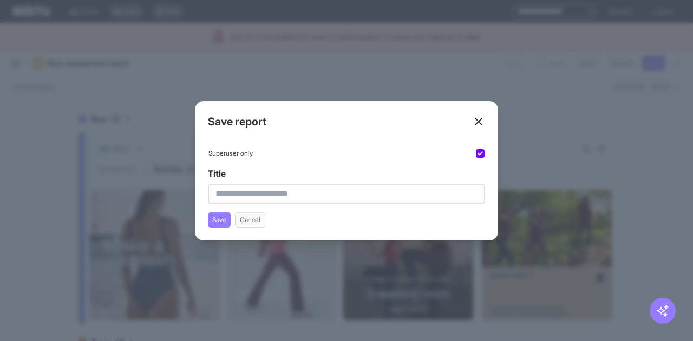
drag, startPoint x: 404, startPoint y: 157, endPoint x: 396, endPoint y: 163, distance: 9.6
click at [404, 157] on div "Superuser only" at bounding box center [346, 154] width 277 height 10
click at [313, 191] on input "Title" at bounding box center [346, 194] width 277 height 19
type input "**********"
click at [215, 221] on button "Save" at bounding box center [219, 220] width 23 height 15
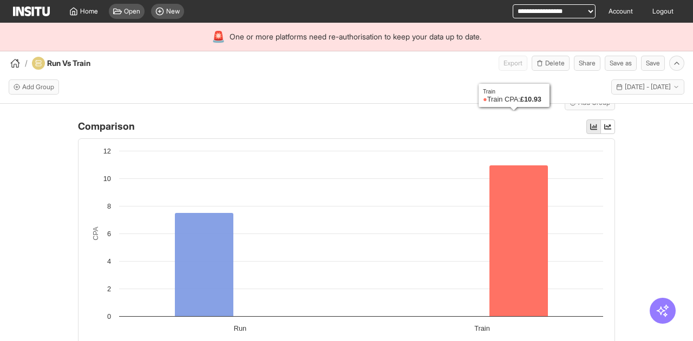
scroll to position [439, 0]
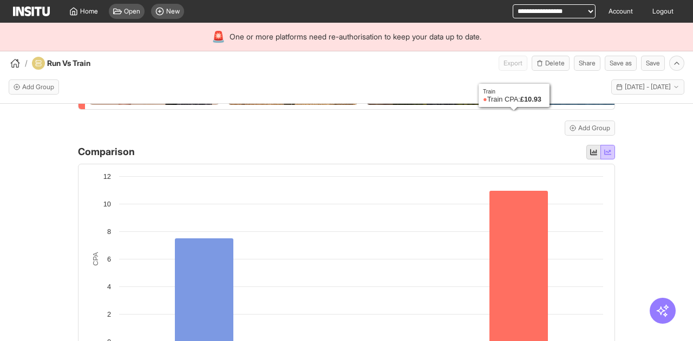
click at [607, 160] on button "button" at bounding box center [607, 152] width 15 height 15
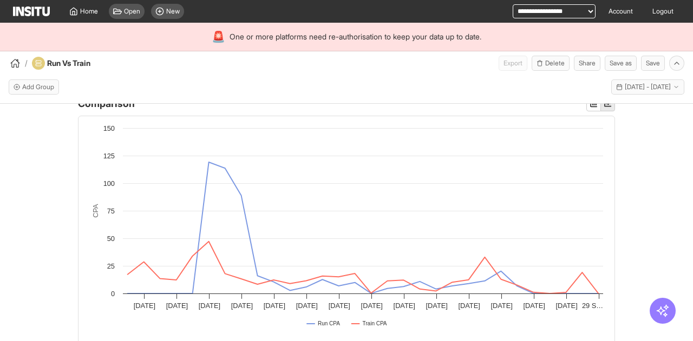
scroll to position [0, 0]
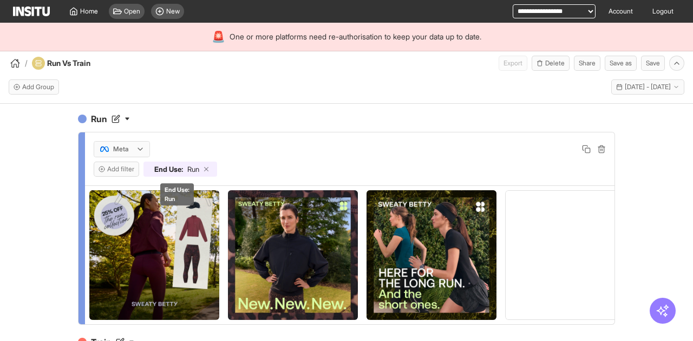
click at [203, 168] on icon at bounding box center [206, 170] width 8 height 8
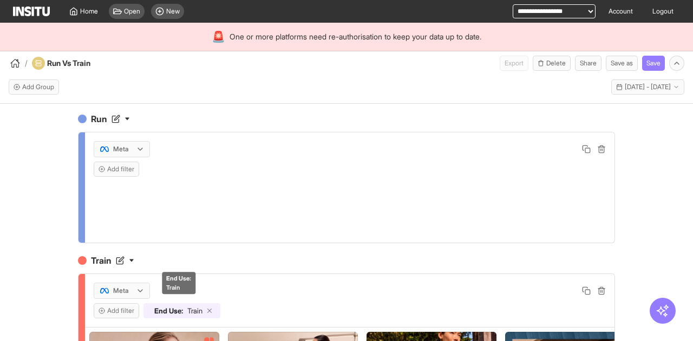
click at [209, 310] on line at bounding box center [210, 312] width 4 height 4
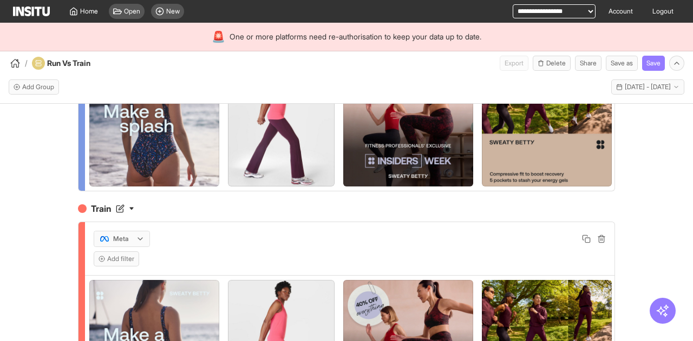
scroll to position [162, 0]
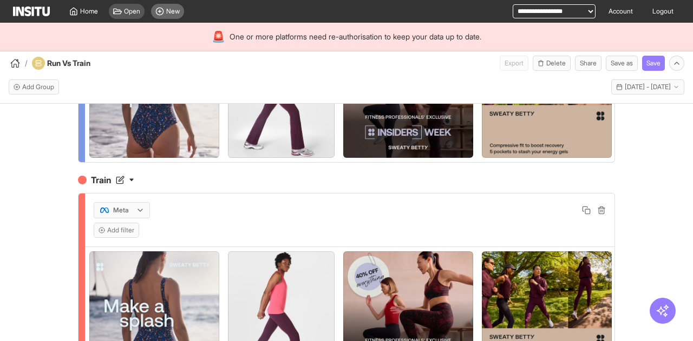
click at [161, 8] on circle at bounding box center [159, 11] width 7 height 7
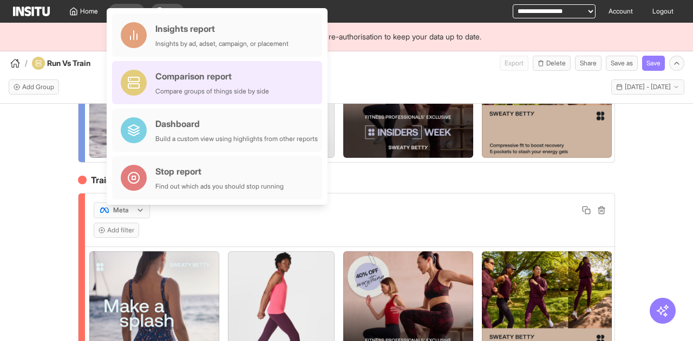
click at [206, 88] on div "Compare groups of things side by side" at bounding box center [212, 91] width 114 height 9
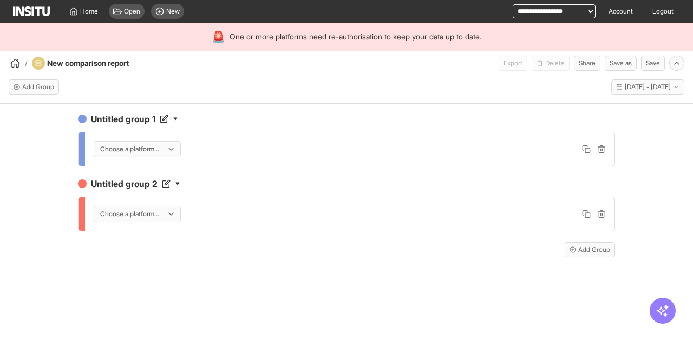
click at [139, 152] on div at bounding box center [129, 149] width 61 height 11
click at [156, 172] on span "Meta" at bounding box center [138, 172] width 76 height 10
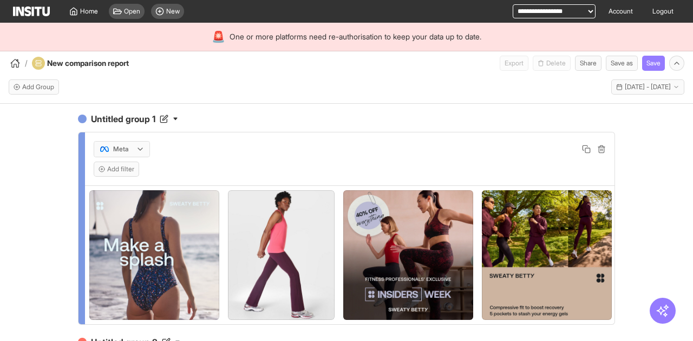
scroll to position [216, 0]
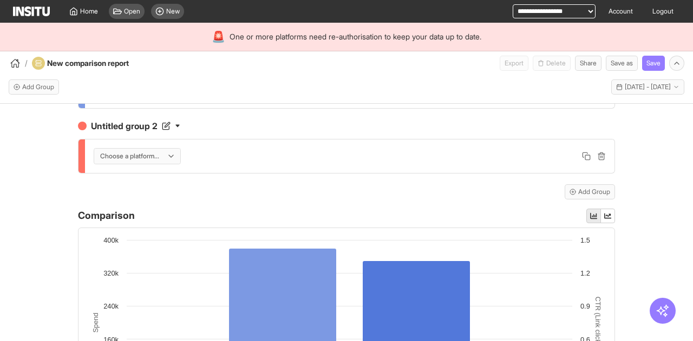
click at [113, 152] on div "Choose a platform..." at bounding box center [349, 157] width 529 height 34
click at [116, 159] on div at bounding box center [129, 156] width 61 height 11
click at [132, 208] on span "TikTok" at bounding box center [134, 205] width 76 height 10
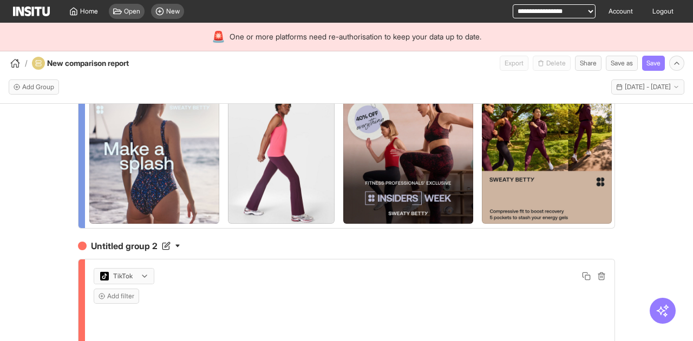
scroll to position [0, 0]
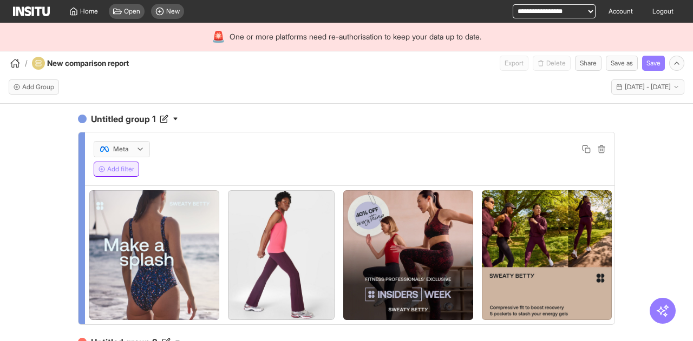
click at [127, 168] on button "Add filter" at bounding box center [116, 169] width 45 height 15
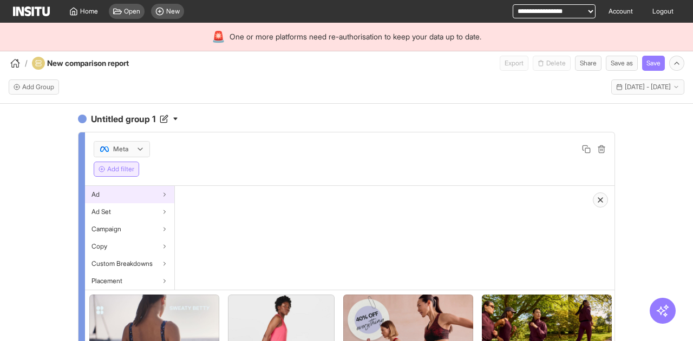
click at [152, 195] on div "Ad" at bounding box center [129, 194] width 89 height 17
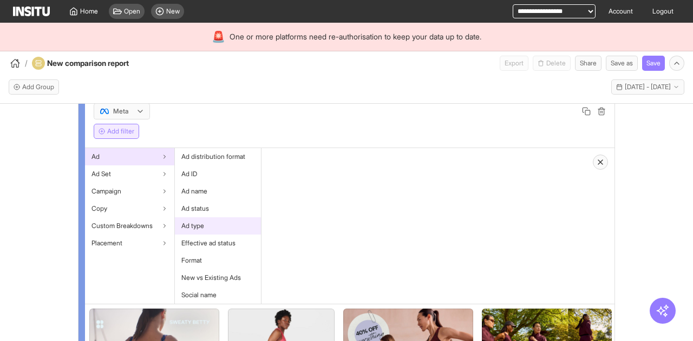
scroll to position [54, 0]
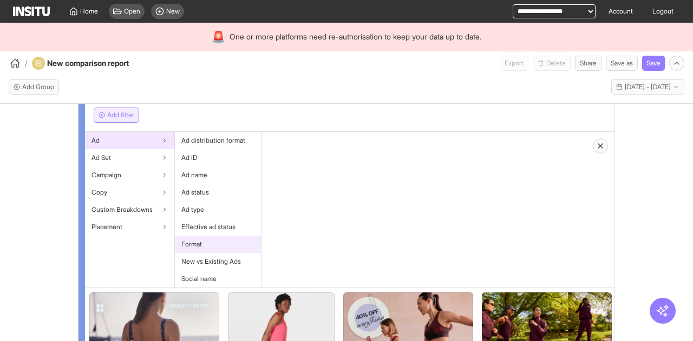
click at [235, 244] on div "Format" at bounding box center [218, 244] width 86 height 17
click at [298, 175] on button "Select values" at bounding box center [304, 173] width 69 height 15
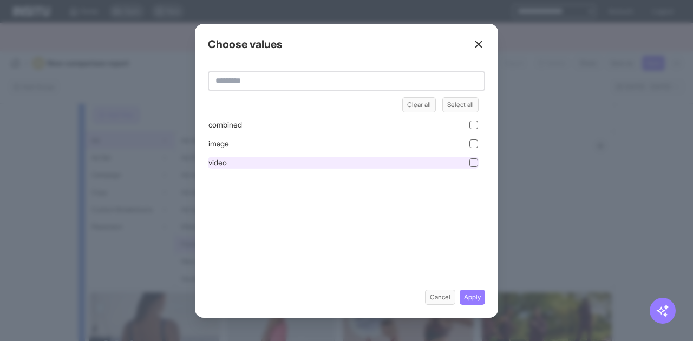
click at [268, 160] on div "video" at bounding box center [343, 163] width 271 height 12
click at [482, 298] on button "Apply" at bounding box center [471, 297] width 25 height 15
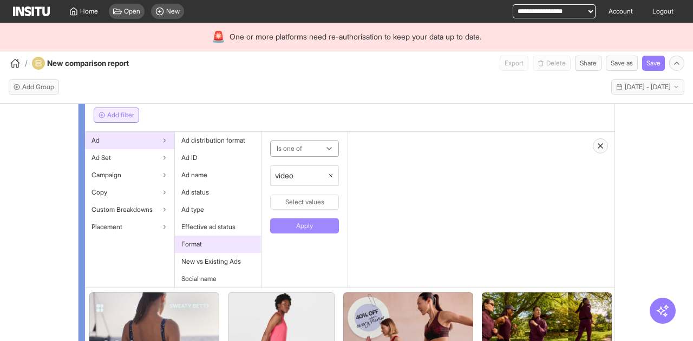
click at [308, 220] on button "Apply" at bounding box center [304, 226] width 69 height 15
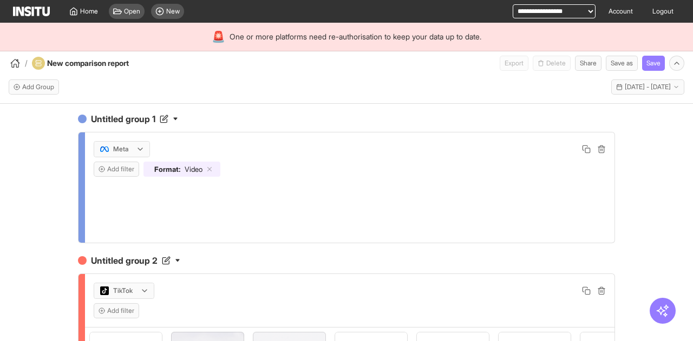
scroll to position [108, 0]
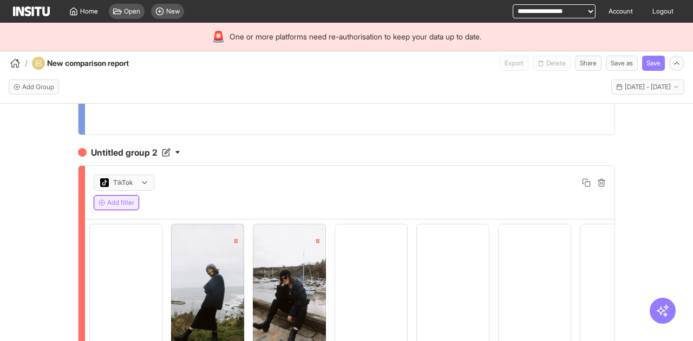
click at [135, 203] on button "Add filter" at bounding box center [116, 202] width 45 height 15
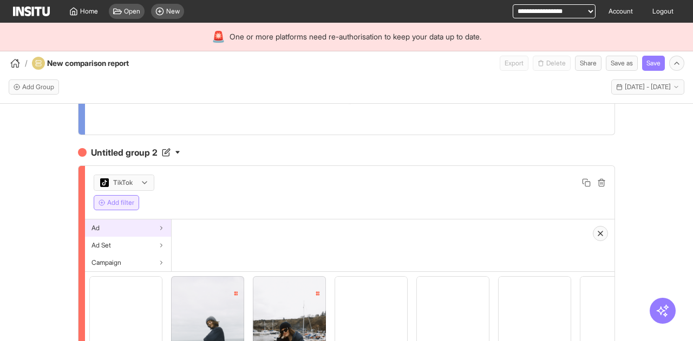
click at [133, 229] on div "Ad" at bounding box center [128, 228] width 86 height 17
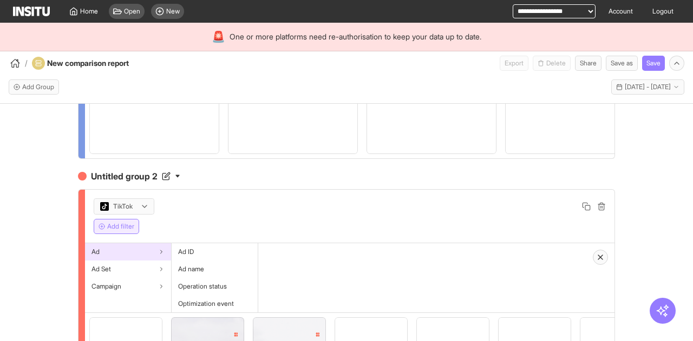
scroll to position [216, 0]
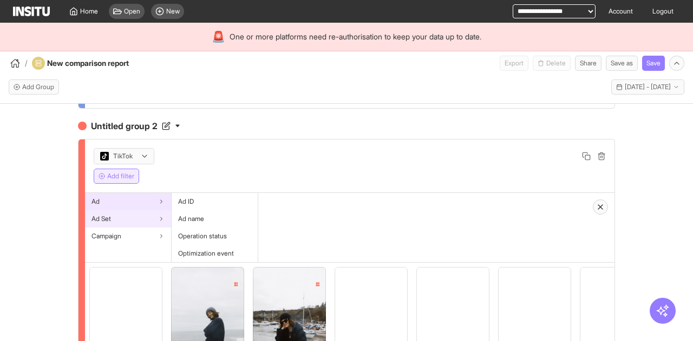
click at [120, 225] on div "Ad Set" at bounding box center [128, 218] width 86 height 17
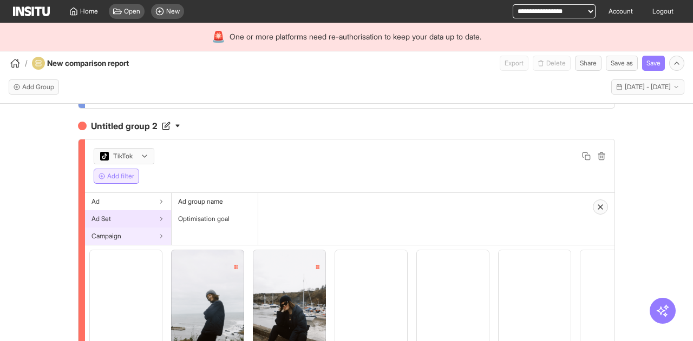
click at [128, 240] on div "Campaign" at bounding box center [128, 236] width 86 height 17
click at [131, 210] on div "Ad" at bounding box center [128, 201] width 86 height 17
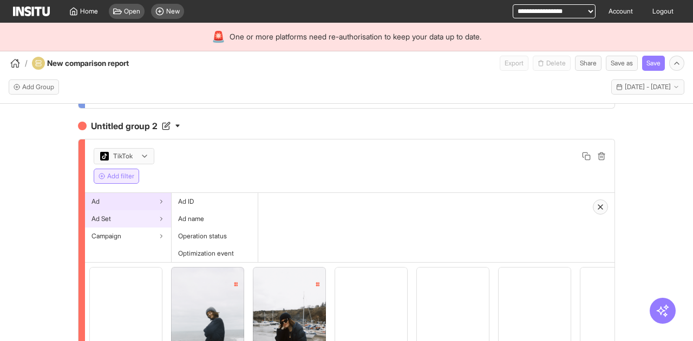
click at [133, 228] on div "Ad Set" at bounding box center [128, 218] width 86 height 17
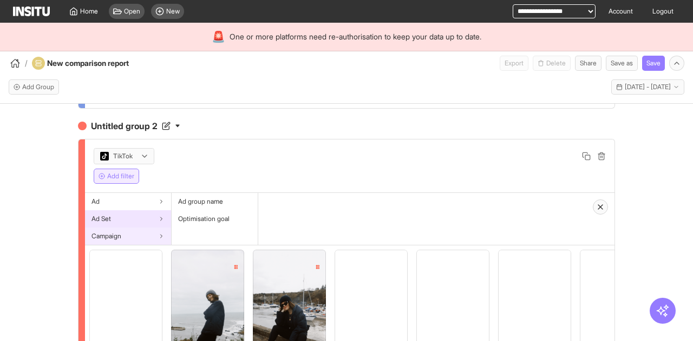
click at [135, 245] on div "Campaign" at bounding box center [128, 236] width 86 height 17
click at [137, 225] on div "Ad Set" at bounding box center [128, 218] width 86 height 17
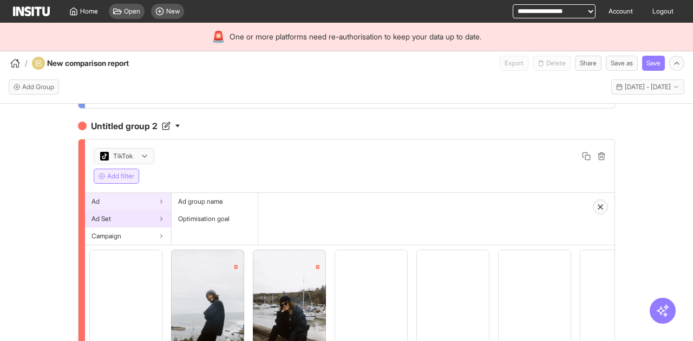
click at [141, 210] on div "Ad" at bounding box center [128, 201] width 86 height 17
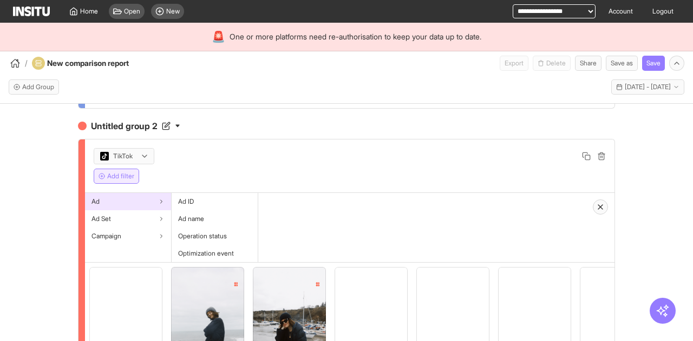
click at [27, 215] on div "Untitled group 1 Meta Add filter Format : Video Untitled group 2 TikTok Add fil…" at bounding box center [346, 247] width 693 height 286
click at [320, 165] on div "TikTok" at bounding box center [350, 156] width 512 height 16
click at [128, 228] on div "Ad Set" at bounding box center [128, 218] width 86 height 17
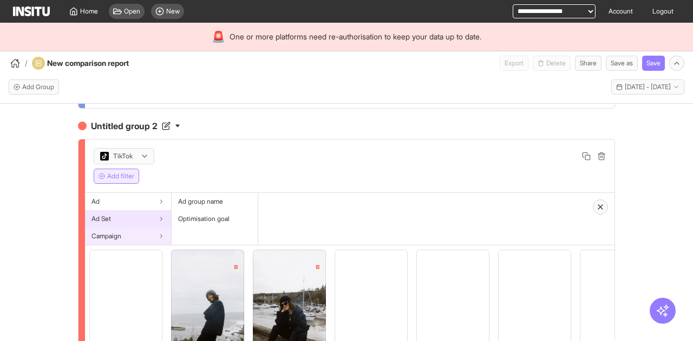
click at [130, 245] on div "Campaign" at bounding box center [128, 236] width 86 height 17
click at [131, 228] on div "Ad Set" at bounding box center [128, 218] width 86 height 17
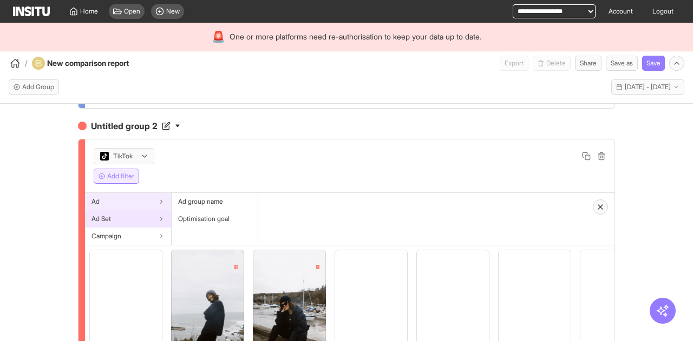
click at [135, 210] on div "Ad" at bounding box center [128, 201] width 86 height 17
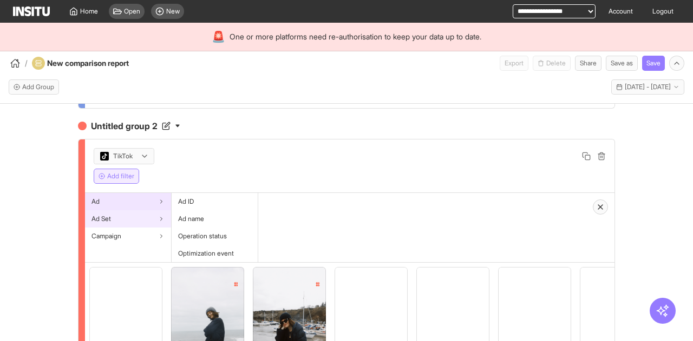
click at [136, 227] on div "Ad Set" at bounding box center [128, 218] width 86 height 17
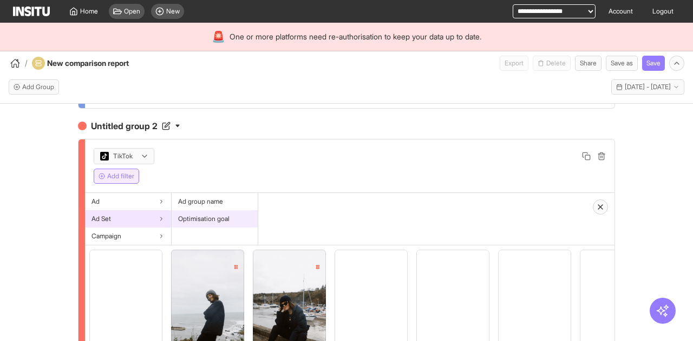
click at [192, 228] on div "Optimisation goal" at bounding box center [215, 218] width 86 height 17
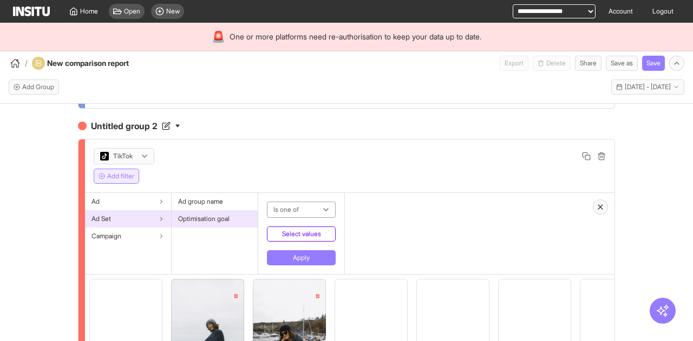
click at [284, 240] on button "Select values" at bounding box center [301, 234] width 69 height 15
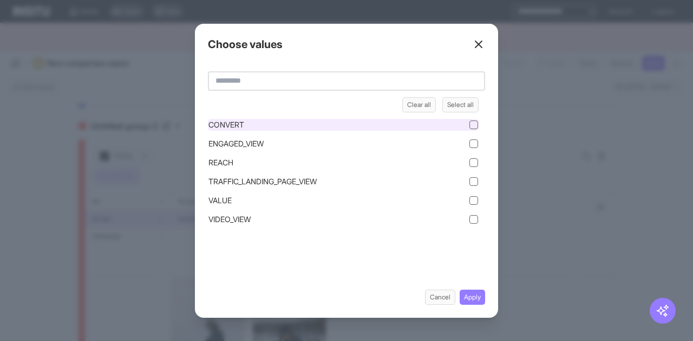
click at [304, 122] on div "CONVERT" at bounding box center [343, 125] width 271 height 12
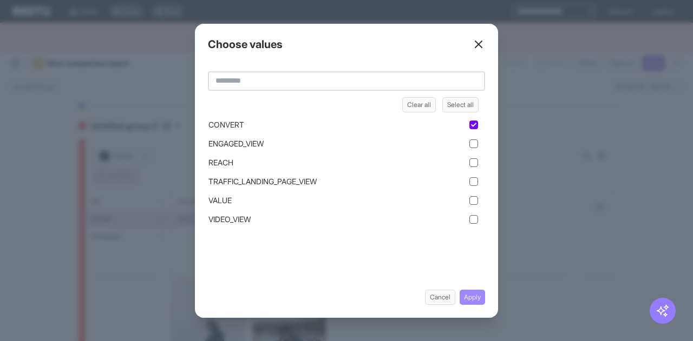
click at [481, 295] on button "Apply" at bounding box center [471, 297] width 25 height 15
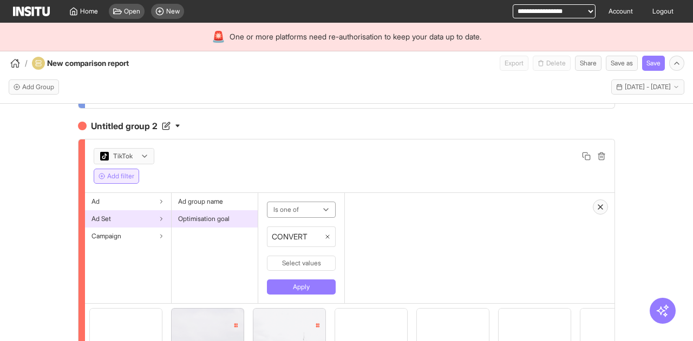
drag, startPoint x: 302, startPoint y: 296, endPoint x: 232, endPoint y: 288, distance: 70.8
click at [302, 295] on button "Apply" at bounding box center [301, 287] width 69 height 15
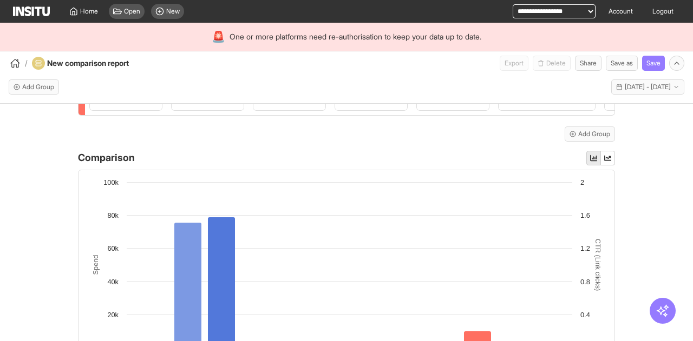
scroll to position [162, 0]
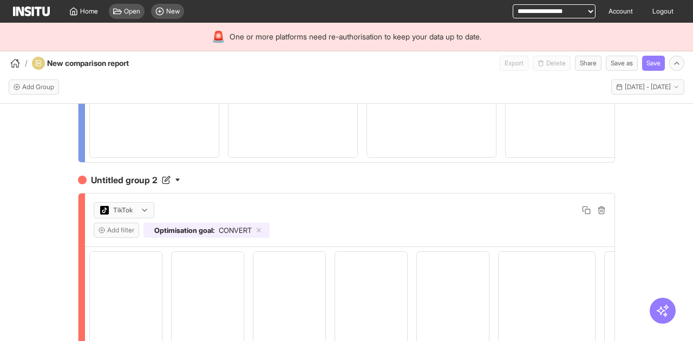
click at [259, 238] on div "Optimisation goal : CONVERT" at bounding box center [206, 230] width 126 height 15
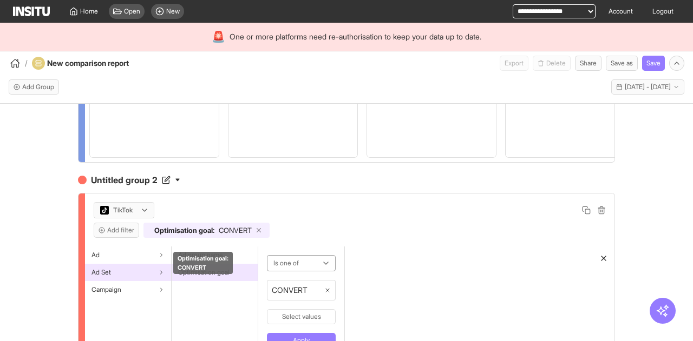
click at [259, 233] on line at bounding box center [259, 231] width 4 height 4
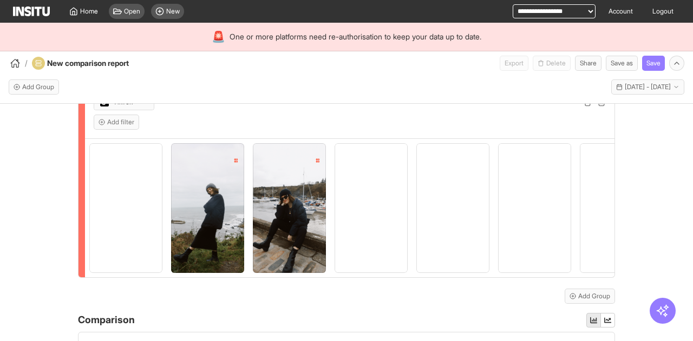
scroll to position [0, 0]
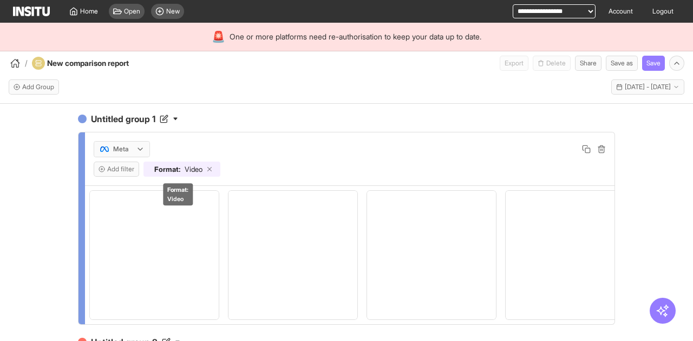
click at [209, 167] on div "Format : Video" at bounding box center [181, 169] width 77 height 15
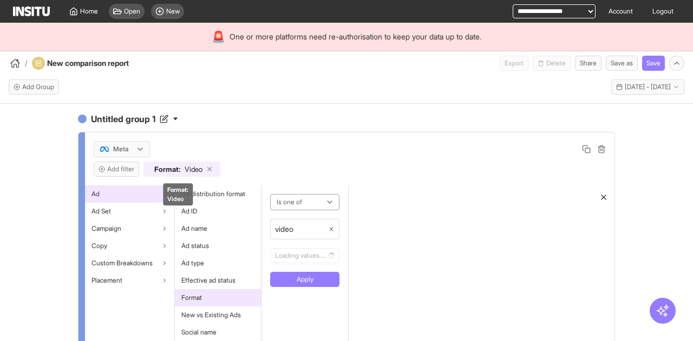
click at [211, 166] on icon at bounding box center [210, 170] width 8 height 8
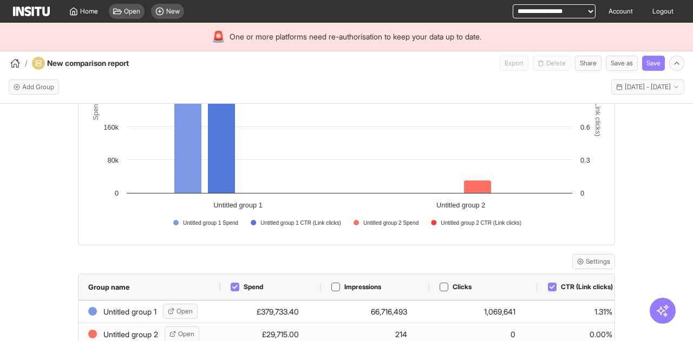
scroll to position [601, 0]
click at [232, 286] on icon at bounding box center [234, 287] width 5 height 4
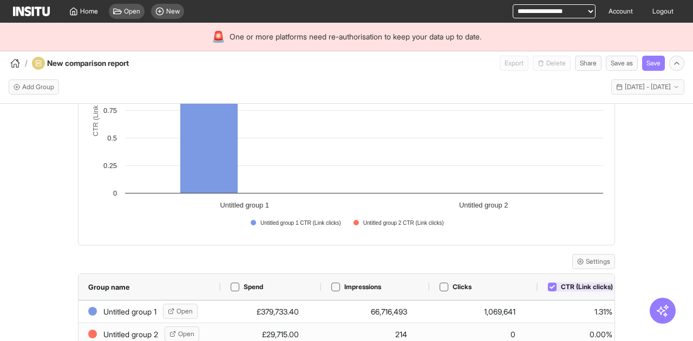
click at [549, 288] on icon at bounding box center [551, 287] width 5 height 5
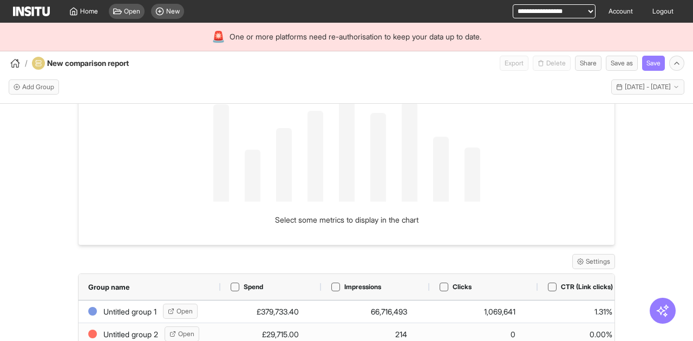
click at [549, 288] on icon at bounding box center [551, 287] width 5 height 5
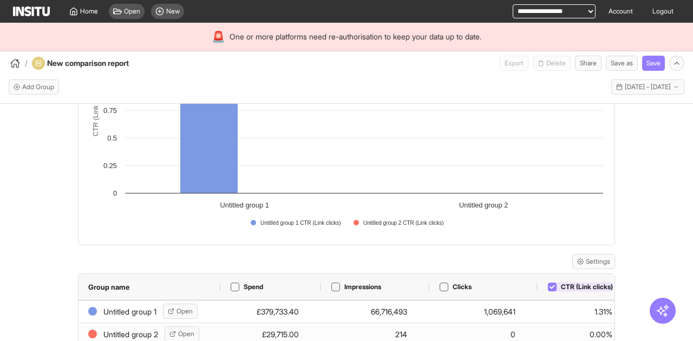
click at [549, 287] on icon at bounding box center [551, 287] width 5 height 5
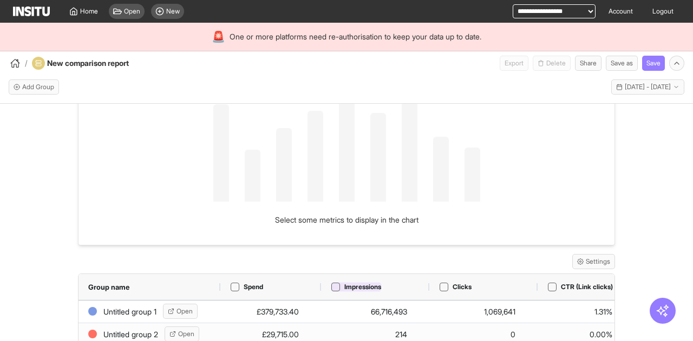
click at [333, 288] on icon at bounding box center [335, 287] width 5 height 4
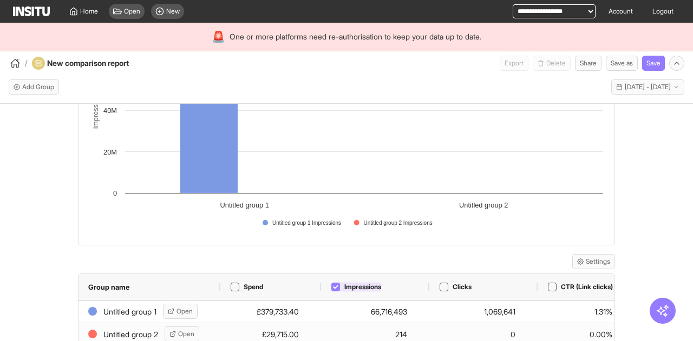
click at [335, 291] on div "Impressions" at bounding box center [356, 287] width 51 height 10
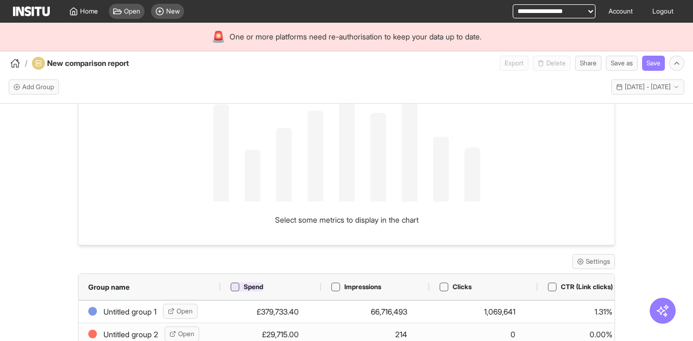
click at [250, 287] on span "Spend" at bounding box center [253, 287] width 19 height 9
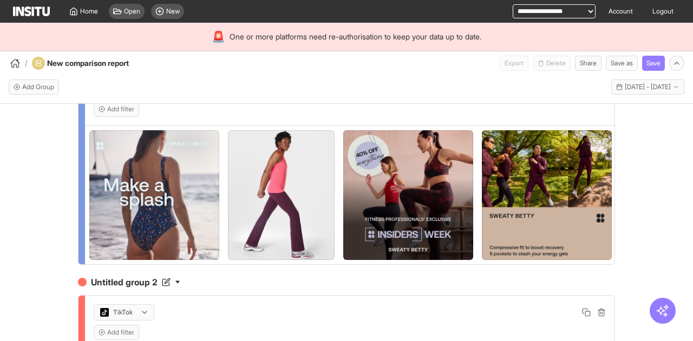
scroll to position [0, 0]
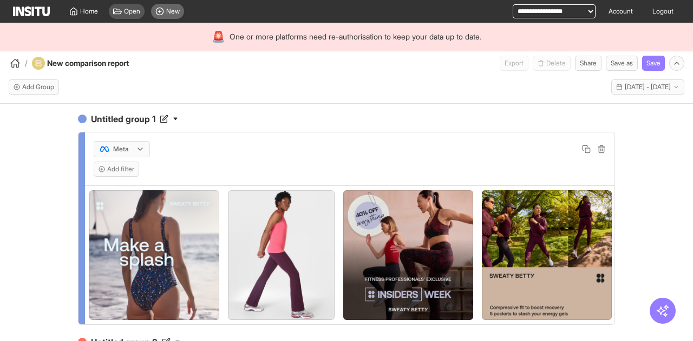
click at [169, 11] on span "New" at bounding box center [173, 11] width 14 height 9
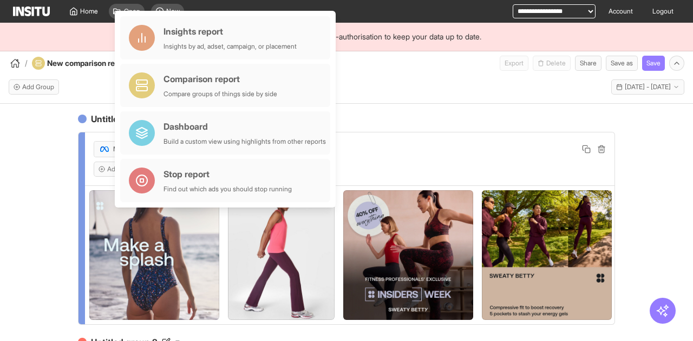
click at [472, 149] on div "Meta" at bounding box center [350, 149] width 512 height 16
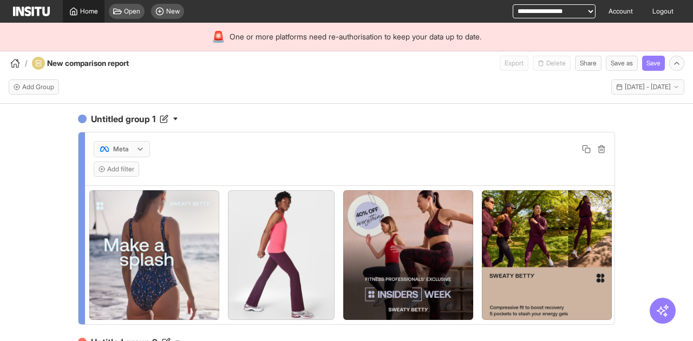
click at [97, 8] on span "Home" at bounding box center [89, 11] width 18 height 9
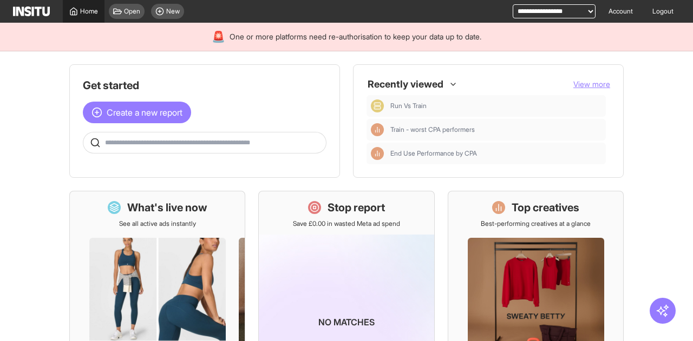
click at [79, 10] on div "Home" at bounding box center [83, 11] width 29 height 9
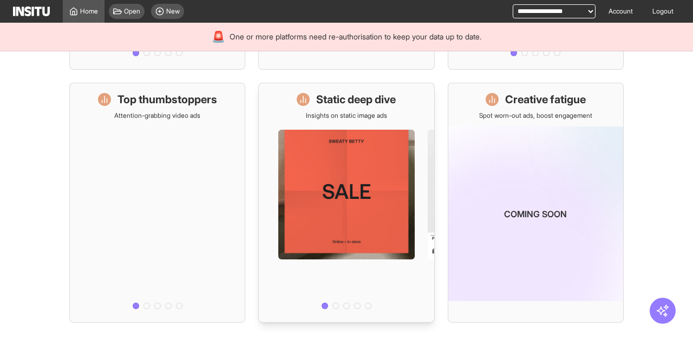
scroll to position [379, 0]
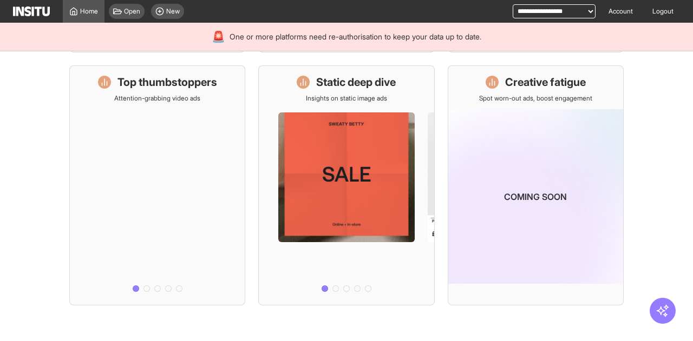
click at [154, 85] on h1 "Top thumbstoppers" at bounding box center [167, 82] width 100 height 15
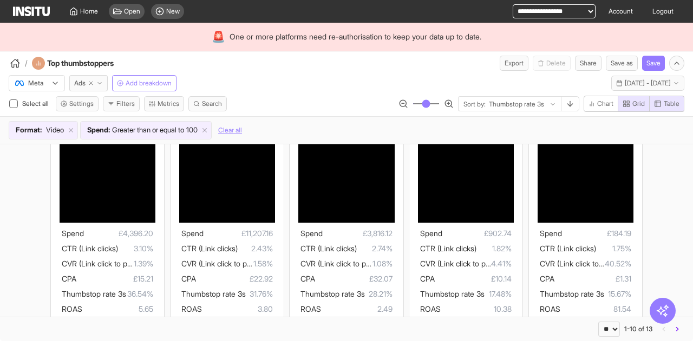
scroll to position [162, 0]
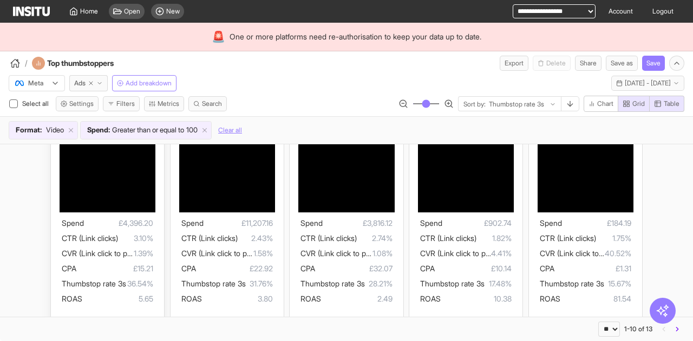
click at [137, 227] on span "£4,396.20" at bounding box center [118, 223] width 69 height 13
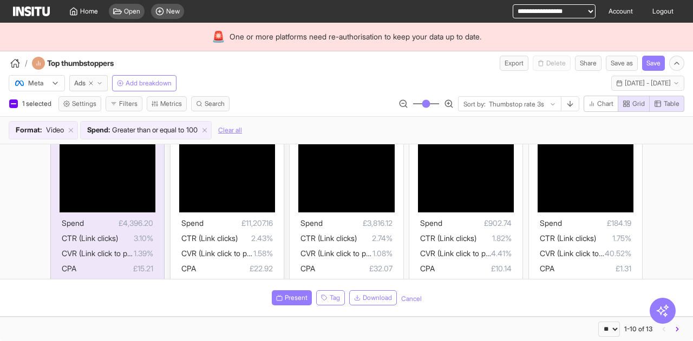
click at [259, 232] on span "2.43%" at bounding box center [255, 238] width 35 height 13
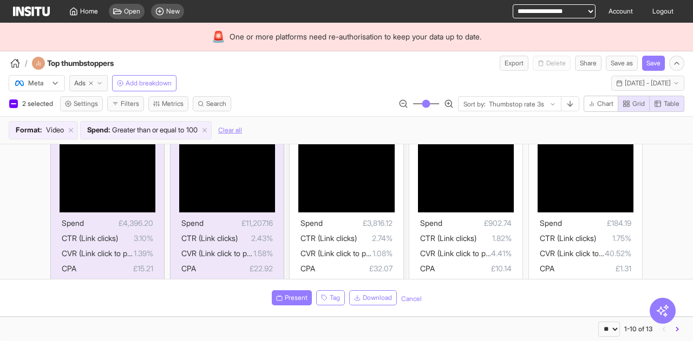
click at [374, 229] on ul "Spend £3,816.12 CTR (Link clicks) 2.74% CVR (Link click to purchase) 1.08% CPA …" at bounding box center [345, 261] width 91 height 89
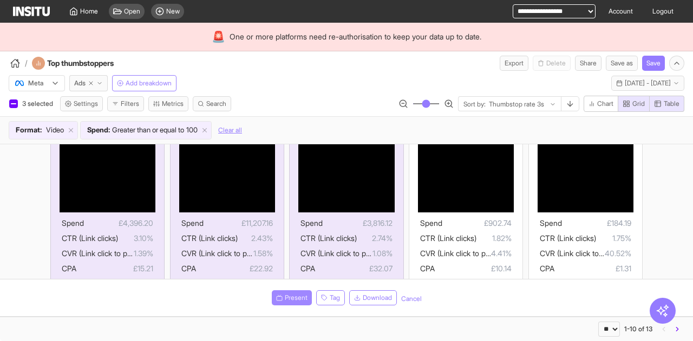
click at [288, 300] on span "Present" at bounding box center [296, 298] width 23 height 9
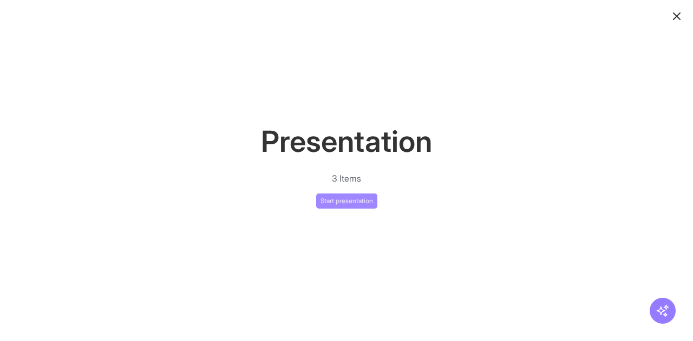
click at [330, 207] on button "Start presentation" at bounding box center [346, 201] width 61 height 15
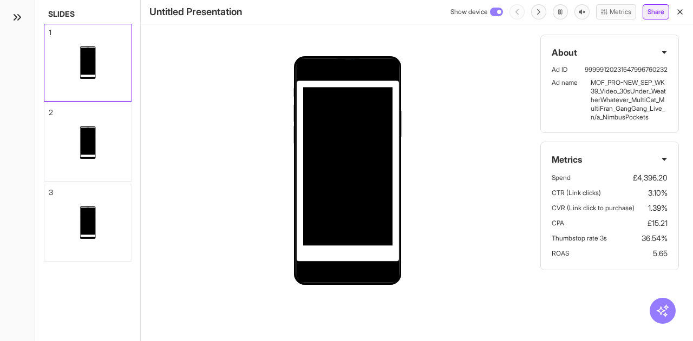
click at [663, 16] on button "Share" at bounding box center [655, 11] width 27 height 15
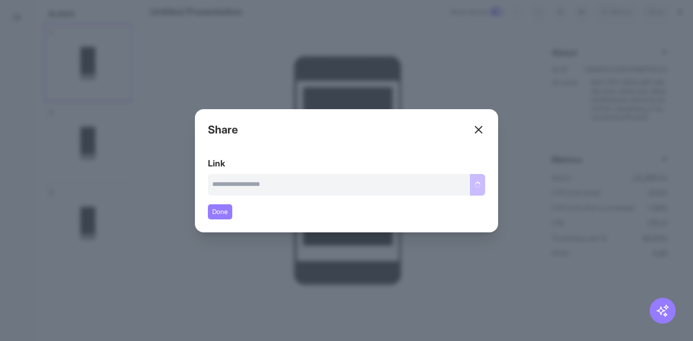
type input "**********"
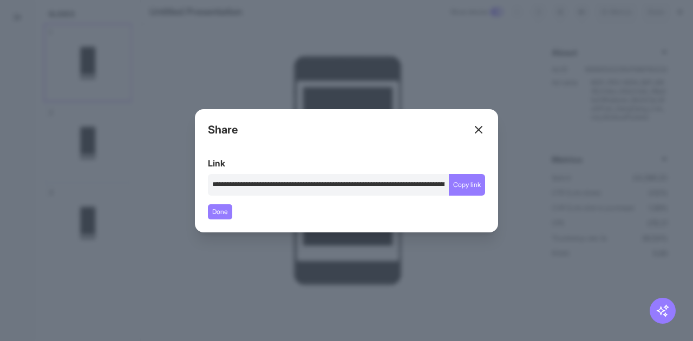
click at [475, 130] on icon at bounding box center [478, 129] width 13 height 13
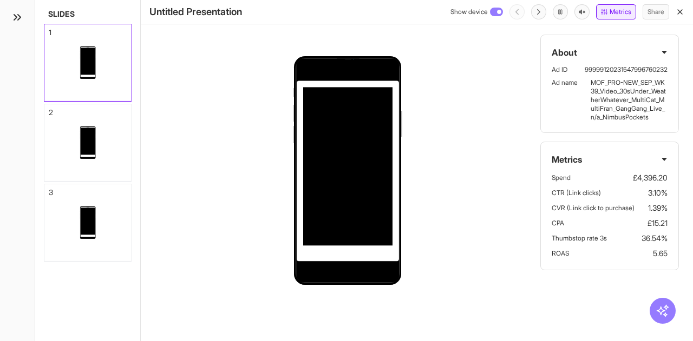
click at [607, 17] on button "Metrics" at bounding box center [616, 11] width 40 height 15
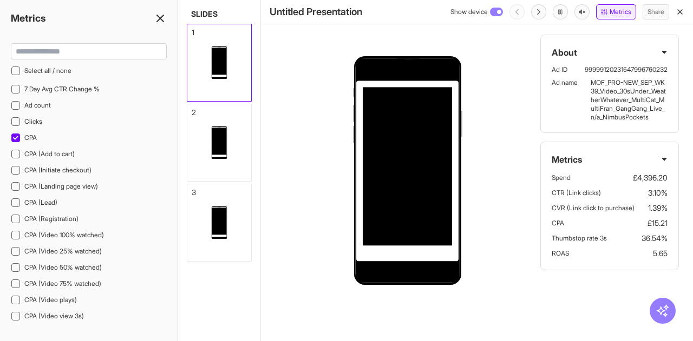
click at [607, 17] on button "Metrics" at bounding box center [616, 11] width 40 height 15
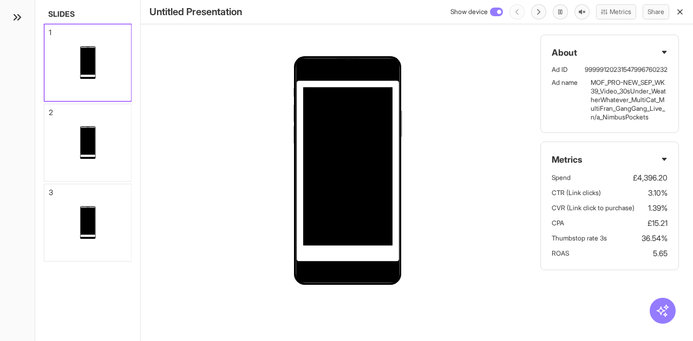
click at [676, 15] on icon "button" at bounding box center [679, 12] width 9 height 9
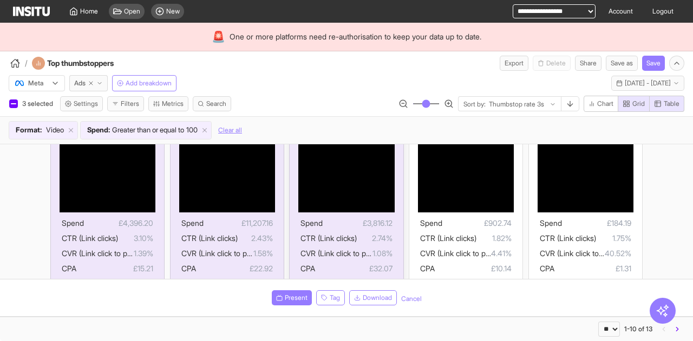
click at [323, 152] on div at bounding box center [346, 127] width 96 height 48
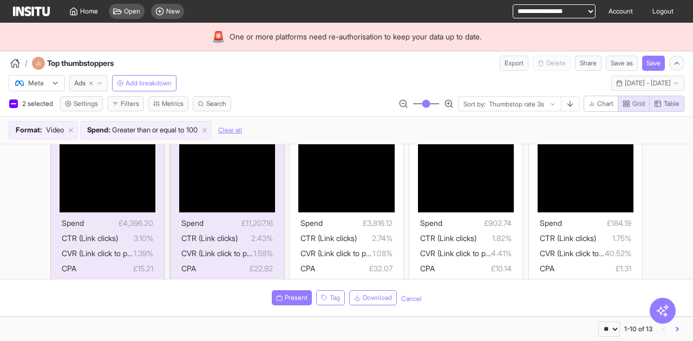
click at [190, 152] on div at bounding box center [227, 127] width 96 height 48
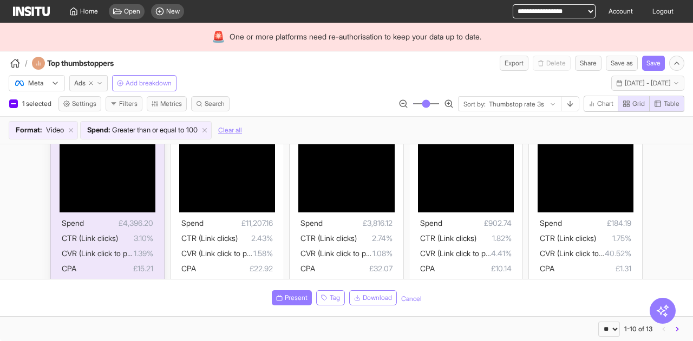
click at [104, 152] on div at bounding box center [108, 127] width 96 height 48
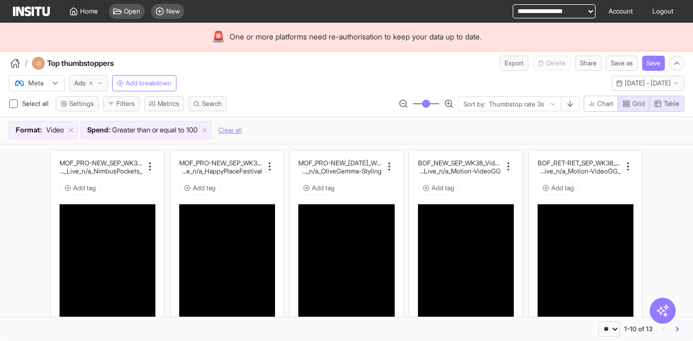
click at [79, 83] on span "Ads" at bounding box center [79, 83] width 11 height 9
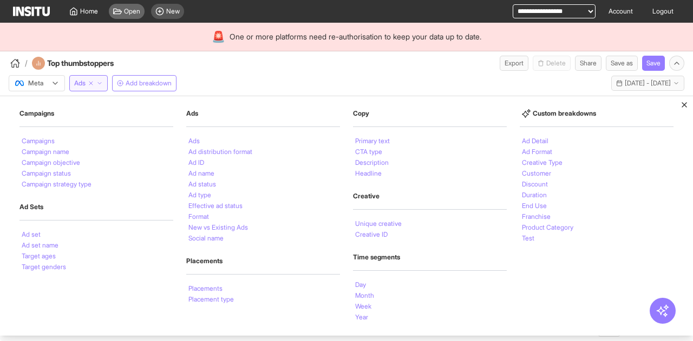
click at [129, 11] on span "Open" at bounding box center [132, 11] width 16 height 9
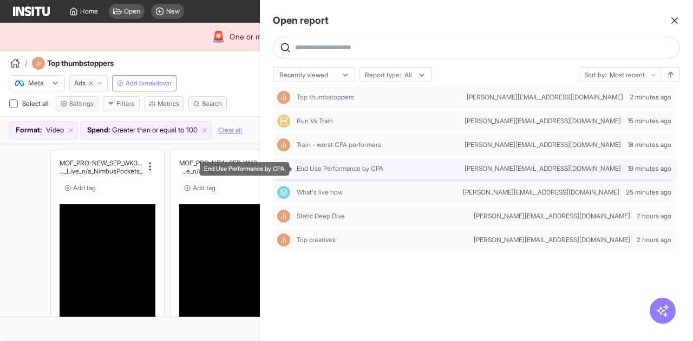
click at [383, 169] on span "End Use Performance by CPA" at bounding box center [340, 169] width 87 height 9
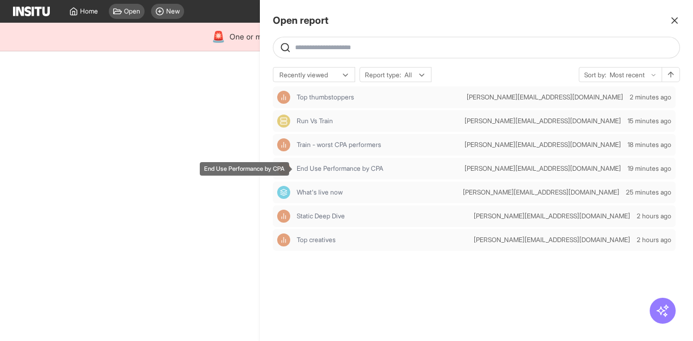
select select "**"
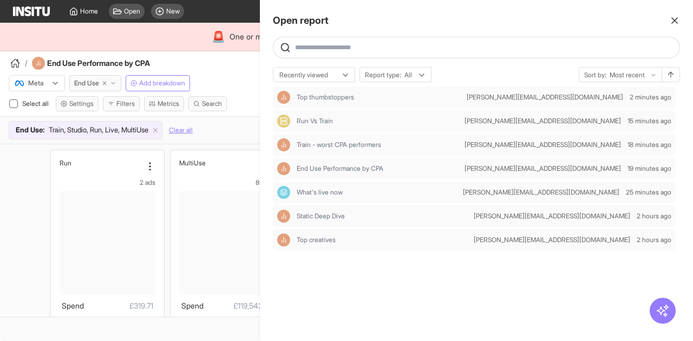
click at [196, 66] on div at bounding box center [346, 170] width 693 height 341
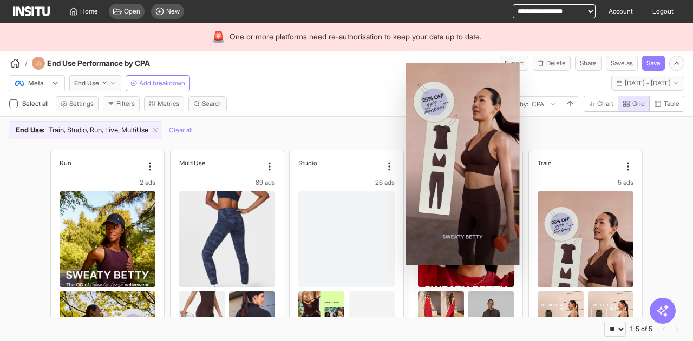
select select "**"
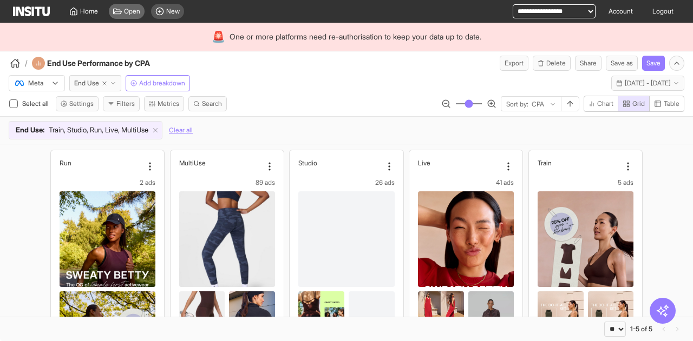
click at [129, 14] on span "Open" at bounding box center [132, 11] width 16 height 9
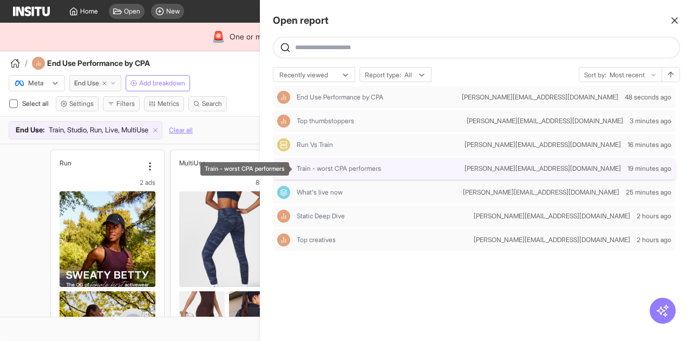
click at [351, 173] on span "Train - worst CPA performers" at bounding box center [339, 169] width 84 height 9
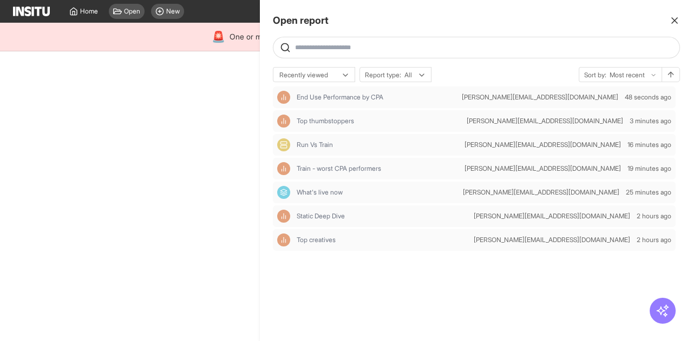
click at [232, 62] on div at bounding box center [346, 170] width 693 height 341
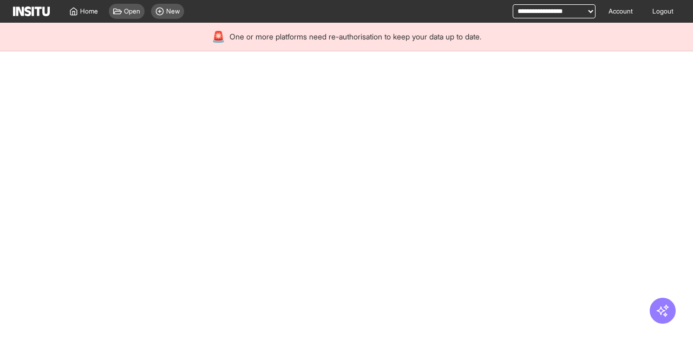
select select "**"
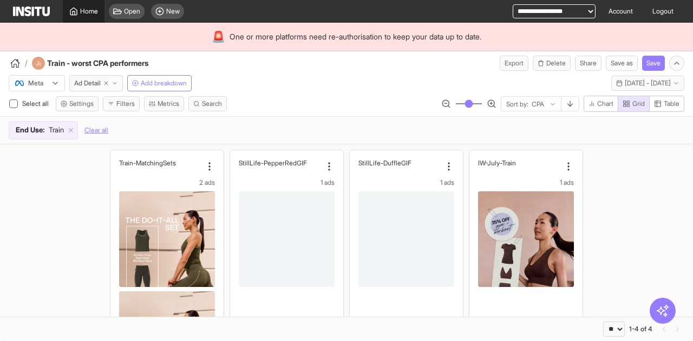
click at [95, 13] on span "Home" at bounding box center [89, 11] width 18 height 9
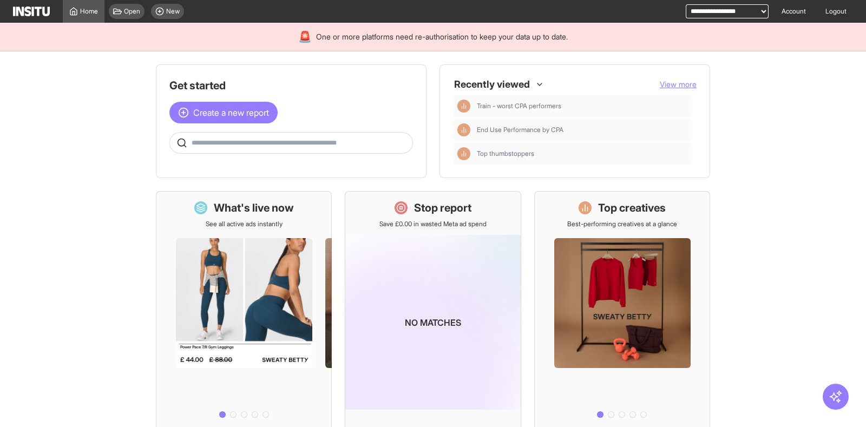
scroll to position [295, 0]
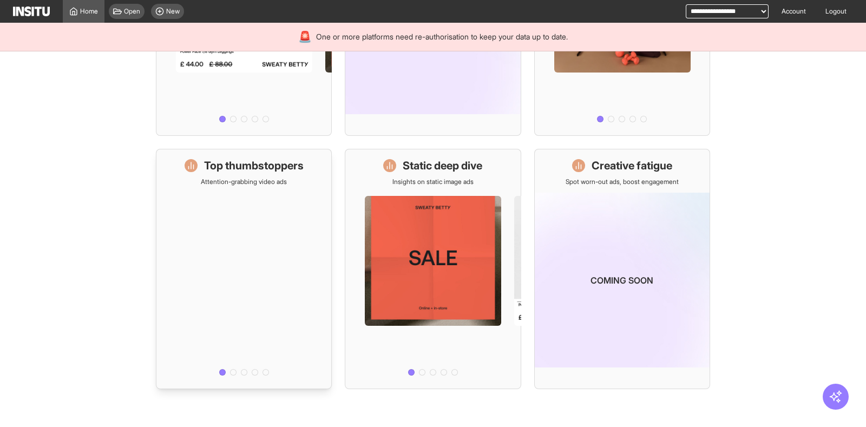
click at [253, 251] on div at bounding box center [243, 283] width 175 height 194
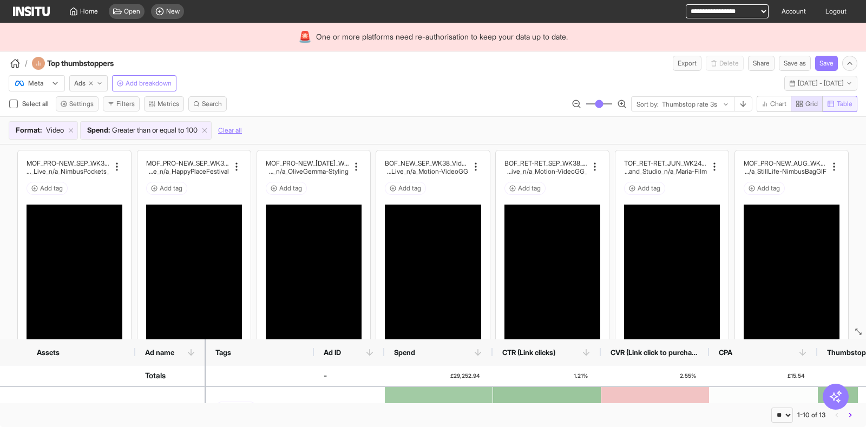
click at [692, 103] on span "Table" at bounding box center [845, 104] width 16 height 9
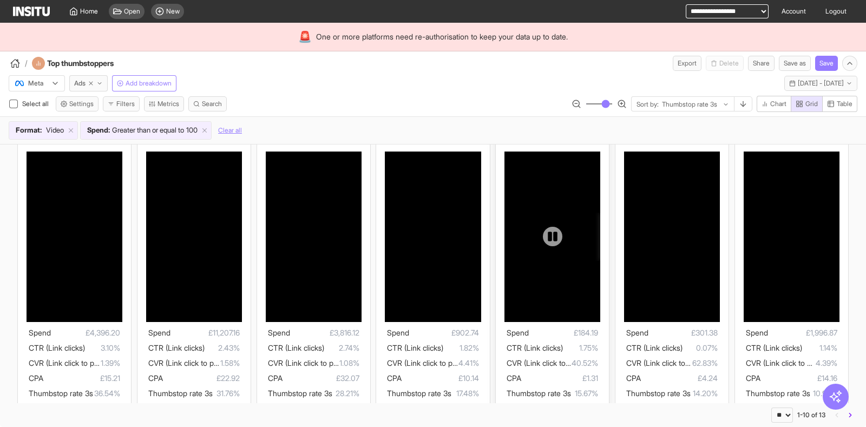
scroll to position [67, 0]
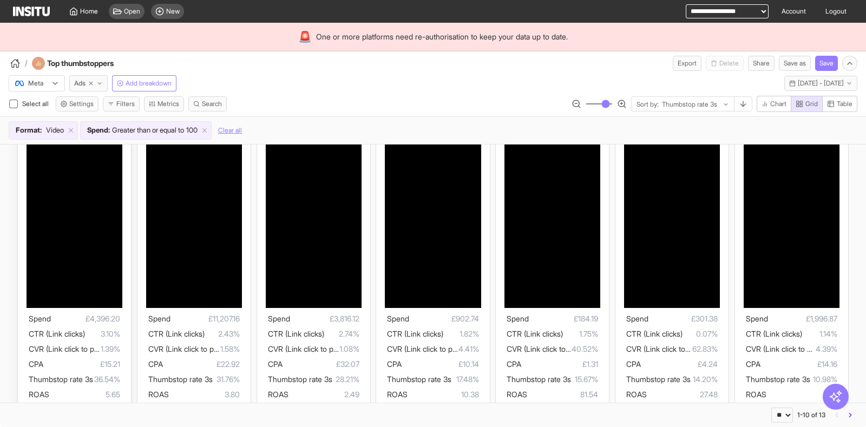
click at [101, 341] on span "1.39%" at bounding box center [110, 349] width 19 height 13
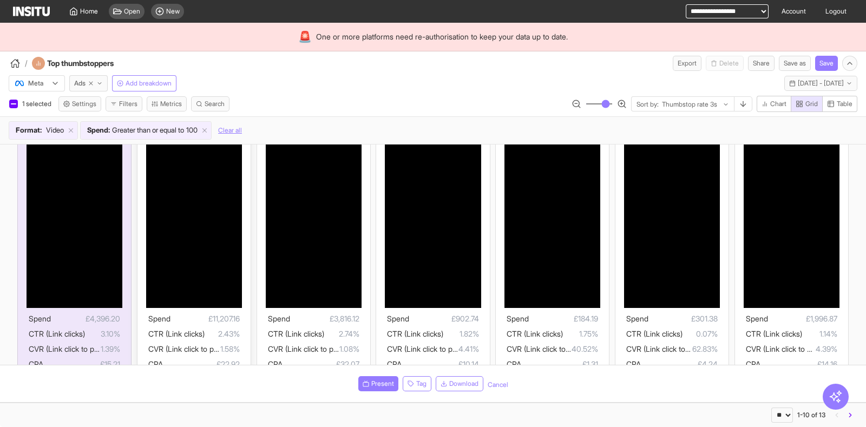
click at [216, 340] on ul "Spend £11,207.16 CTR (Link clicks) 2.43% CVR (Link click to purchase) 1.58% CPA…" at bounding box center [193, 356] width 91 height 89
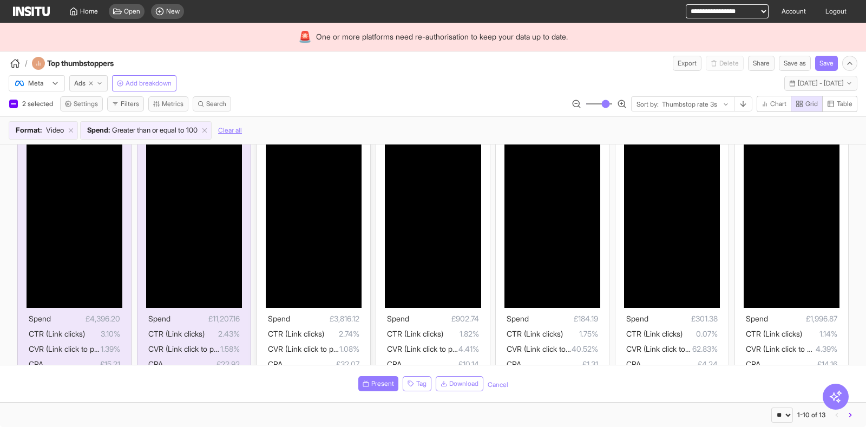
click at [326, 331] on span "2.74%" at bounding box center [341, 333] width 35 height 13
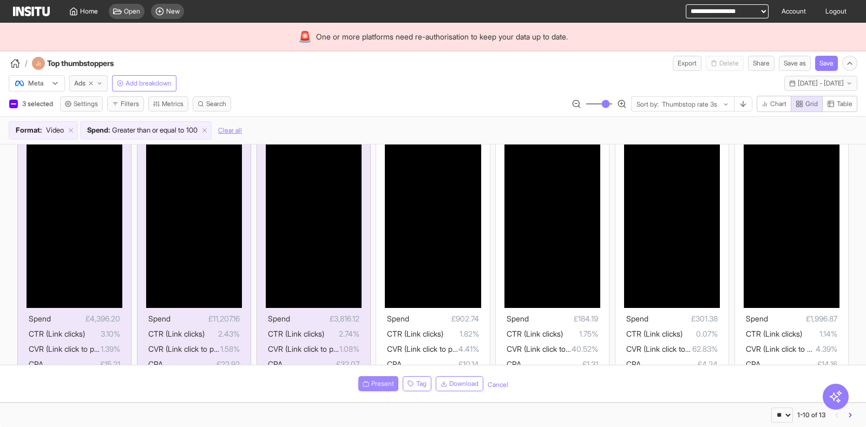
click at [368, 341] on button "Present" at bounding box center [378, 383] width 40 height 15
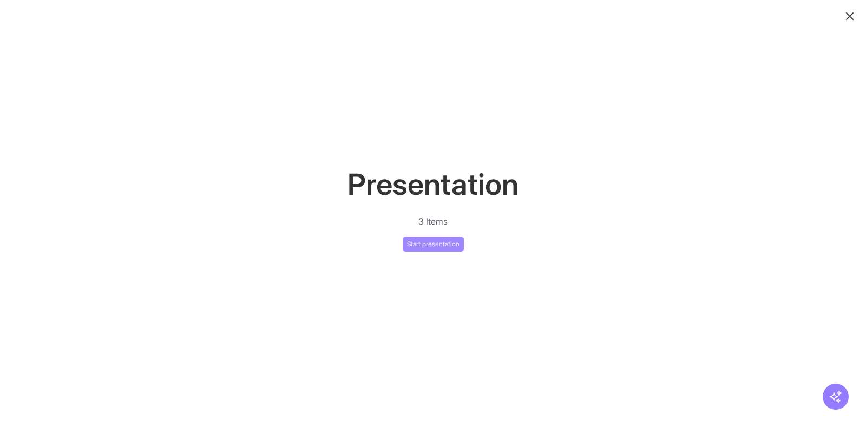
click at [449, 244] on button "Start presentation" at bounding box center [433, 243] width 61 height 15
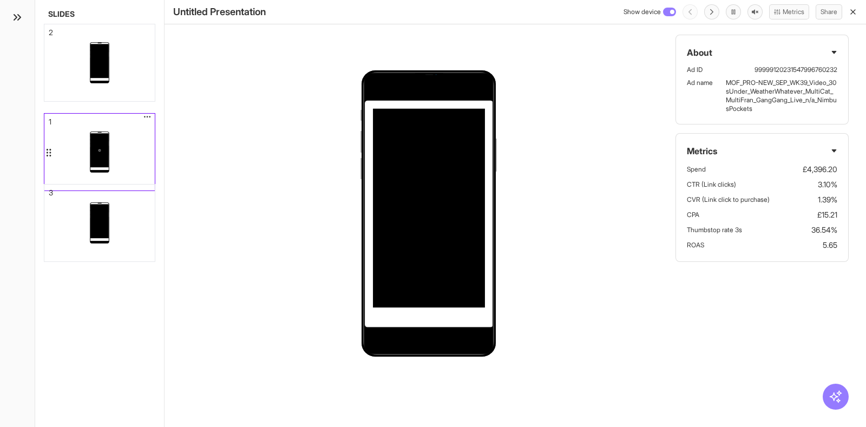
drag, startPoint x: 134, startPoint y: 68, endPoint x: 145, endPoint y: 162, distance: 94.8
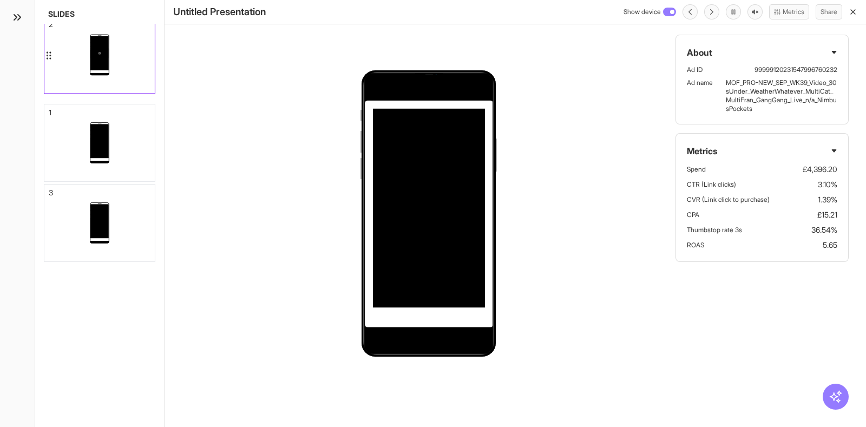
drag, startPoint x: 144, startPoint y: 155, endPoint x: 136, endPoint y: 68, distance: 88.0
click at [136, 68] on div at bounding box center [99, 54] width 110 height 77
click at [692, 12] on button "Metrics" at bounding box center [789, 11] width 40 height 15
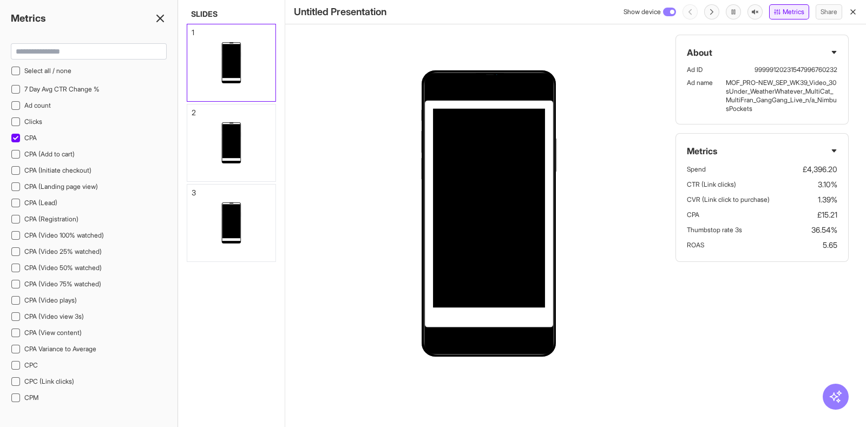
click at [692, 12] on button "Metrics" at bounding box center [789, 11] width 40 height 15
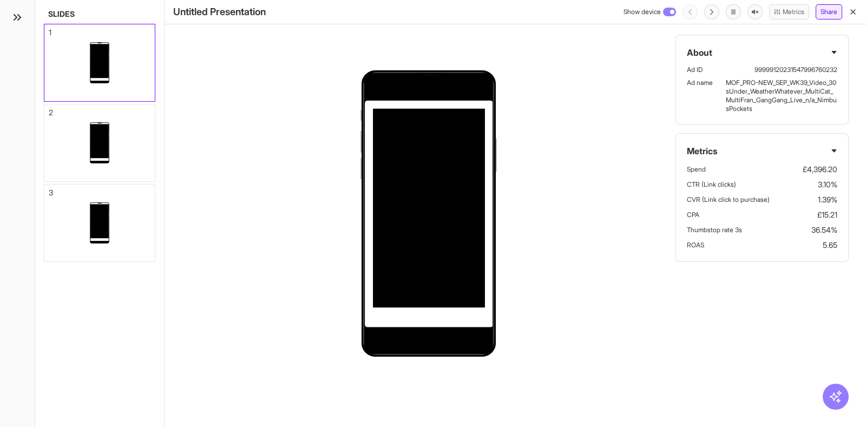
click at [692, 8] on button "Share" at bounding box center [828, 11] width 27 height 15
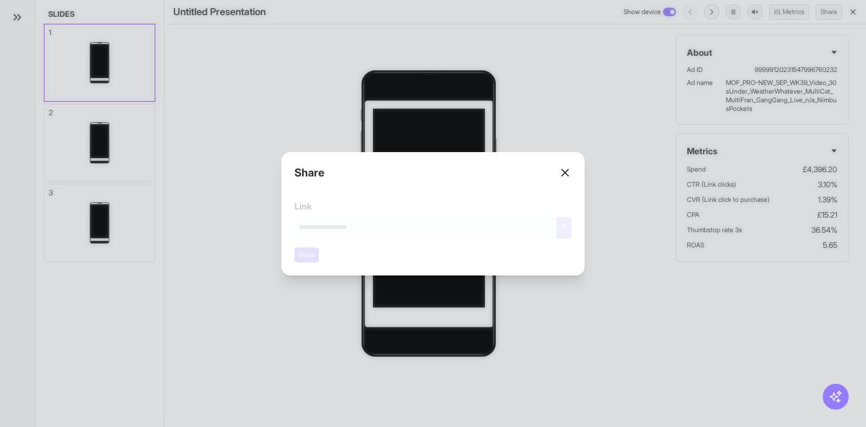
type input "**********"
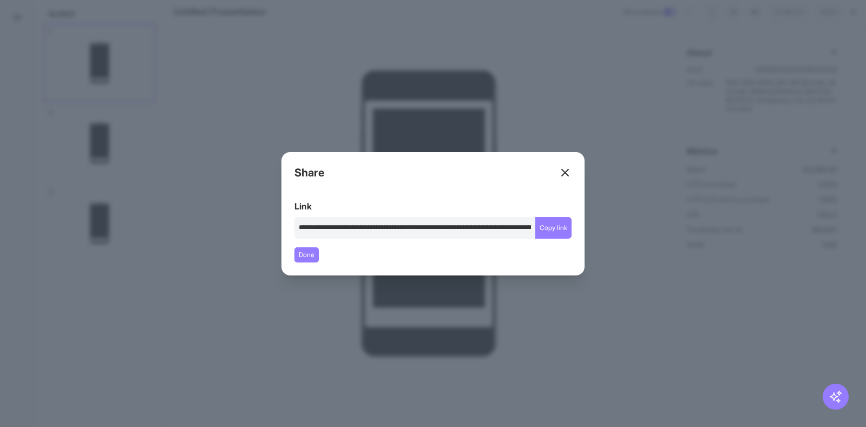
click at [561, 166] on icon at bounding box center [564, 172] width 13 height 13
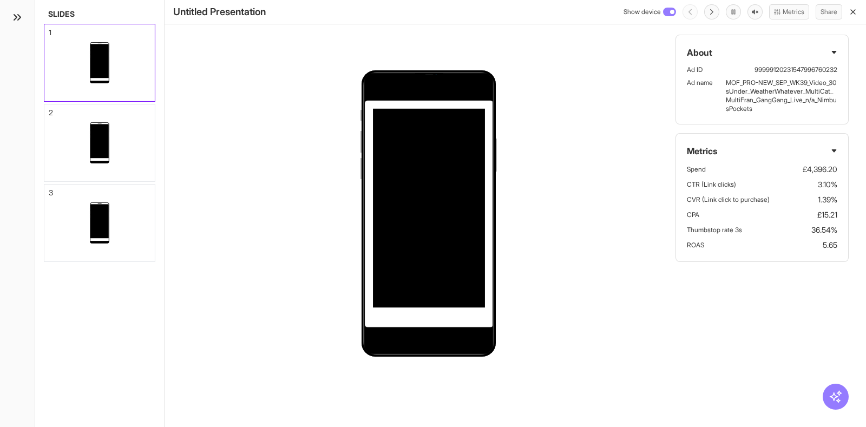
click at [663, 141] on div "About Ad ID 99999120231547996760232 Ad name MOF_PRO-NEW_SEP_WK39_Video_30sUnder…" at bounding box center [762, 142] width 208 height 284
click at [692, 12] on icon "button" at bounding box center [852, 12] width 9 height 9
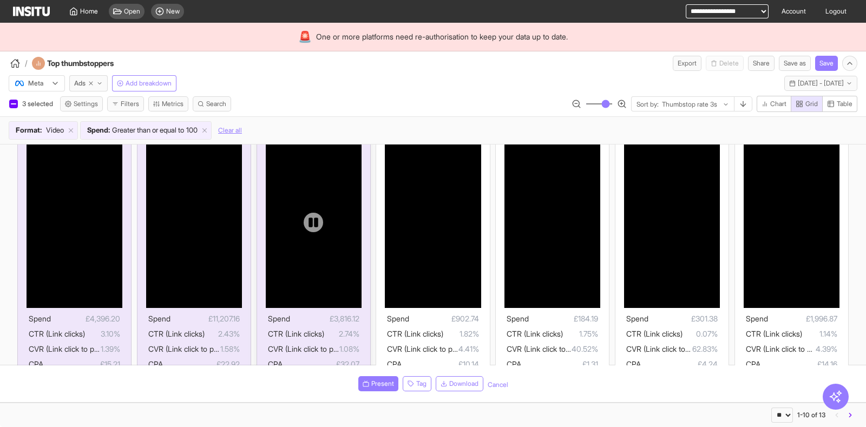
click at [290, 199] on div at bounding box center [314, 223] width 96 height 48
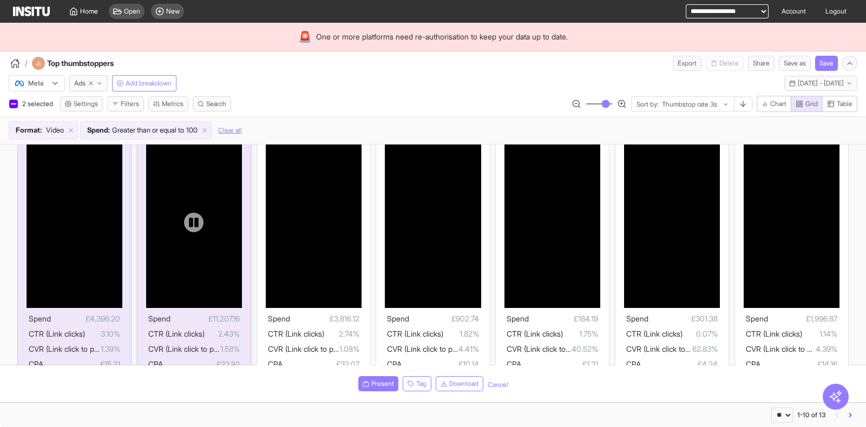
click at [176, 199] on div at bounding box center [194, 223] width 96 height 48
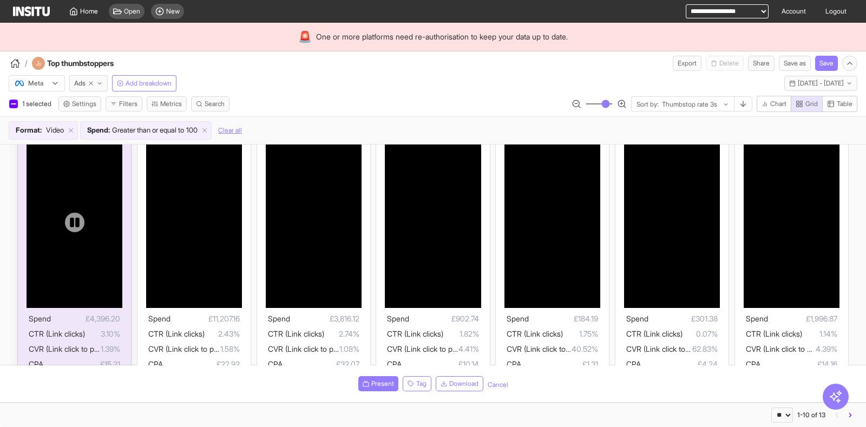
click at [47, 199] on div at bounding box center [75, 223] width 96 height 48
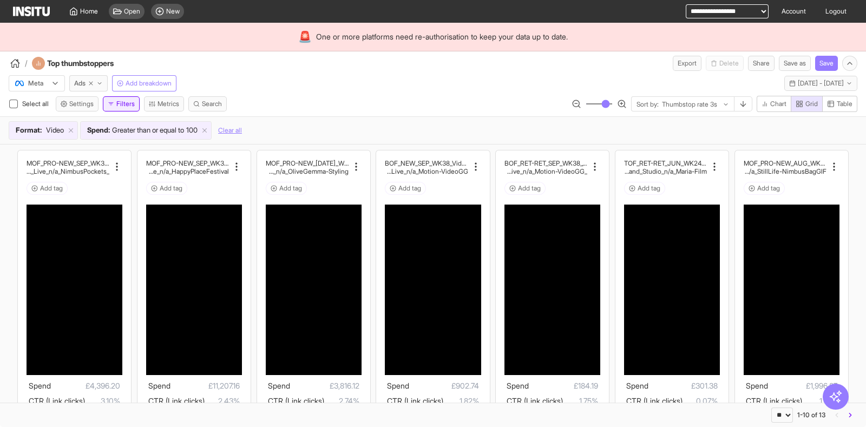
click at [134, 108] on button "Filters" at bounding box center [121, 103] width 37 height 15
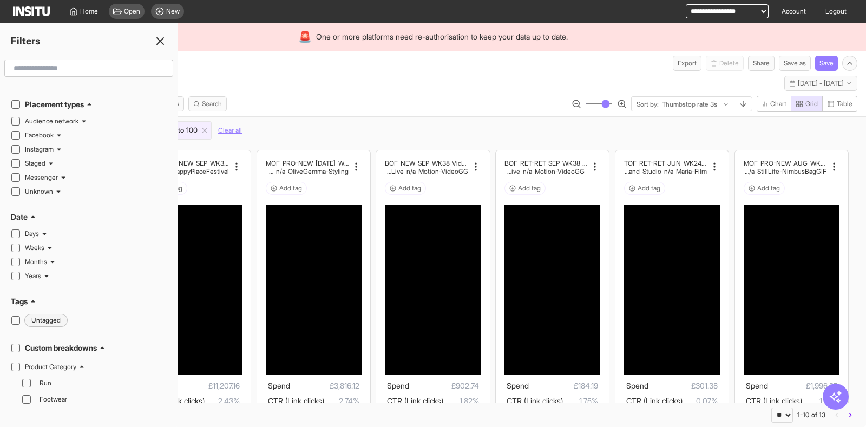
scroll to position [67, 0]
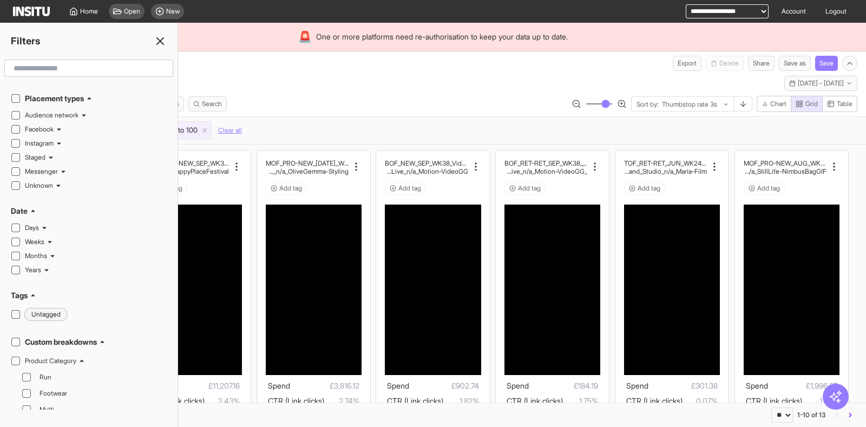
click at [163, 43] on line at bounding box center [160, 41] width 6 height 6
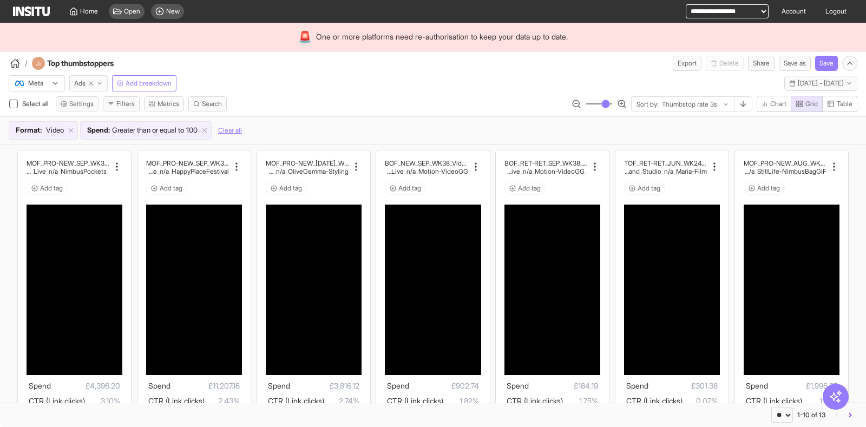
click at [87, 85] on button "Ads" at bounding box center [88, 83] width 38 height 16
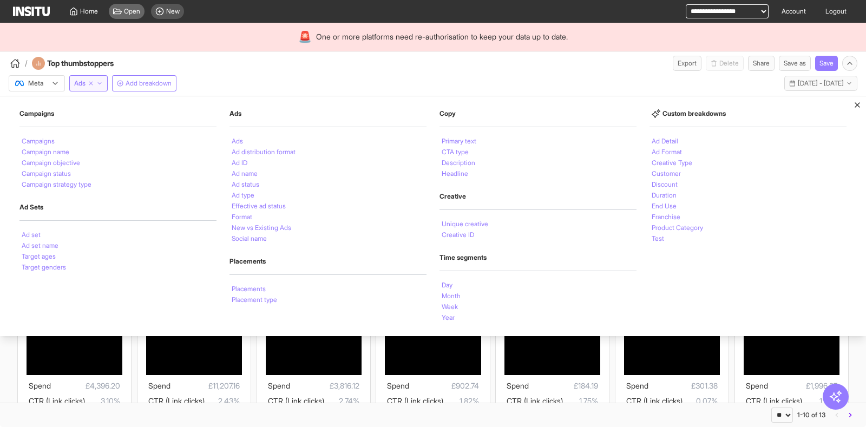
click at [129, 6] on div "Open" at bounding box center [127, 11] width 36 height 15
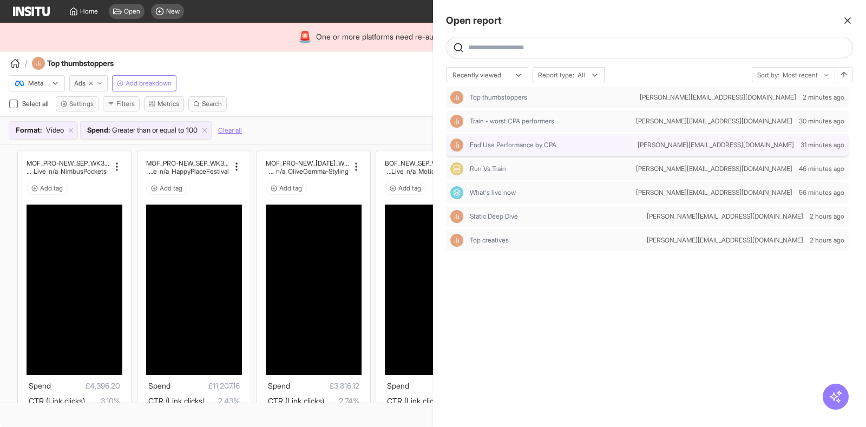
click at [524, 136] on div "End Use Performance by CPA dan@insitu.so 31 minutes ago" at bounding box center [647, 145] width 403 height 22
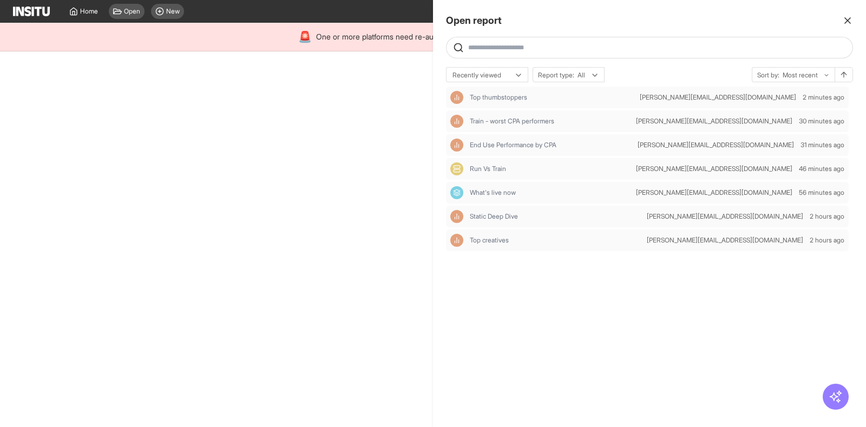
select select "**"
click at [335, 69] on div at bounding box center [433, 213] width 866 height 427
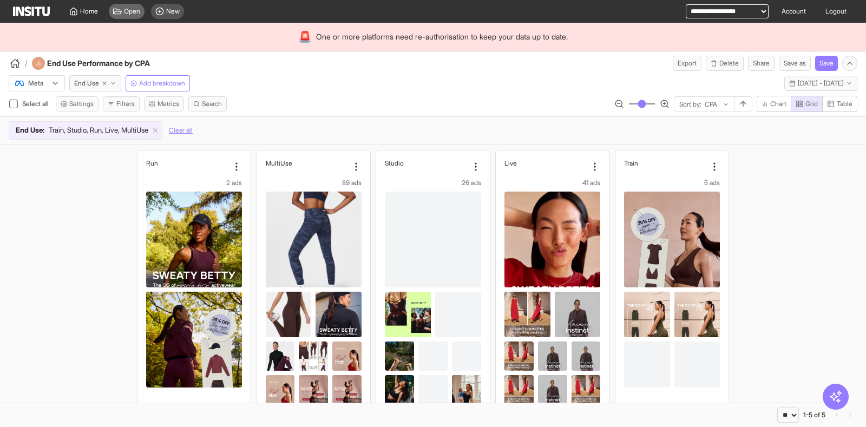
click at [135, 16] on div "Open" at bounding box center [127, 11] width 36 height 15
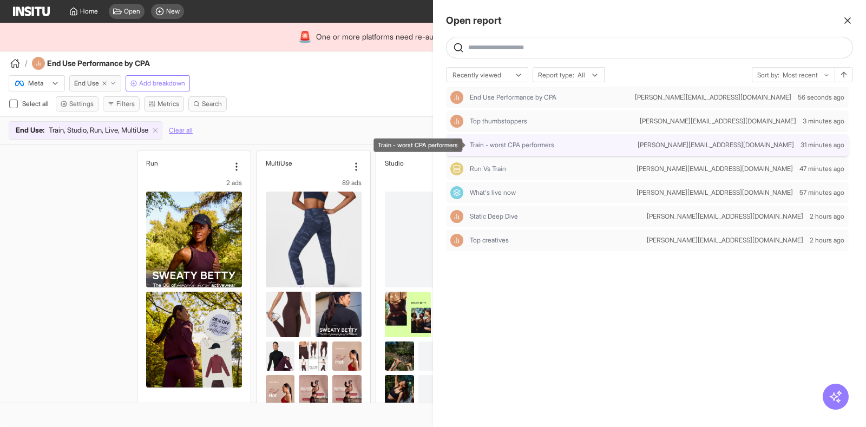
click at [538, 148] on span "Train - worst CPA performers" at bounding box center [512, 145] width 84 height 9
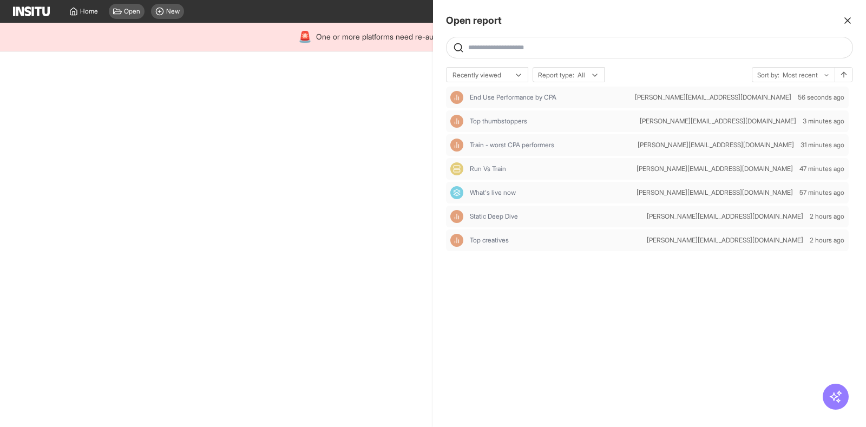
select select "**"
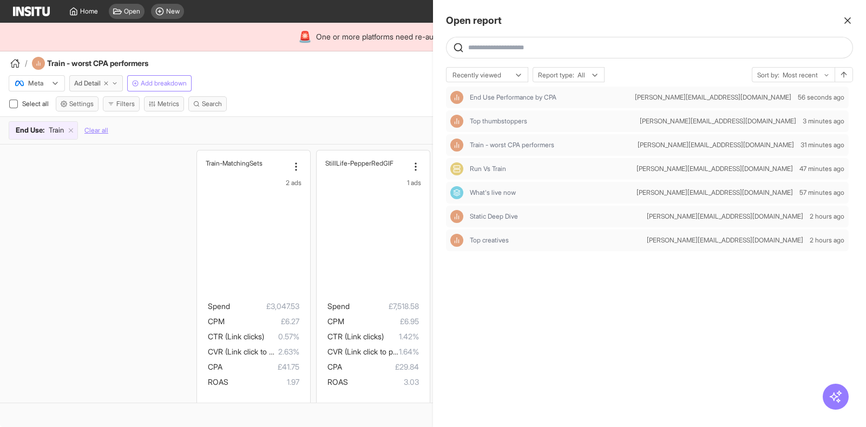
click at [277, 66] on div at bounding box center [433, 213] width 866 height 427
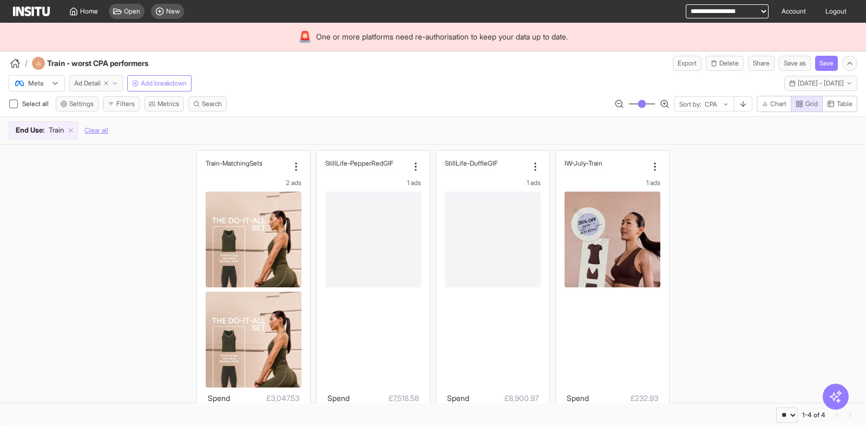
click at [82, 80] on span "Ad Detail" at bounding box center [87, 83] width 27 height 9
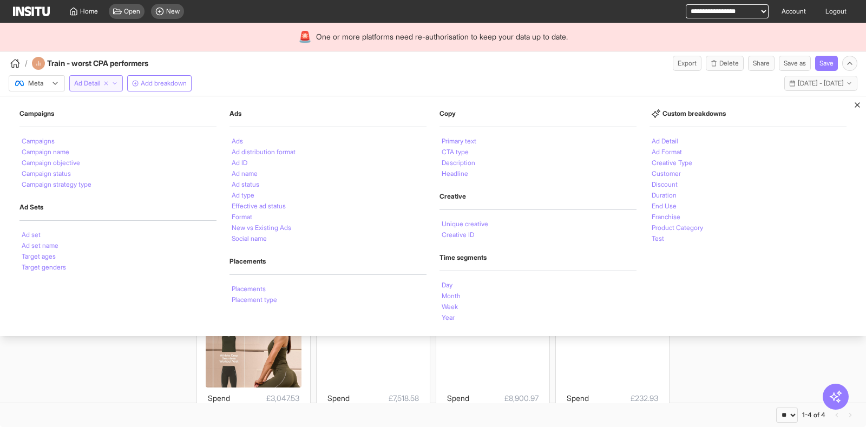
click at [82, 79] on span "Ad Detail" at bounding box center [87, 83] width 27 height 9
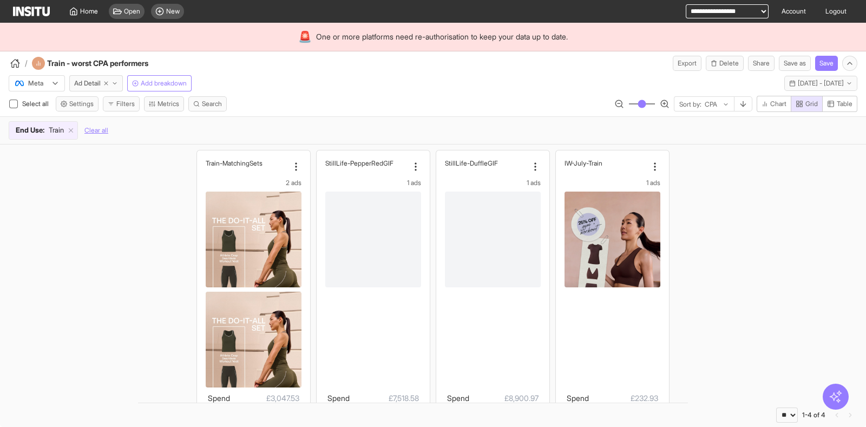
click at [692, 341] on icon "button" at bounding box center [835, 397] width 14 height 14
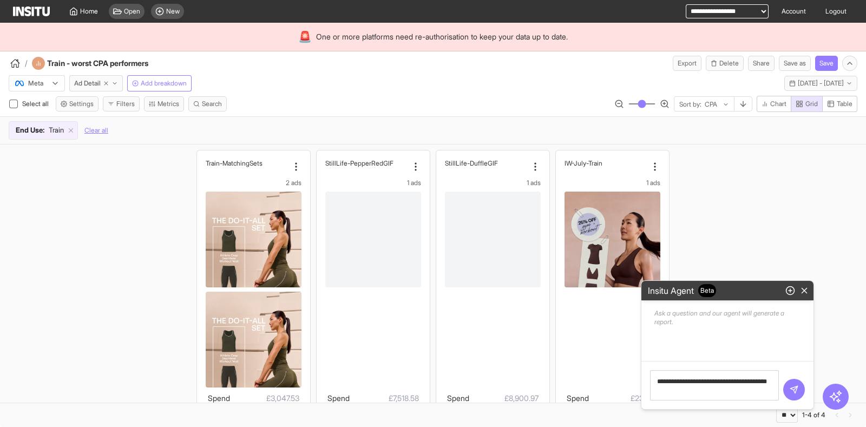
type textarea "**********"
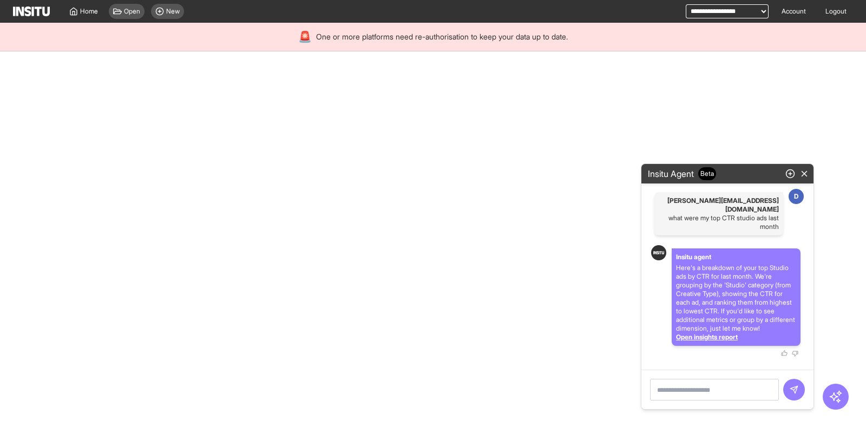
select select "**"
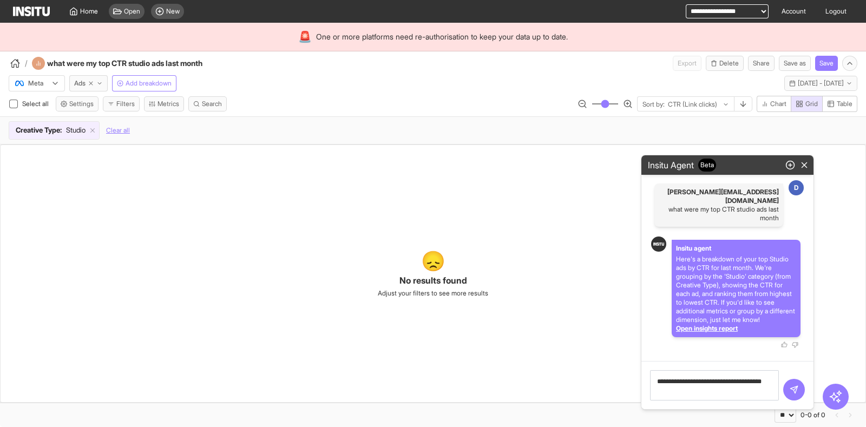
type textarea "**********"
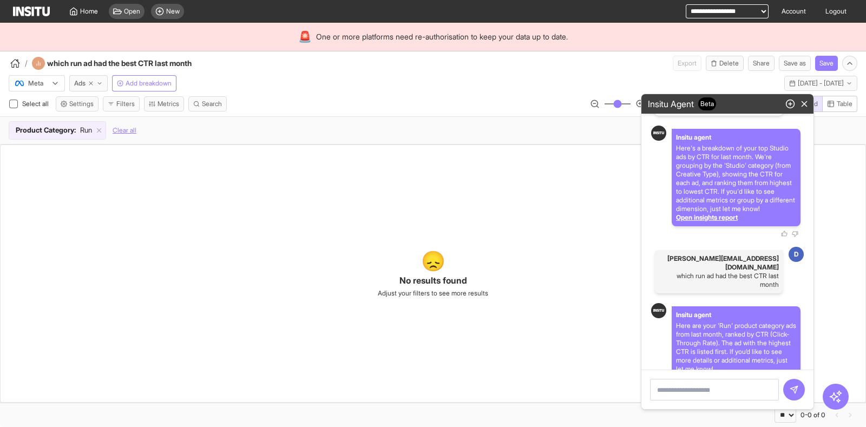
scroll to position [98, 0]
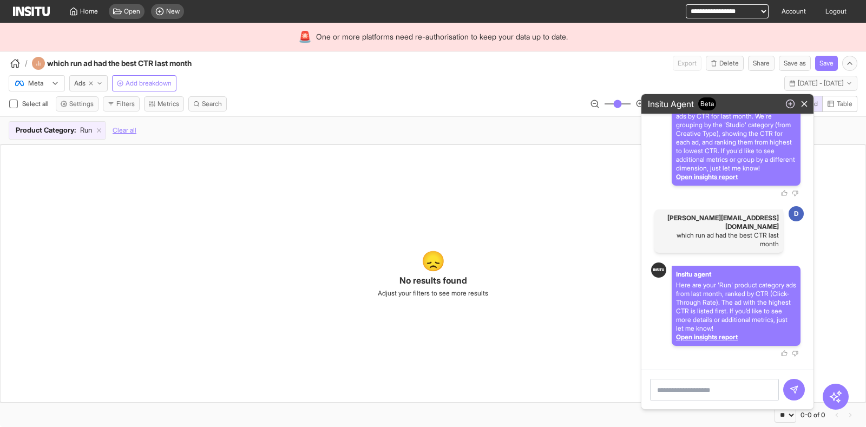
click at [692, 105] on icon "button" at bounding box center [790, 104] width 10 height 10
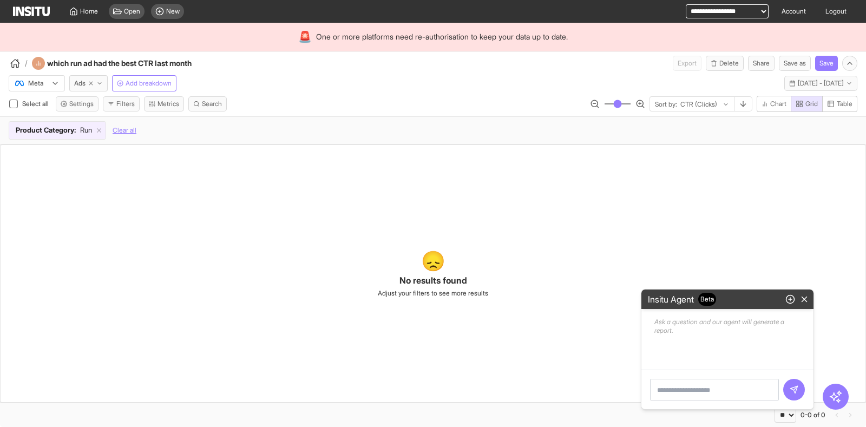
click at [692, 341] on textarea at bounding box center [714, 390] width 129 height 22
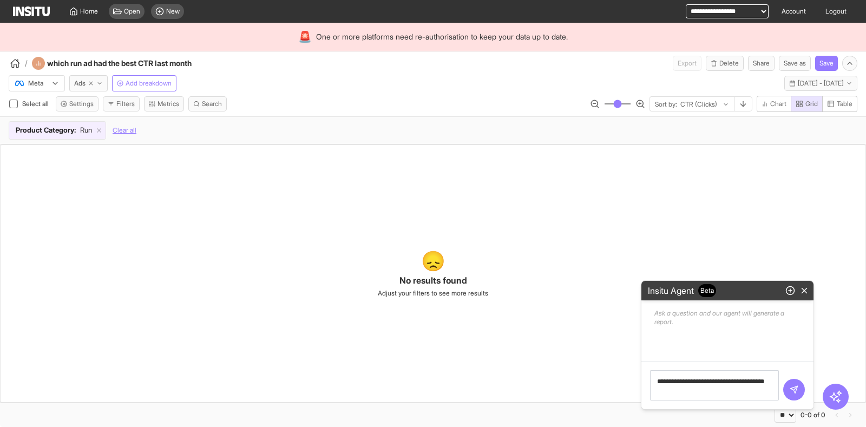
type textarea "**********"
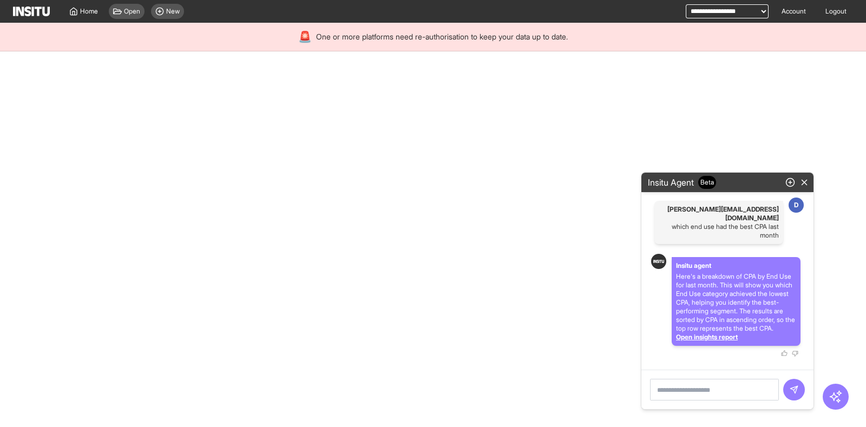
select select "**"
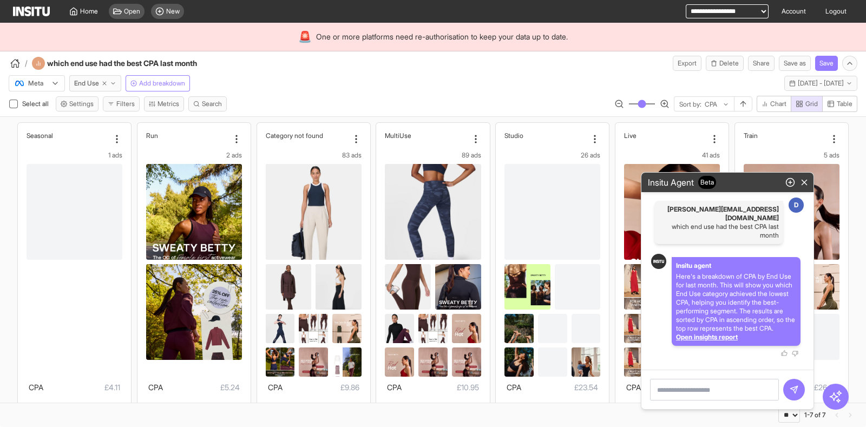
click at [692, 341] on textarea at bounding box center [714, 390] width 129 height 22
click at [692, 177] on icon "button" at bounding box center [790, 182] width 10 height 10
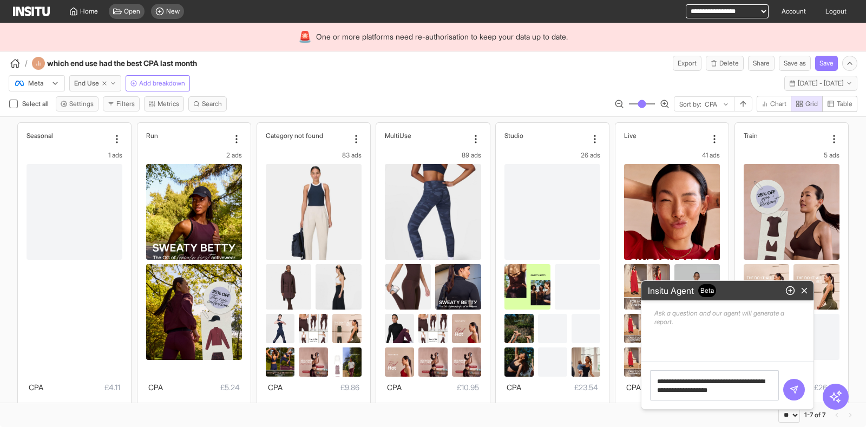
type textarea "**********"
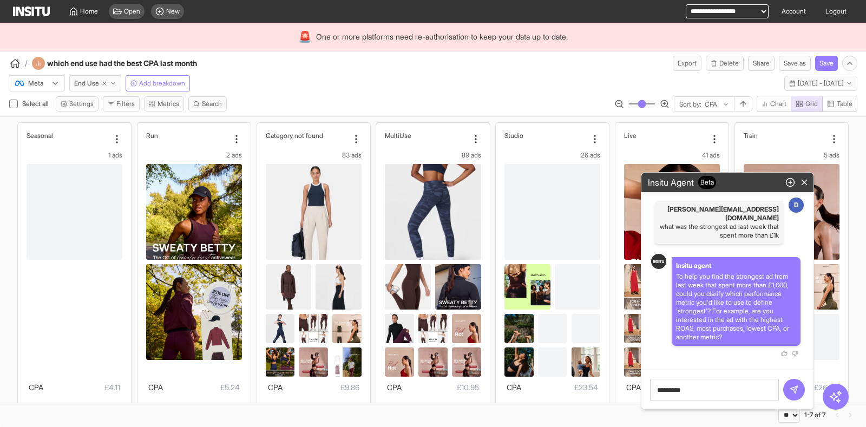
type textarea "**********"
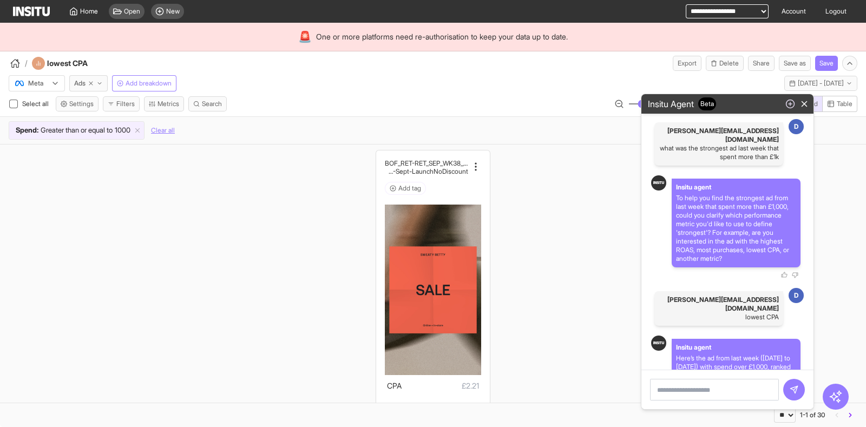
click at [692, 104] on icon "button" at bounding box center [790, 104] width 10 height 10
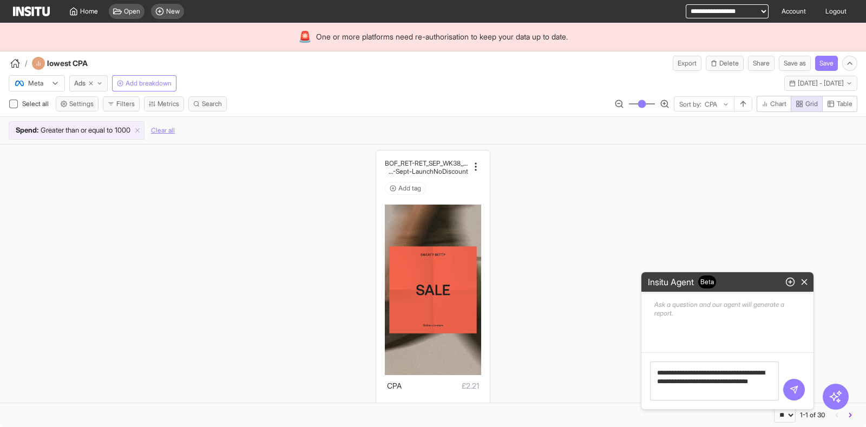
type textarea "**********"
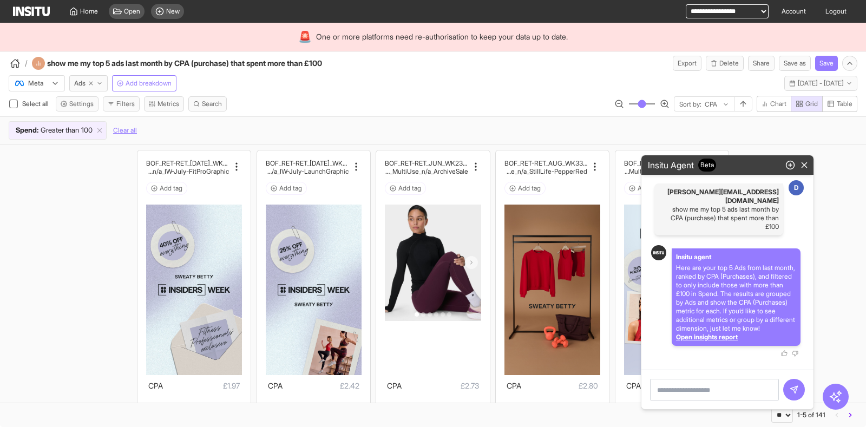
click at [692, 209] on p "show me my top 5 ads last month by CPA (purchase) that spent more than £100" at bounding box center [719, 218] width 120 height 26
copy p "show me my top 5 ads last month by CPA (purchase) that spent more than £100"
click at [688, 341] on textarea at bounding box center [714, 390] width 129 height 22
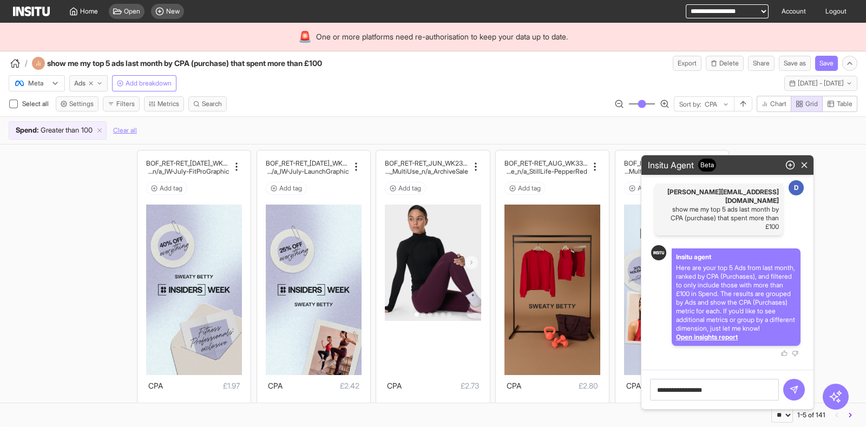
type textarea "**********"
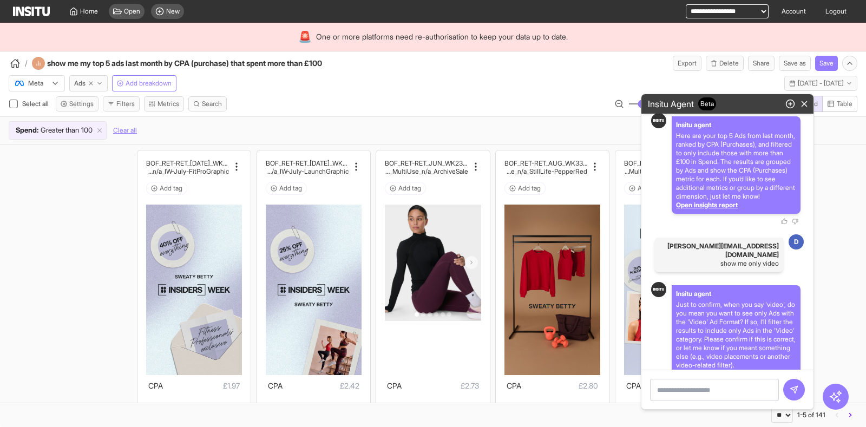
scroll to position [116, 0]
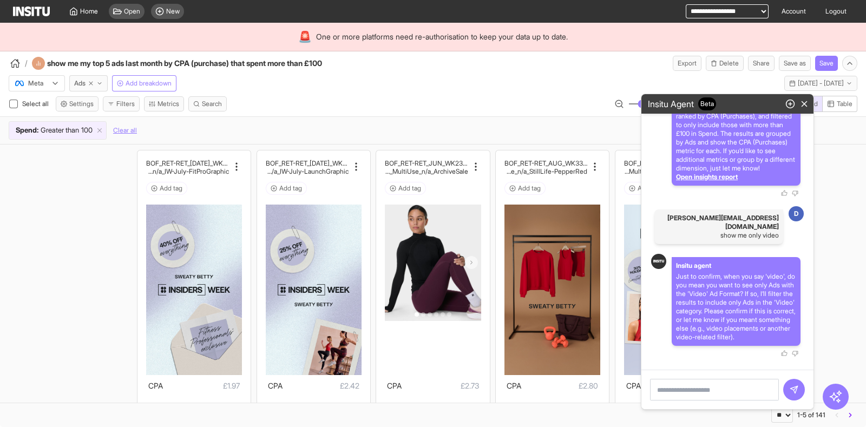
click at [692, 341] on textarea at bounding box center [714, 390] width 129 height 22
click at [120, 107] on button "Filters" at bounding box center [121, 103] width 37 height 15
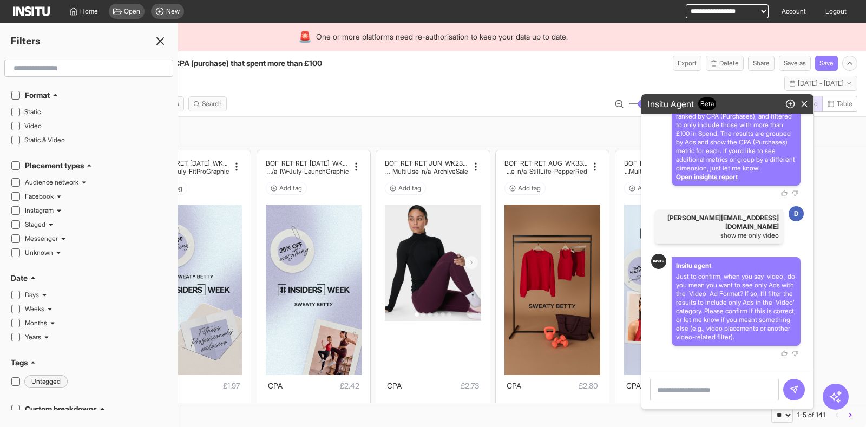
click at [158, 41] on icon at bounding box center [160, 41] width 13 height 13
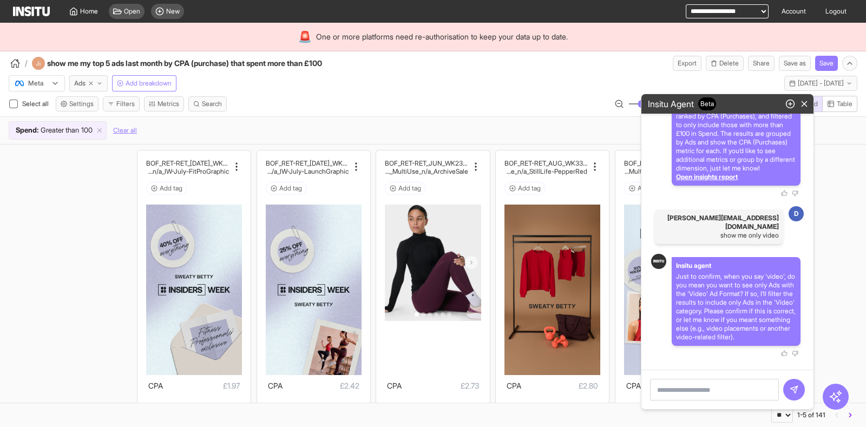
click at [692, 341] on textarea at bounding box center [714, 390] width 129 height 22
type textarea "**********"
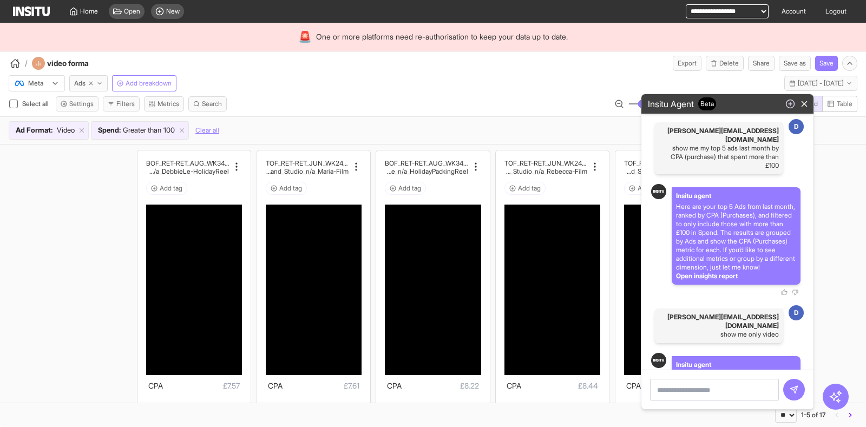
click at [692, 106] on icon "button" at bounding box center [790, 104] width 10 height 10
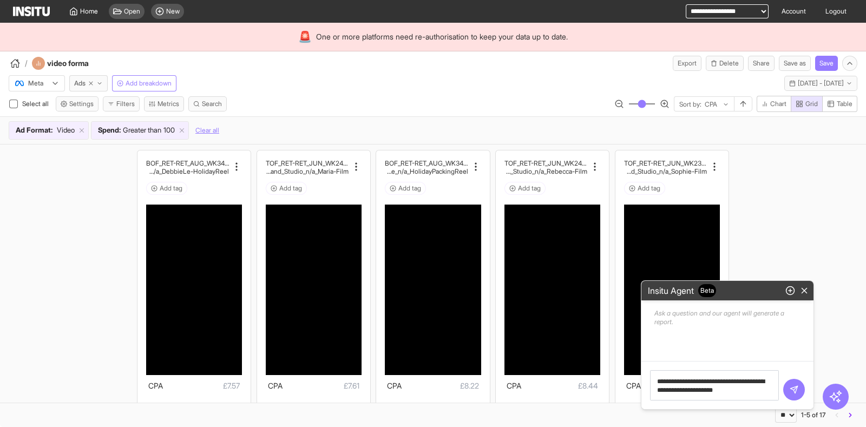
type textarea "**********"
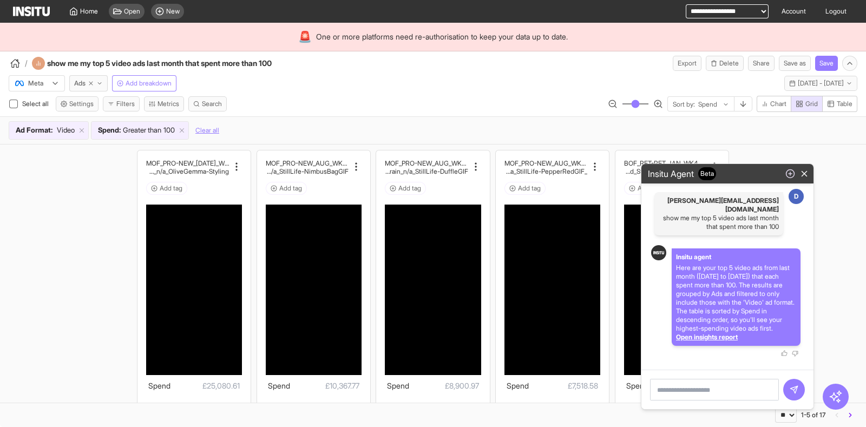
click at [692, 169] on icon "button" at bounding box center [790, 174] width 10 height 10
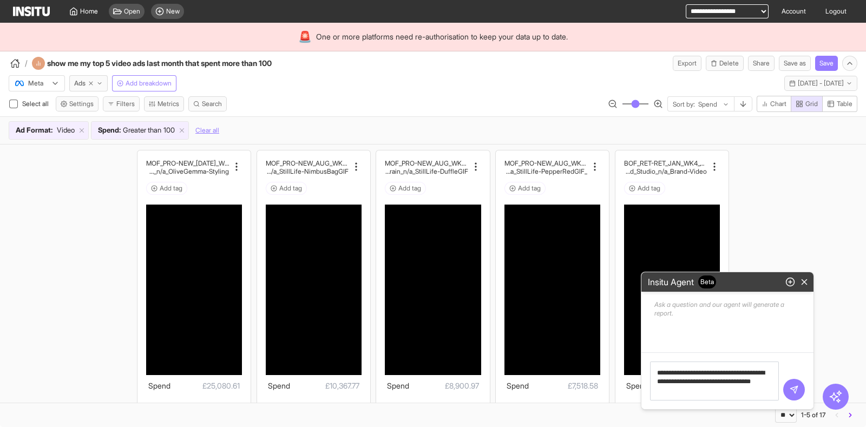
drag, startPoint x: 717, startPoint y: 376, endPoint x: 718, endPoint y: 369, distance: 7.1
click at [692, 341] on textarea "**********" at bounding box center [714, 380] width 129 height 39
type textarea "**********"
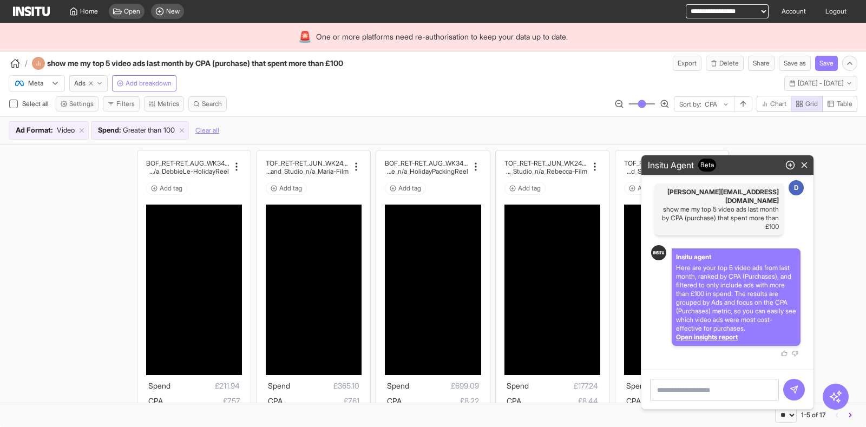
click at [692, 218] on p "show me my top 5 video ads last month by CPA (purchase) that spent more than £1…" at bounding box center [719, 218] width 120 height 26
copy p "show me my top 5 video ads last month by CPA (purchase) that spent more than £1…"
click at [692, 341] on textarea at bounding box center [714, 390] width 129 height 22
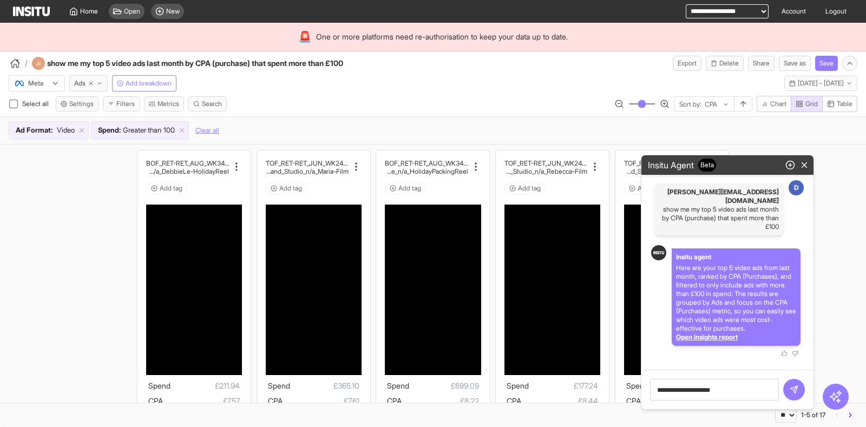
type textarea "**********"
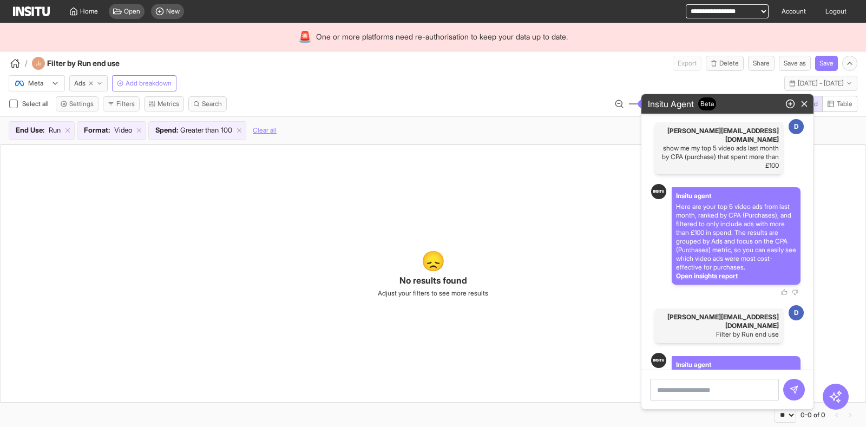
click at [692, 341] on textarea at bounding box center [714, 390] width 129 height 22
type textarea "**********"
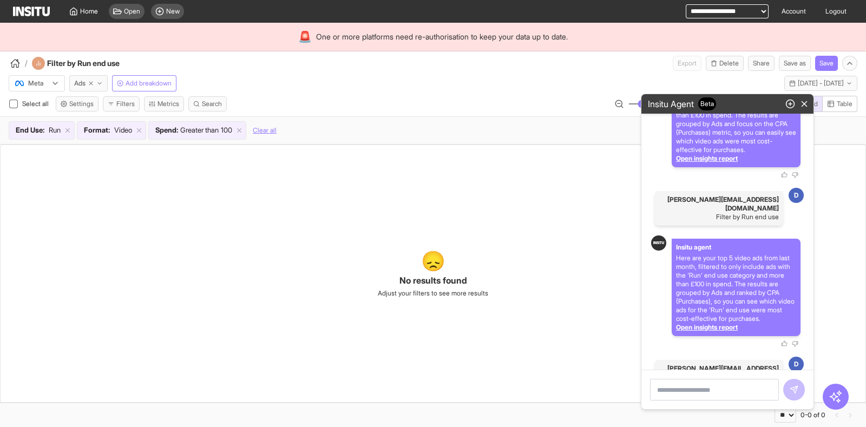
scroll to position [176, 0]
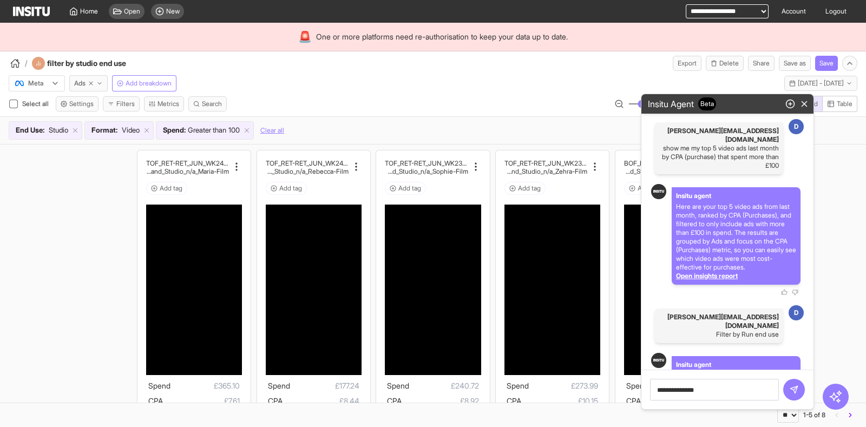
type textarea "**********"
click at [692, 101] on icon "button" at bounding box center [804, 104] width 10 height 10
